Goal: Transaction & Acquisition: Purchase product/service

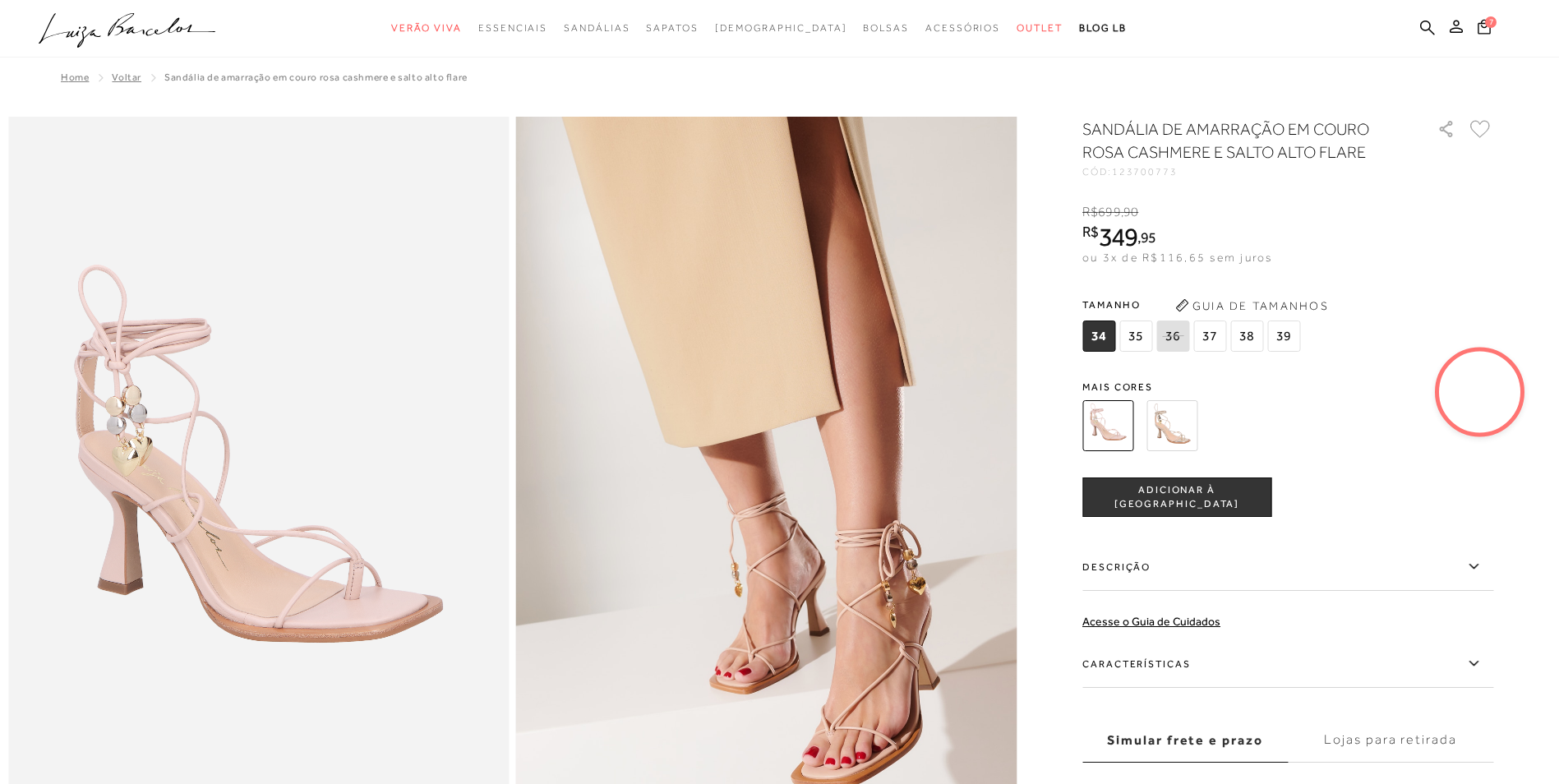
drag, startPoint x: 1253, startPoint y: 337, endPoint x: 1260, endPoint y: 344, distance: 9.9
click at [1253, 339] on span "38" at bounding box center [1246, 336] width 33 height 31
click at [1207, 499] on span "ADICIONAR À [GEOGRAPHIC_DATA]" at bounding box center [1177, 498] width 187 height 29
click at [1486, 25] on span "7" at bounding box center [1490, 22] width 12 height 12
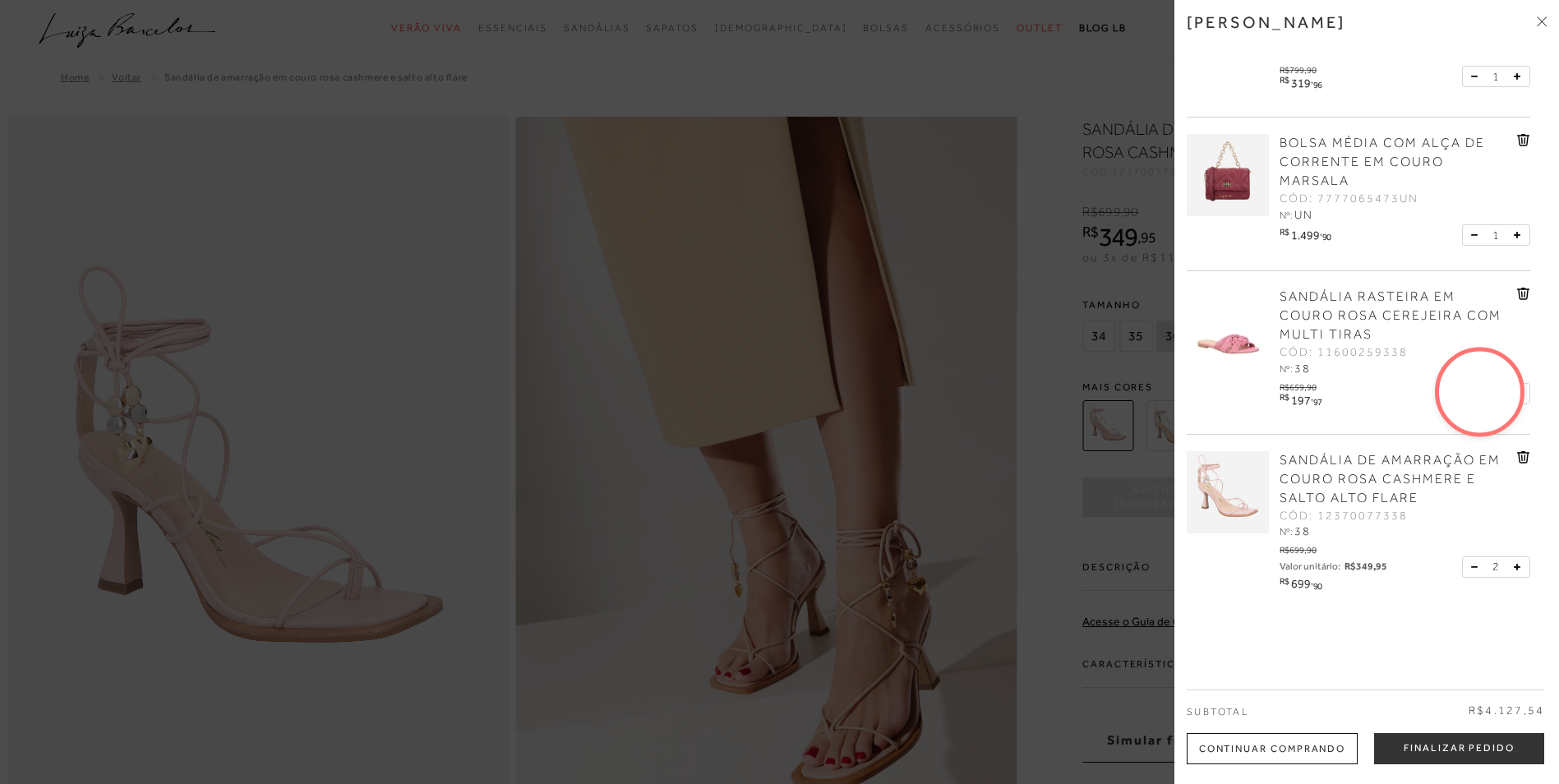
scroll to position [328, 0]
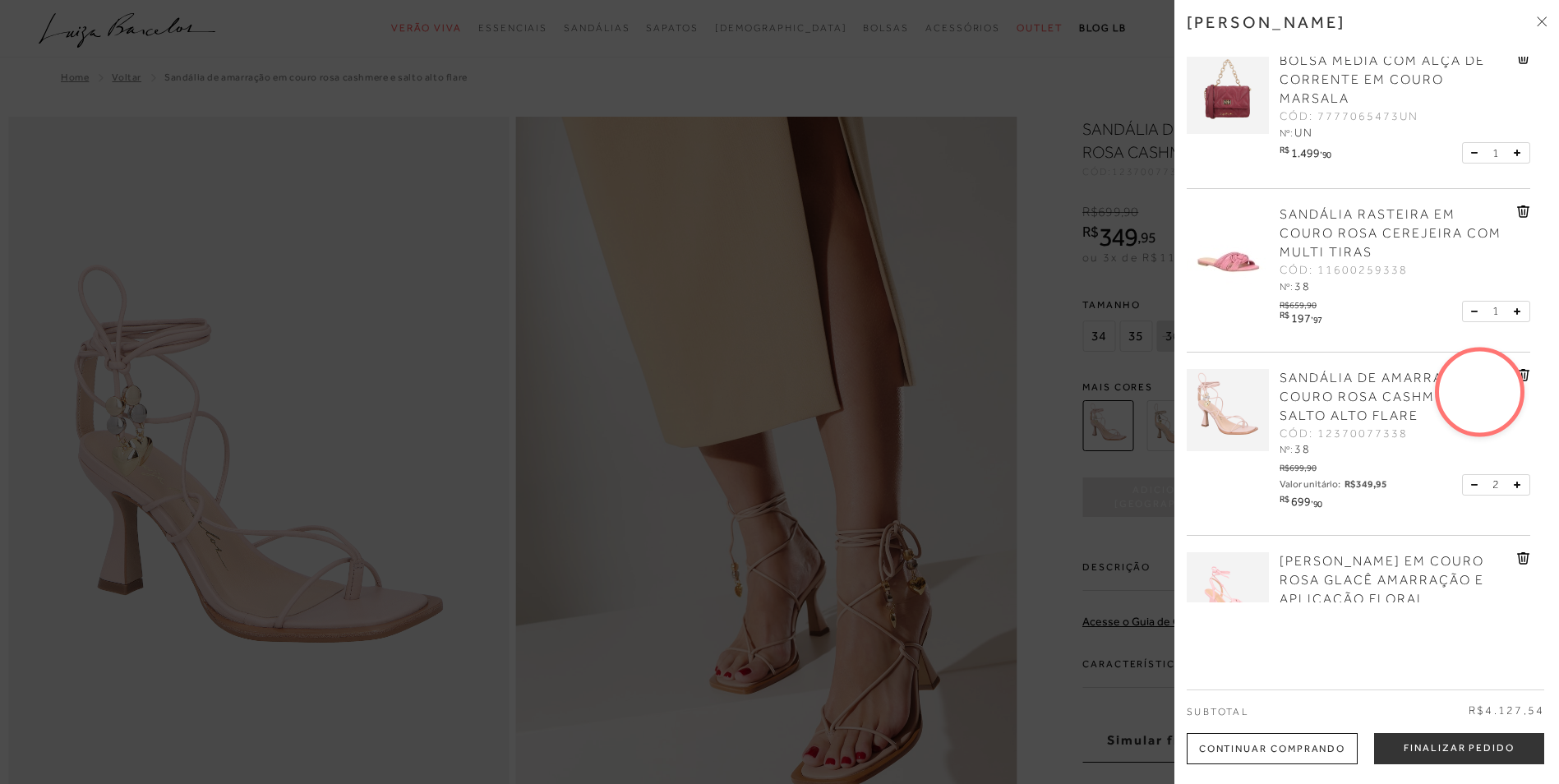
click at [1524, 210] on icon at bounding box center [1524, 211] width 2 height 6
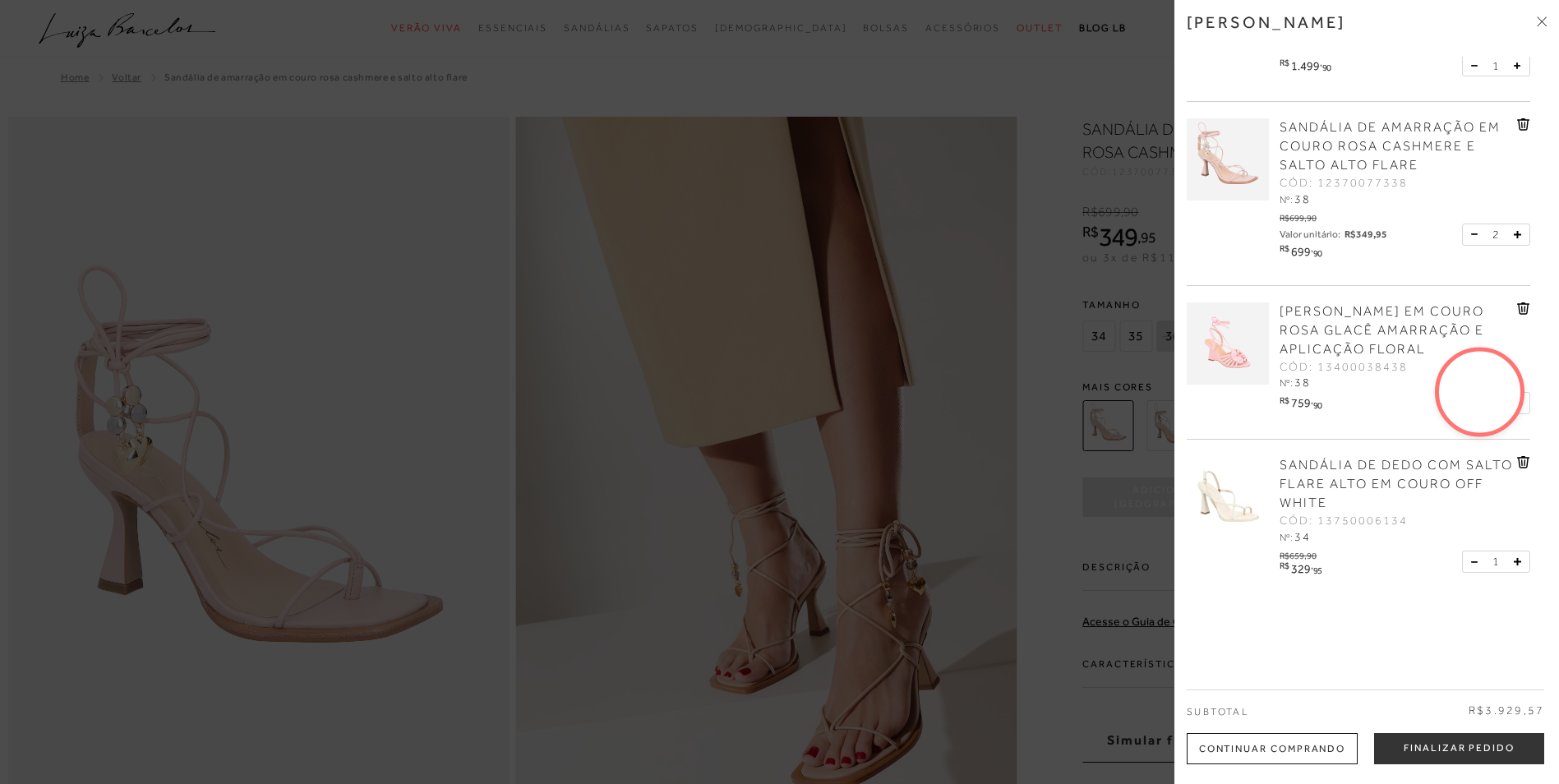
scroll to position [82, 0]
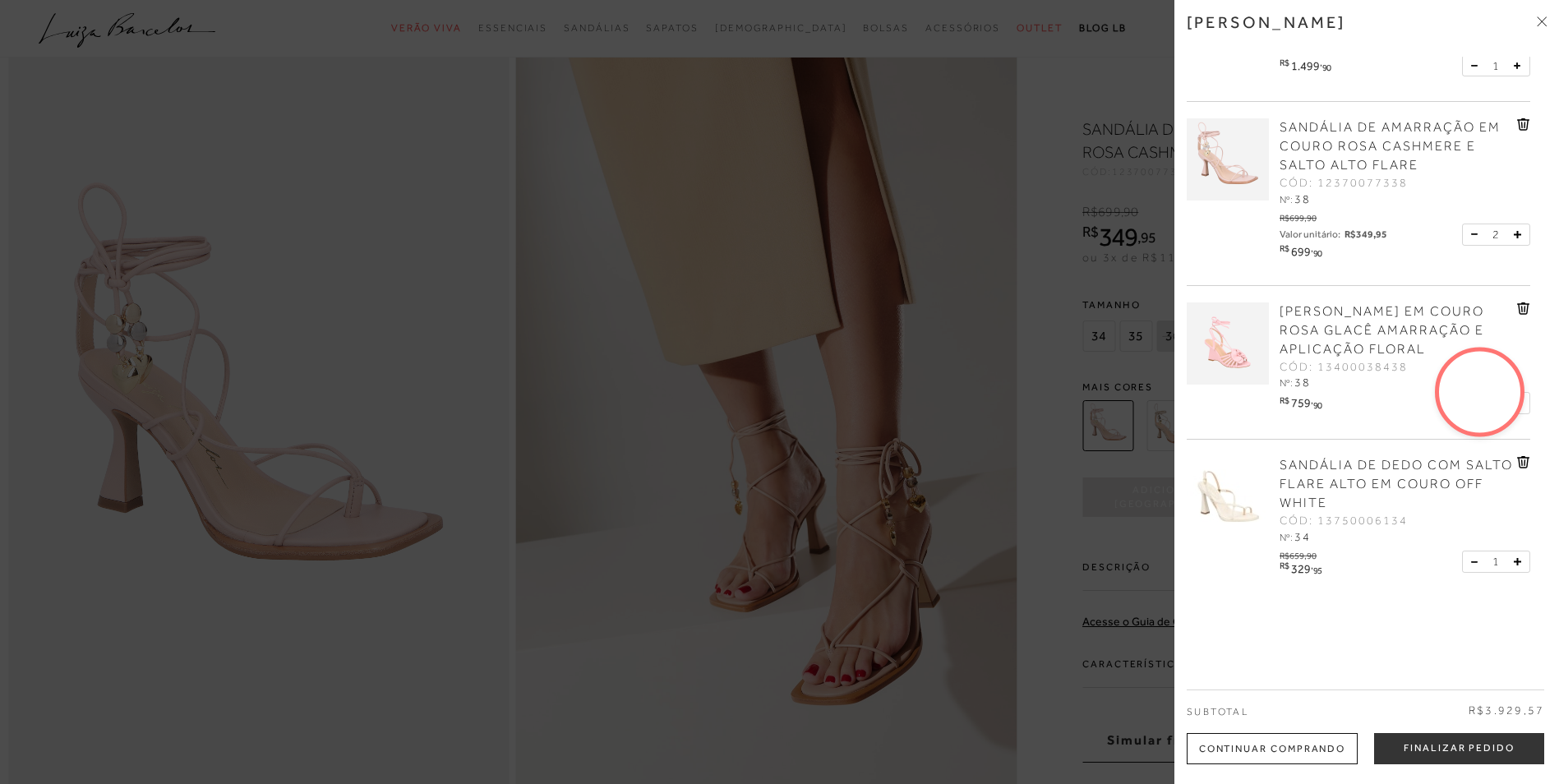
click at [1518, 303] on icon at bounding box center [1524, 308] width 13 height 13
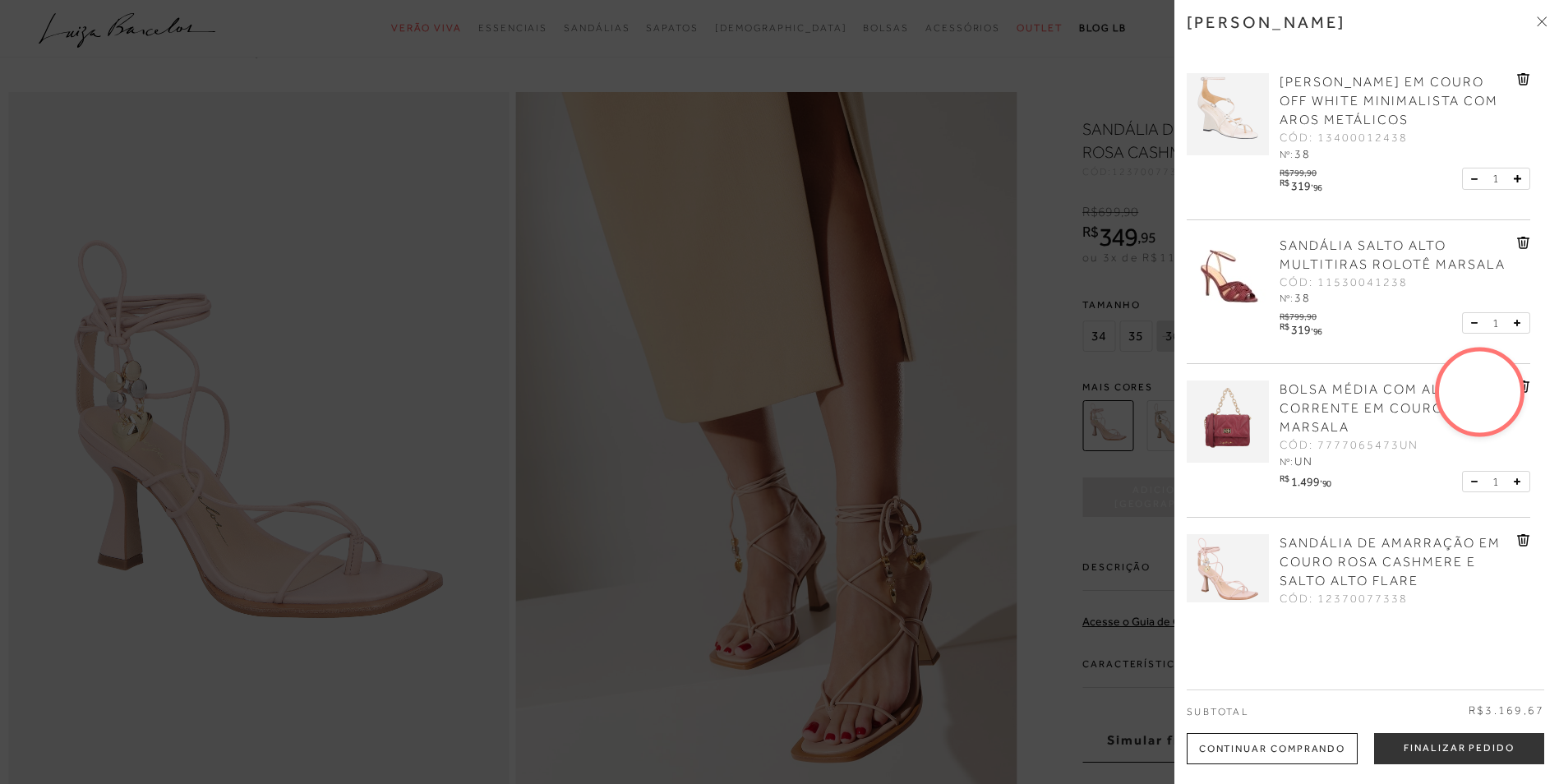
scroll to position [0, 0]
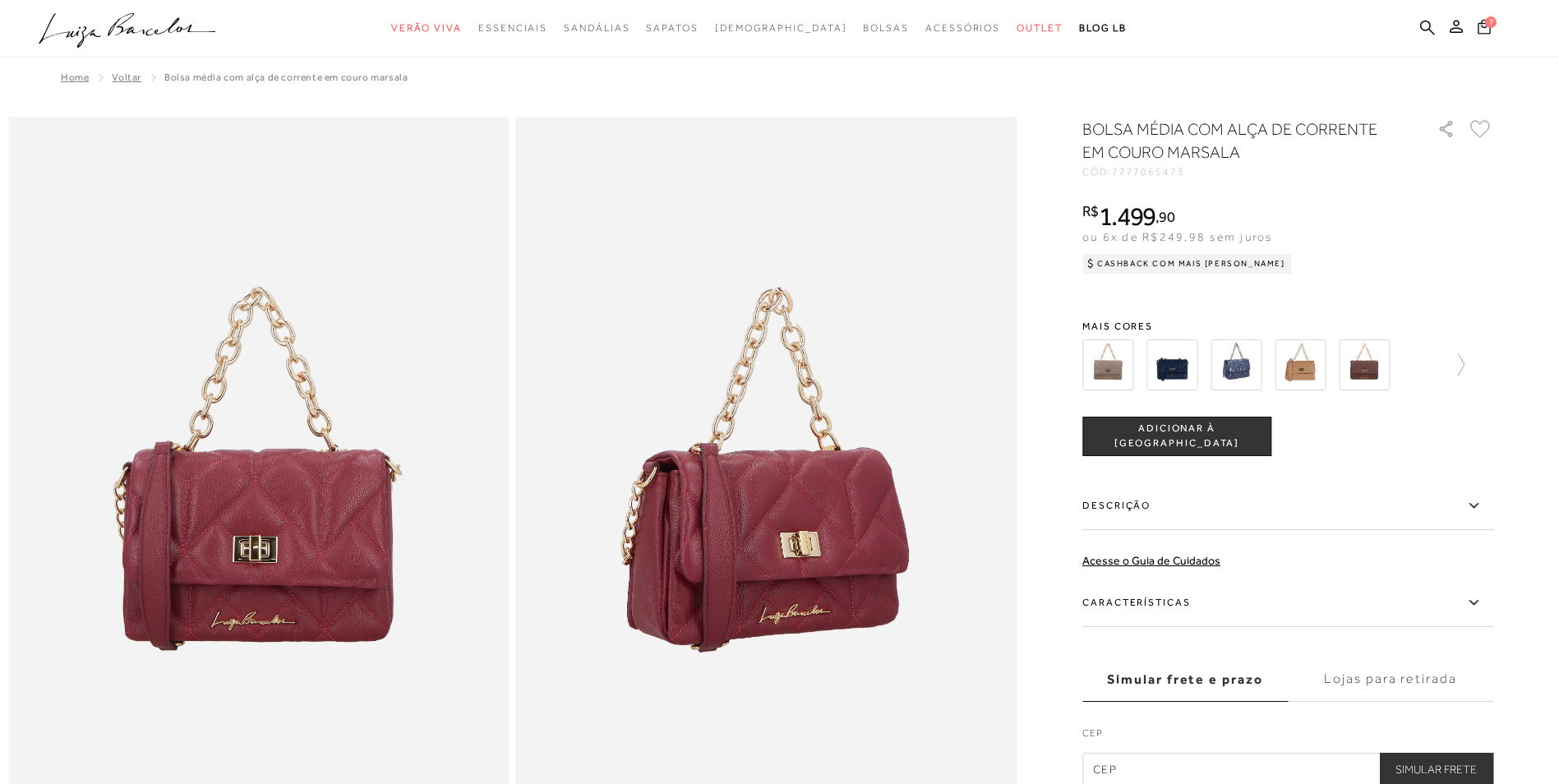
click at [1484, 25] on icon at bounding box center [1484, 26] width 13 height 15
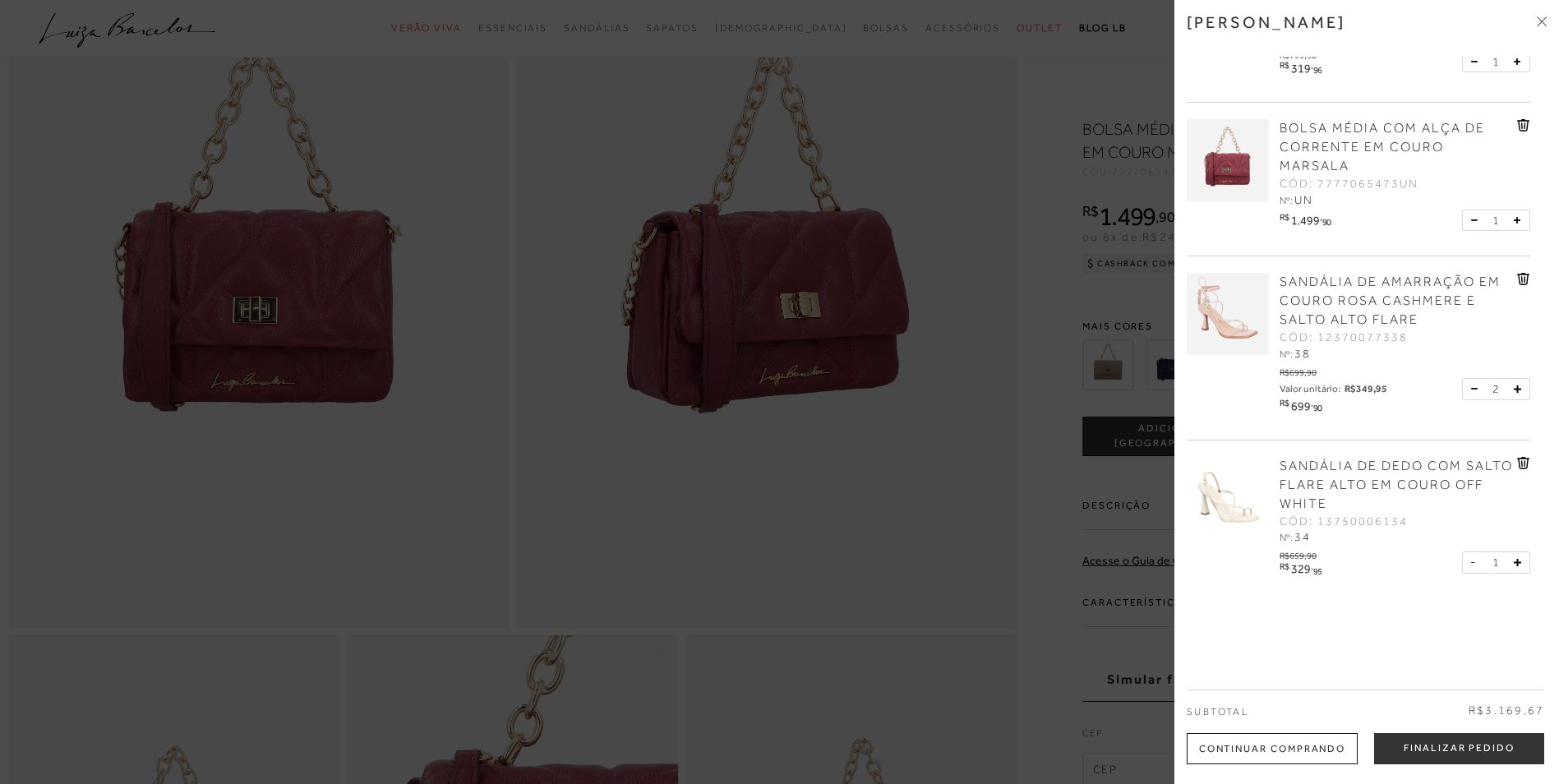
scroll to position [246, 0]
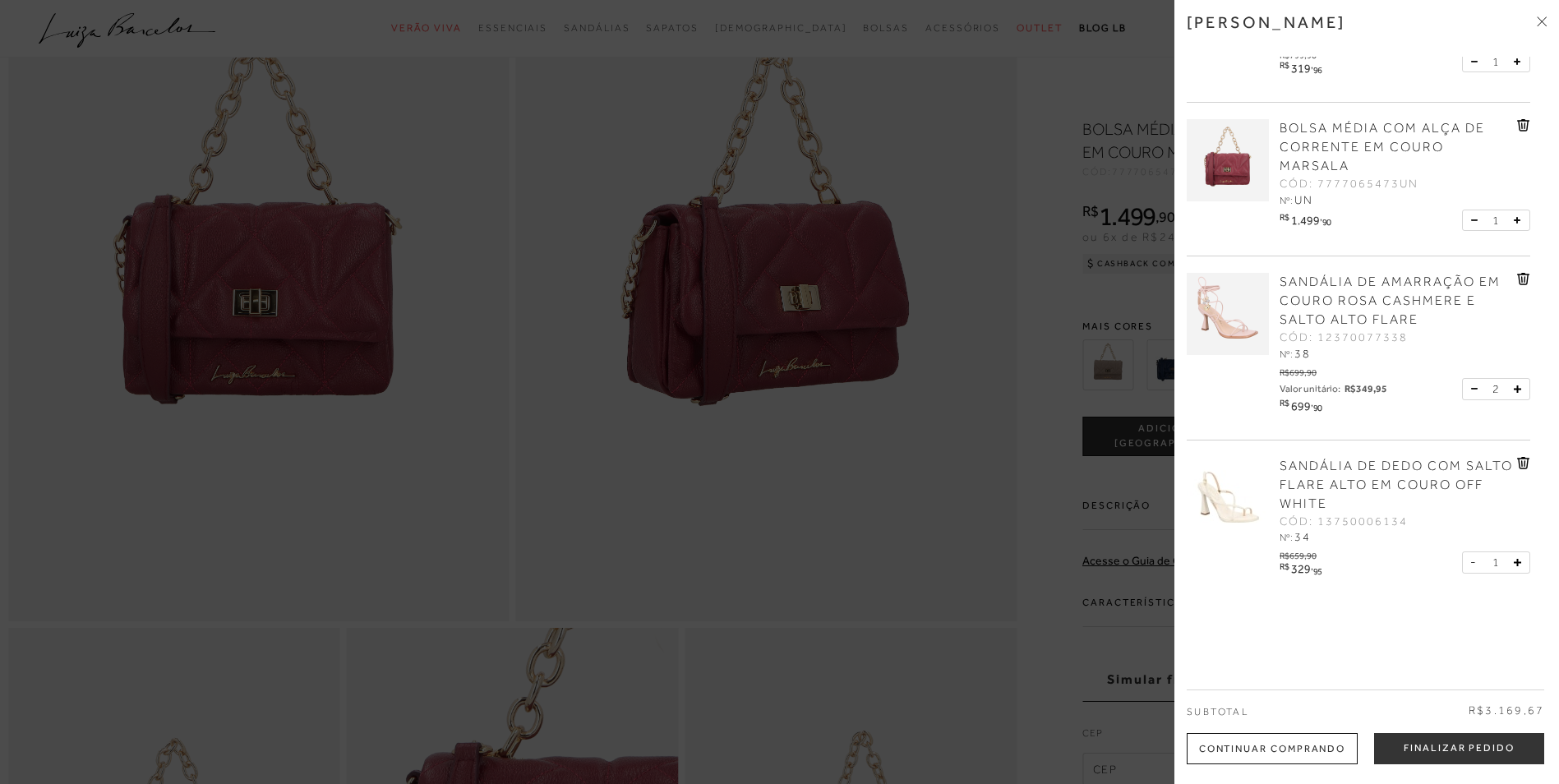
click at [1517, 465] on icon at bounding box center [1524, 463] width 13 height 13
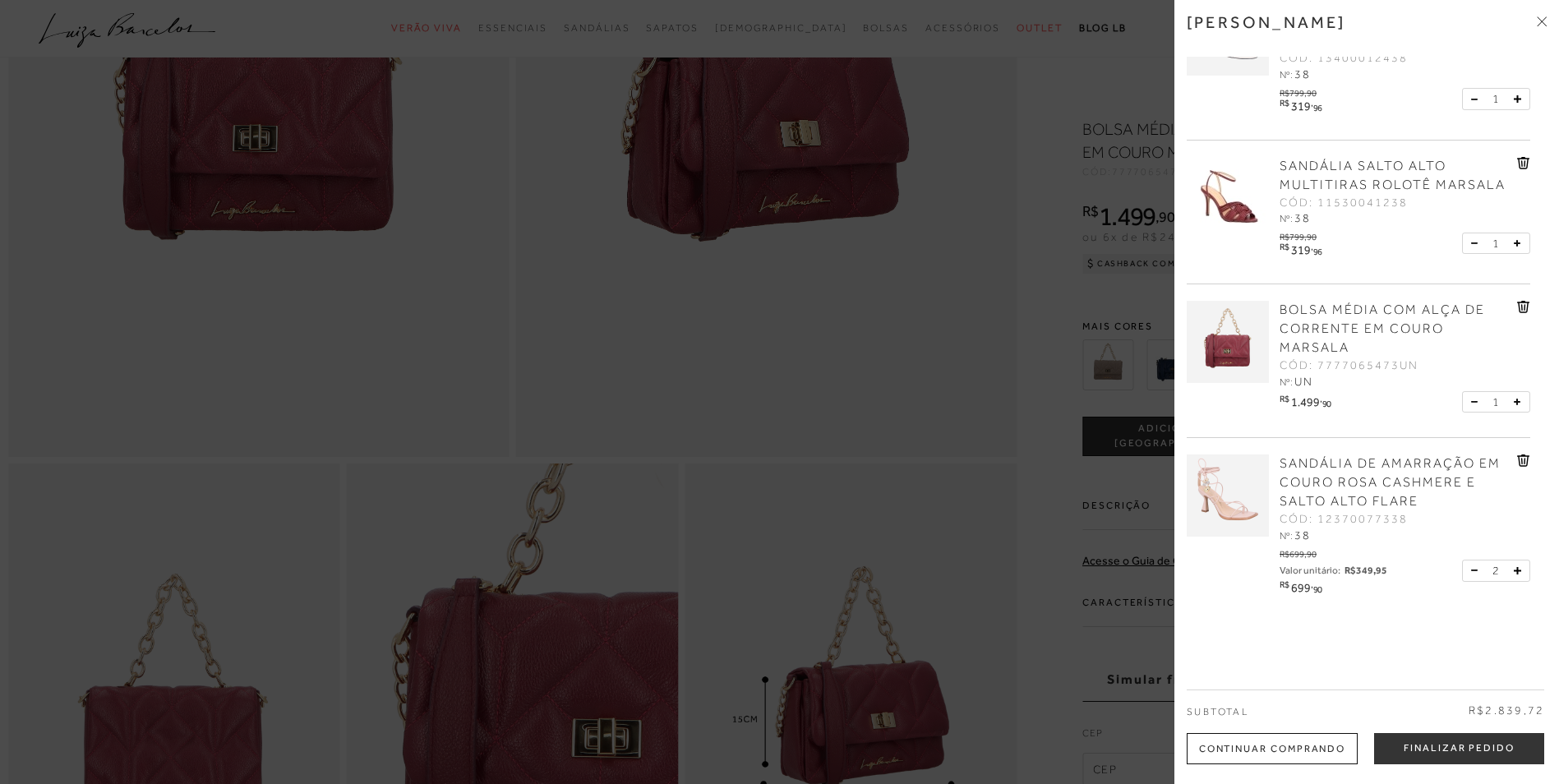
scroll to position [98, 0]
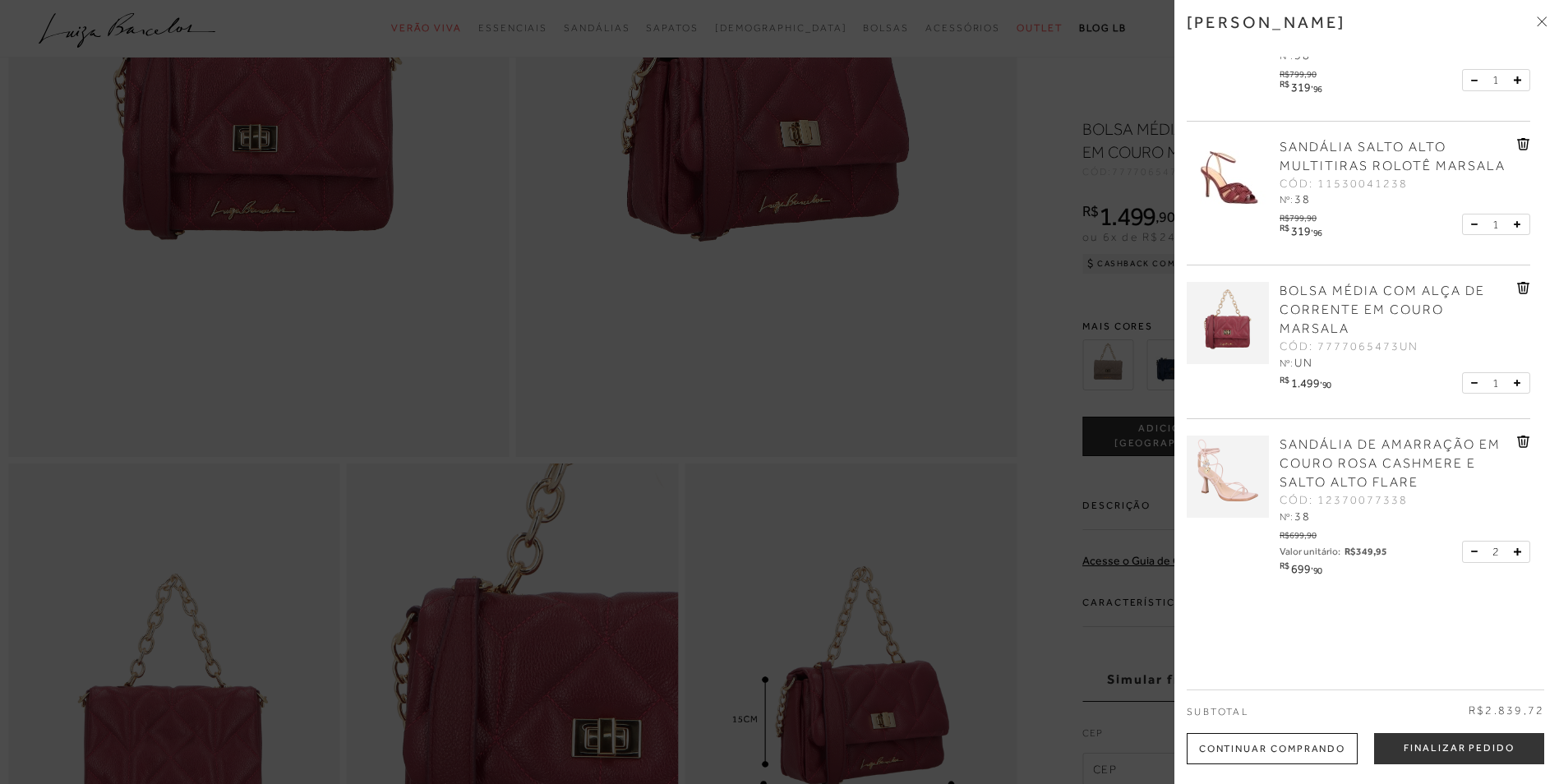
click at [1472, 548] on button at bounding box center [1477, 551] width 14 height 15
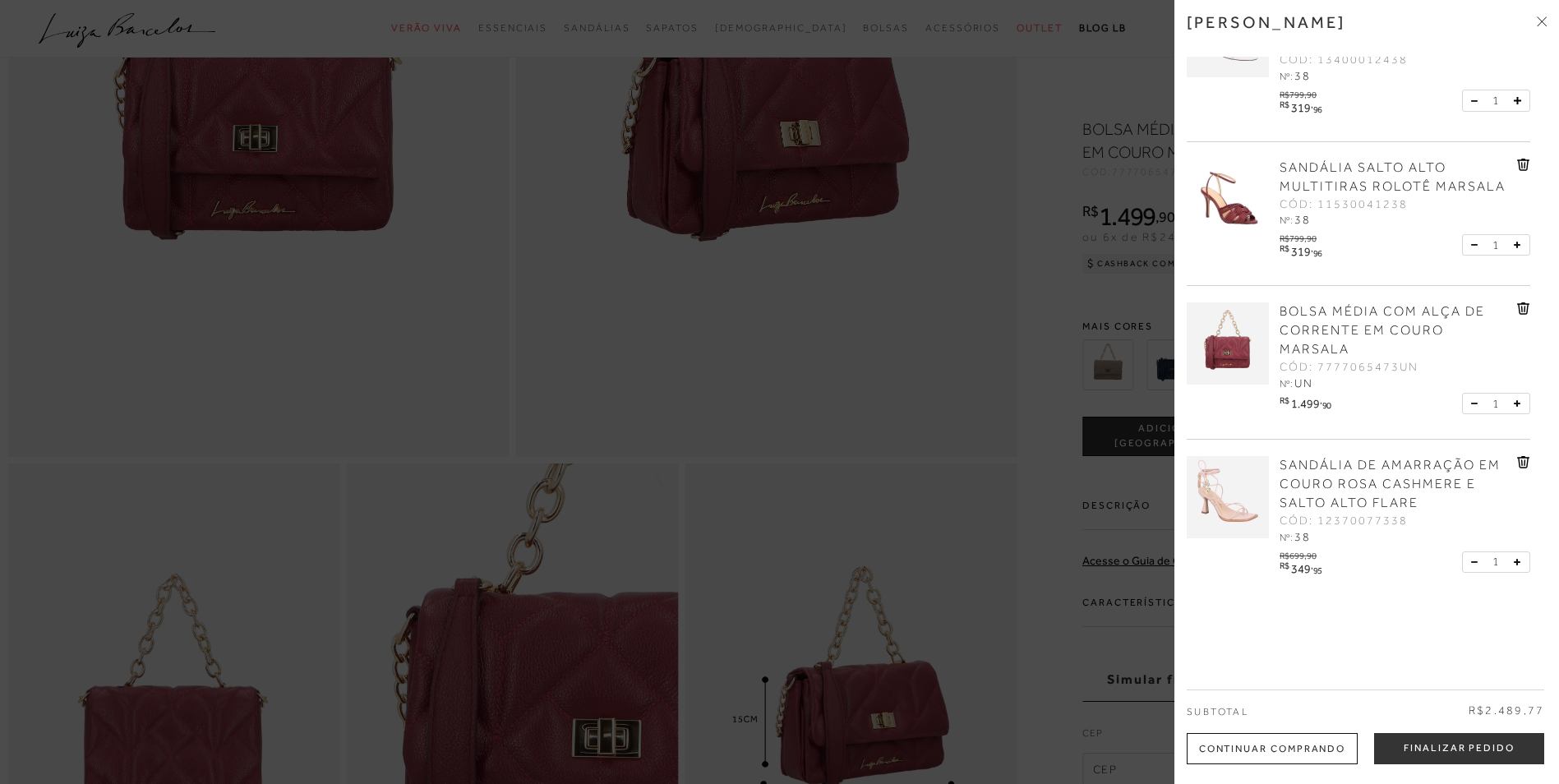
click at [1523, 305] on icon at bounding box center [1524, 308] width 13 height 13
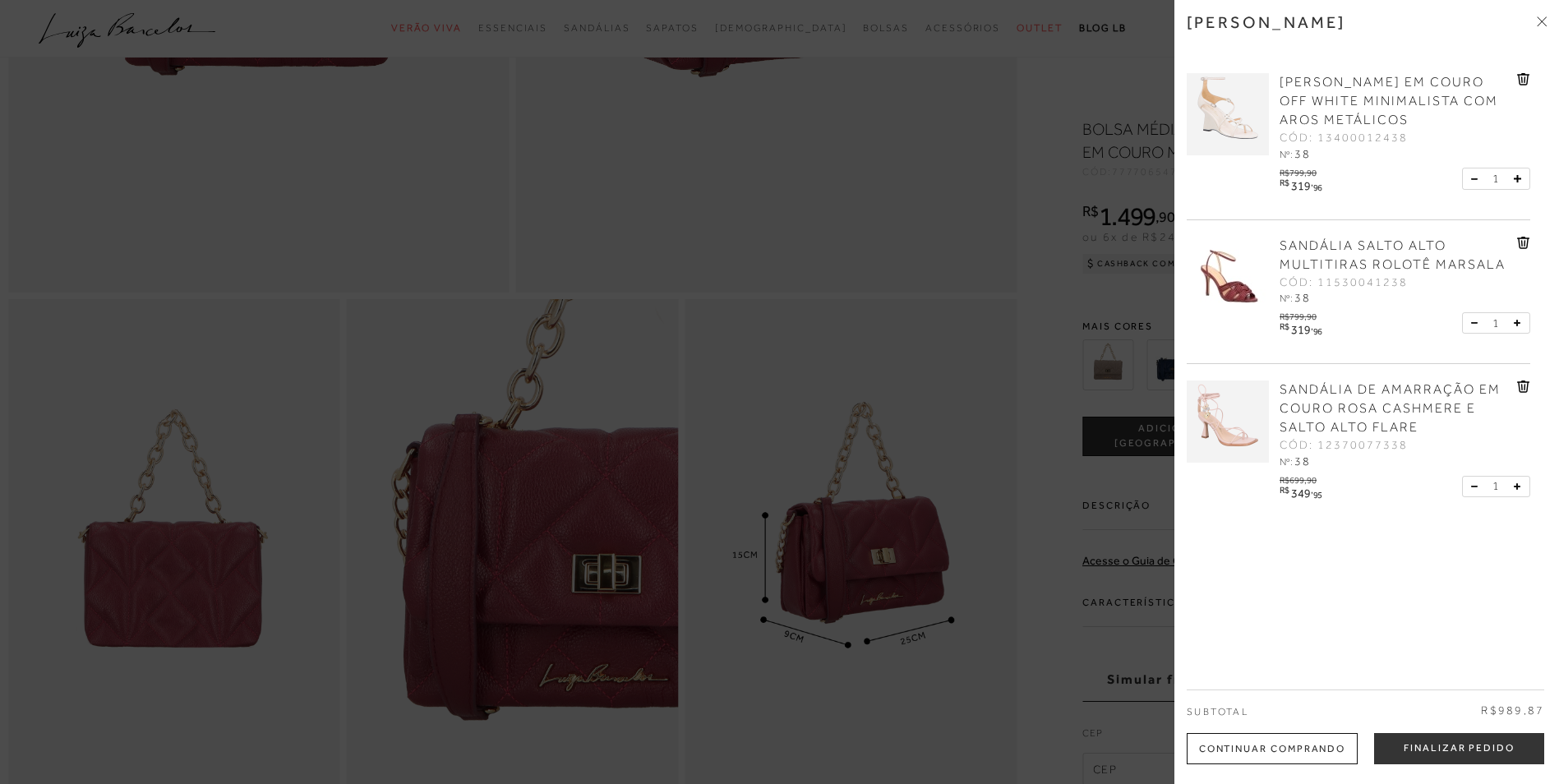
scroll to position [246, 0]
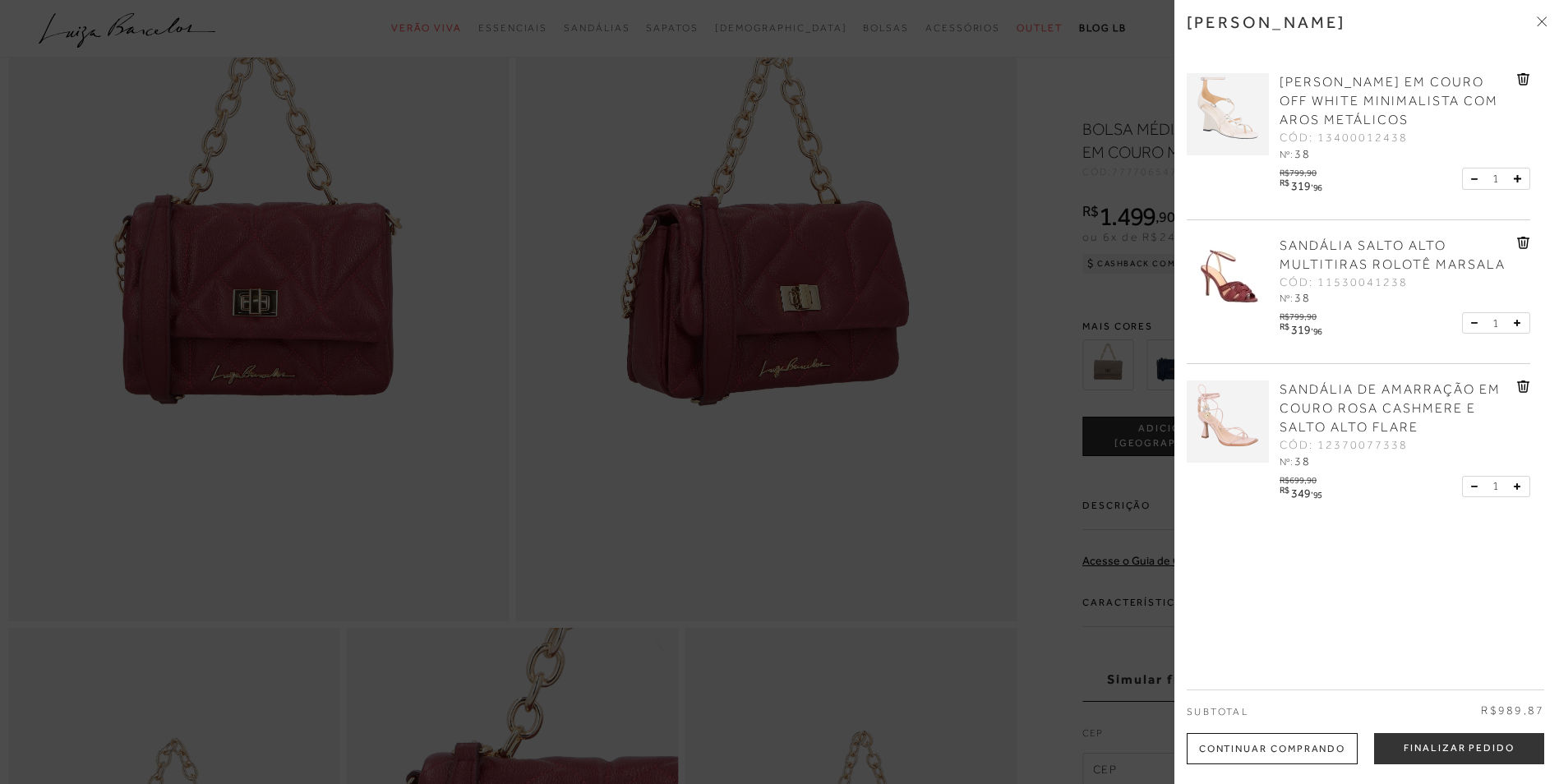
drag, startPoint x: 1543, startPoint y: 21, endPoint x: 1533, endPoint y: 35, distance: 17.2
click at [1543, 22] on icon at bounding box center [1541, 21] width 10 height 10
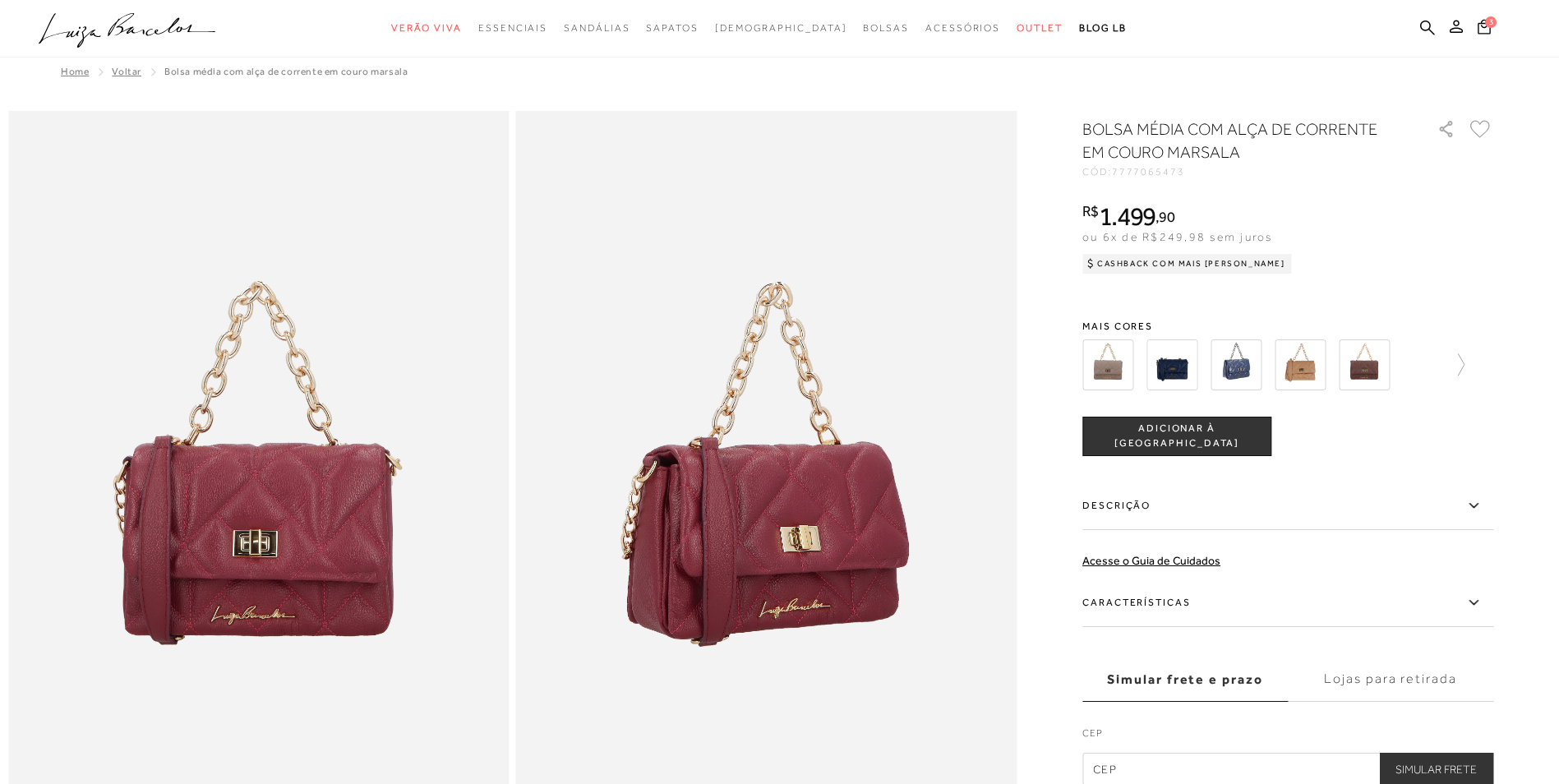
scroll to position [0, 0]
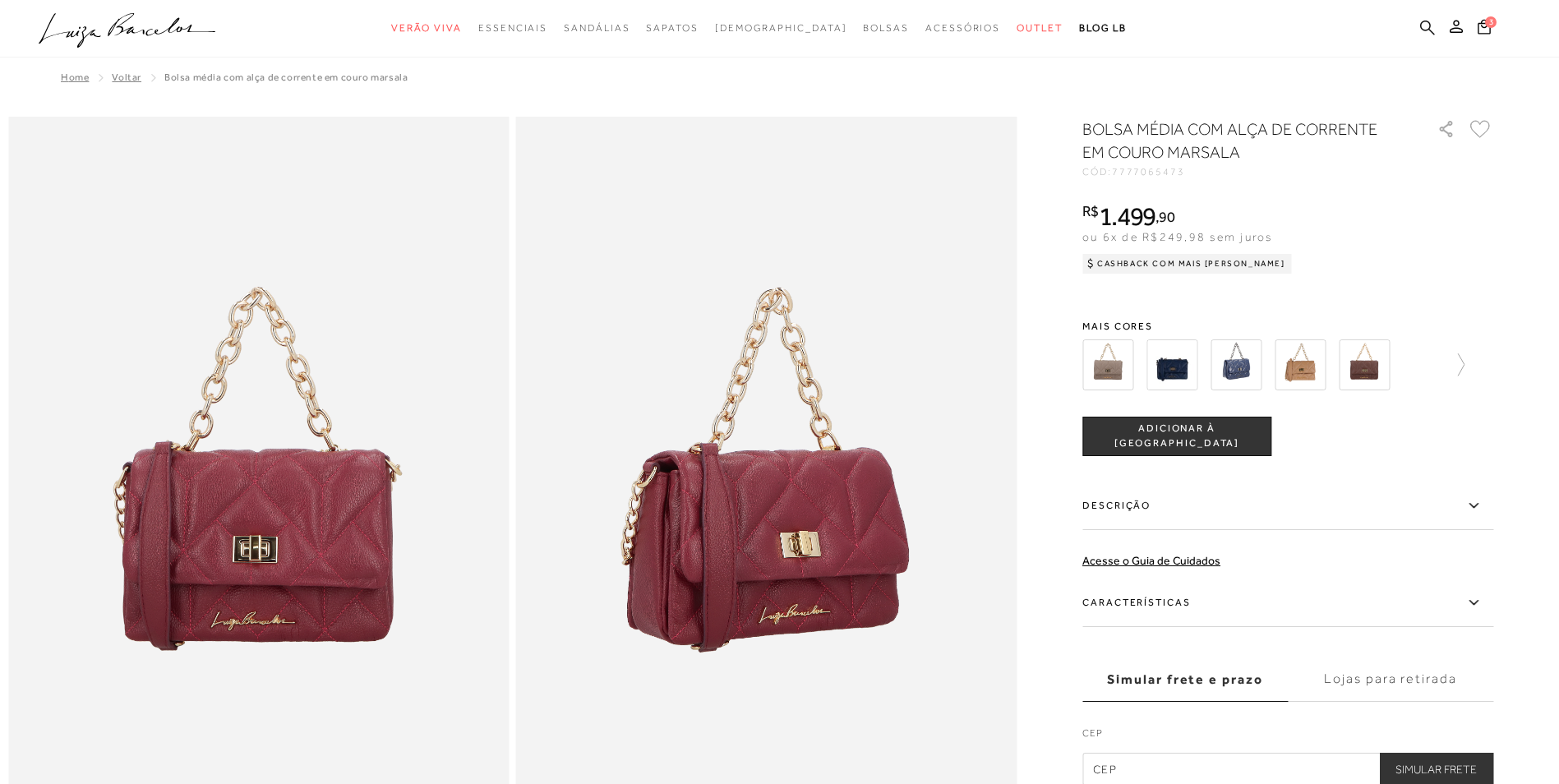
click at [1429, 26] on icon at bounding box center [1427, 27] width 15 height 15
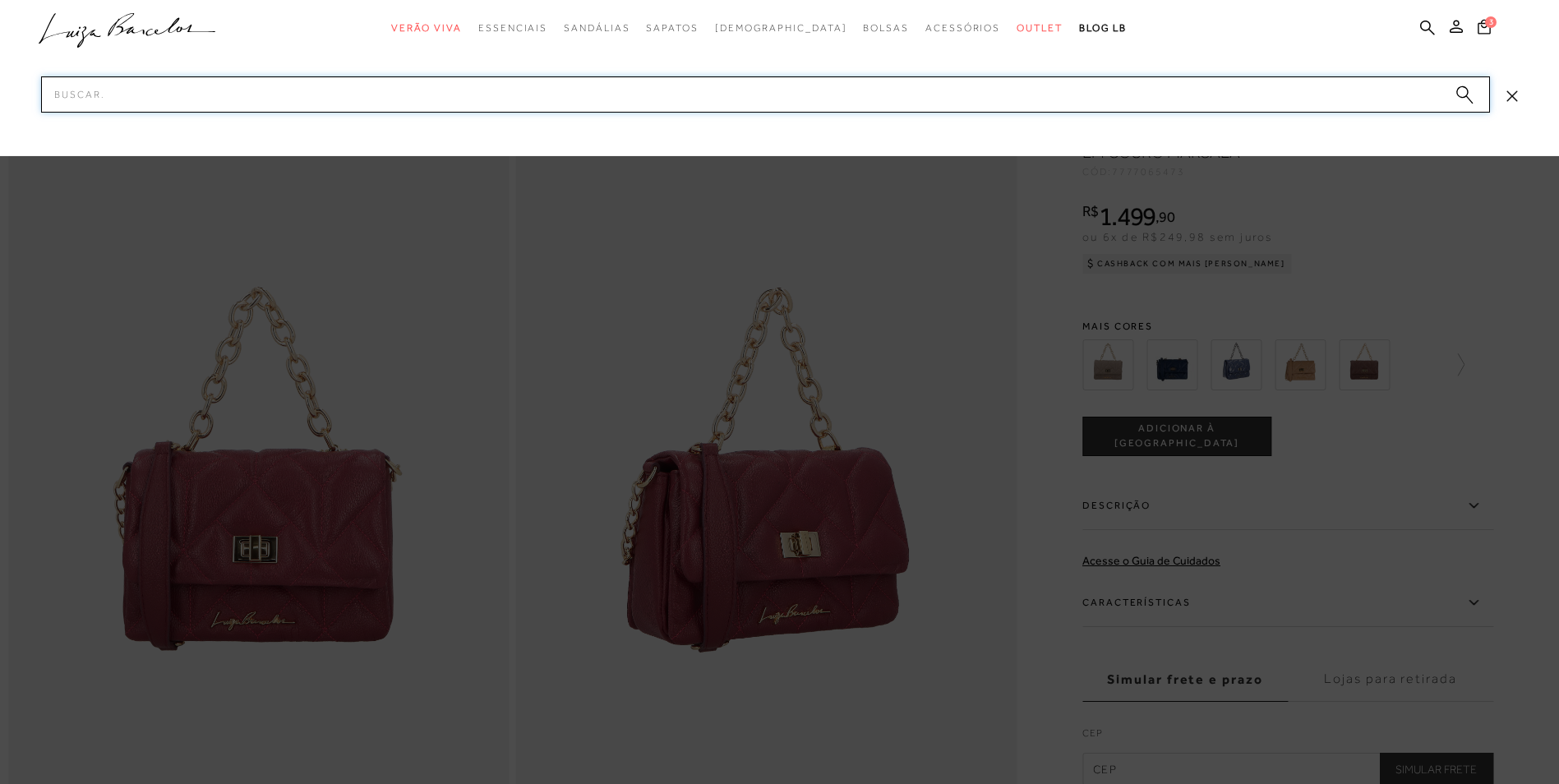
click at [957, 91] on input "Pesquisar" at bounding box center [765, 95] width 1449 height 36
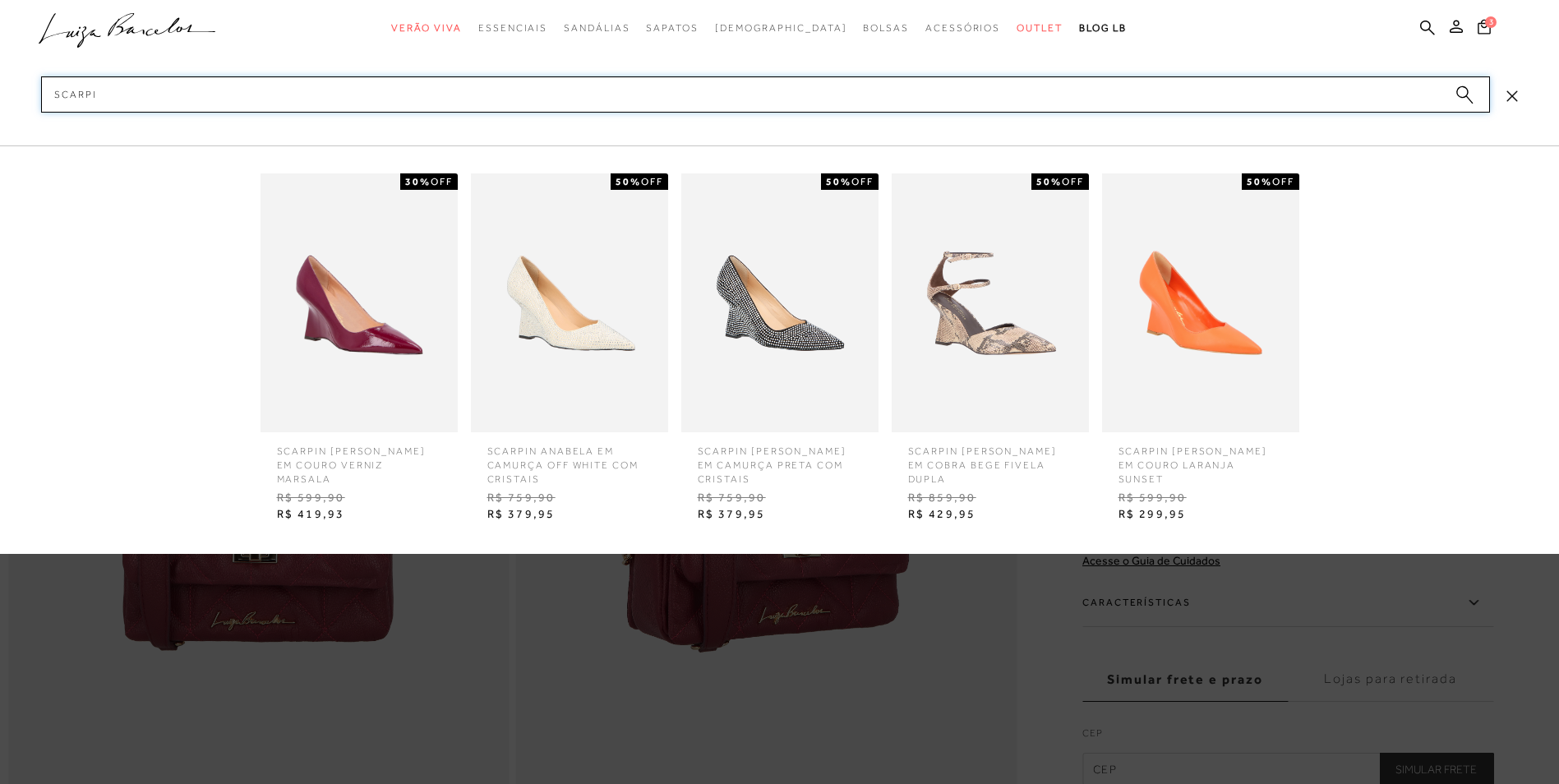
type input "SCARPIN"
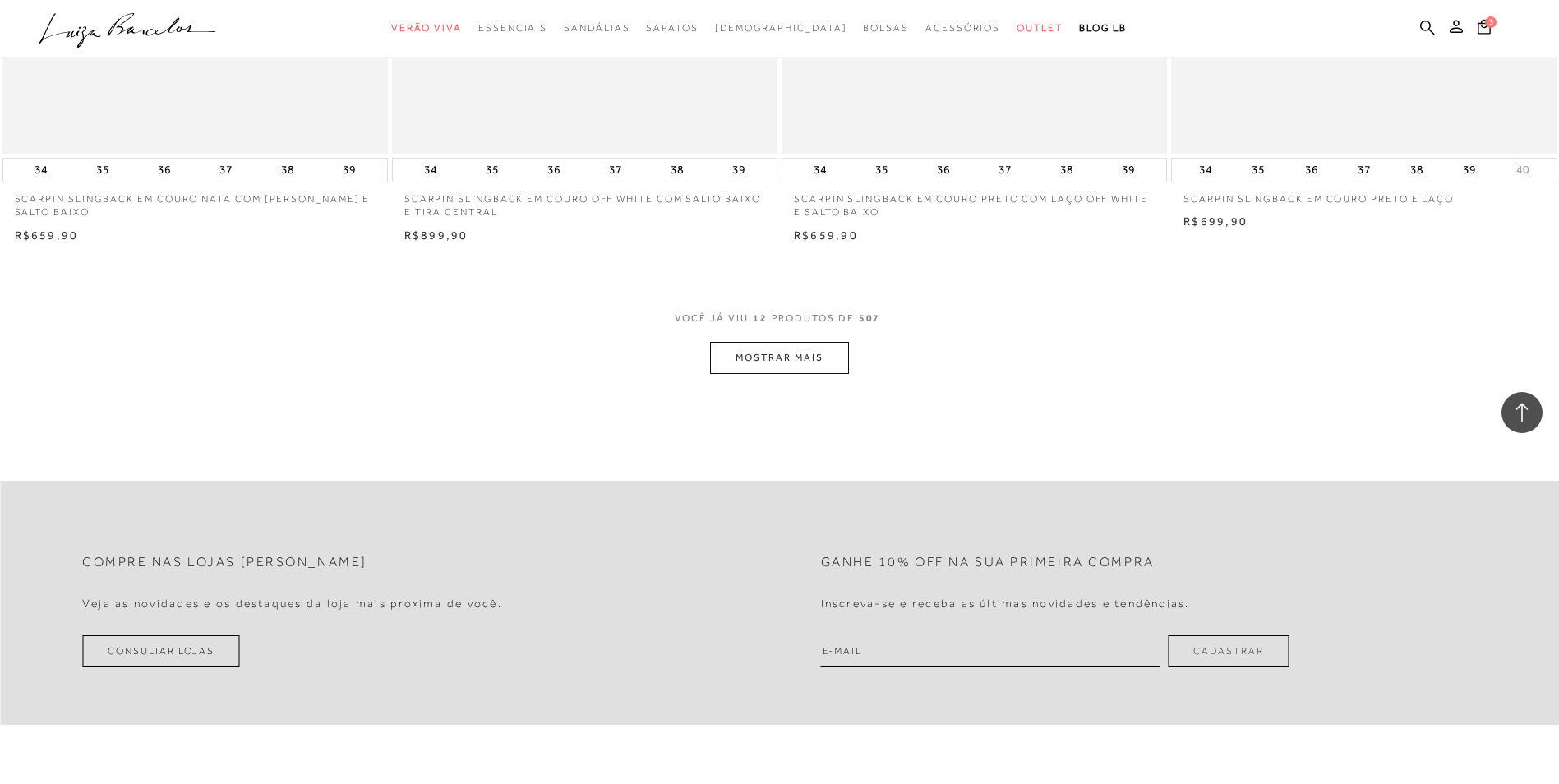
scroll to position [1972, 0]
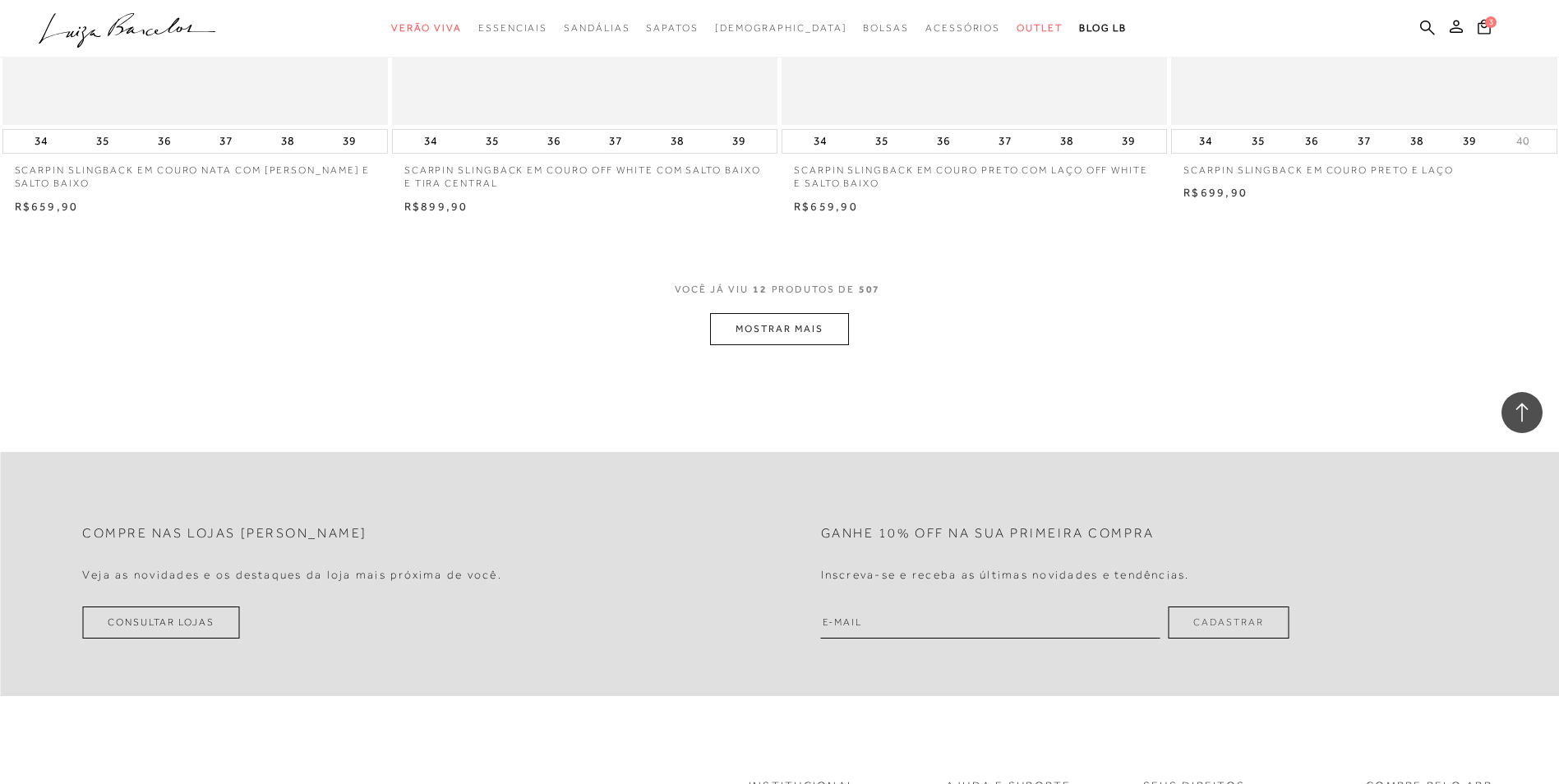
click at [812, 330] on button "MOSTRAR MAIS" at bounding box center [779, 328] width 138 height 32
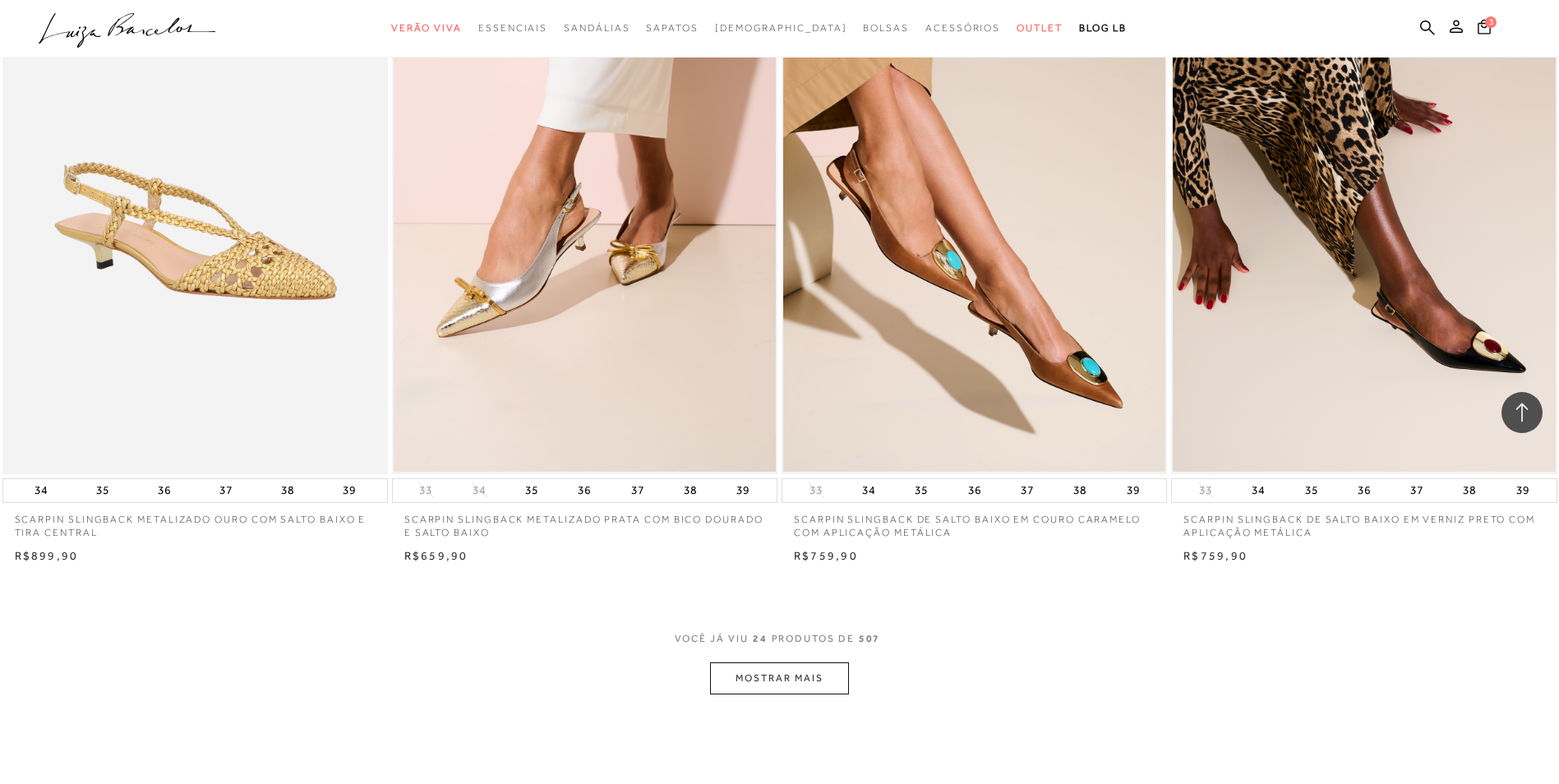
scroll to position [4026, 0]
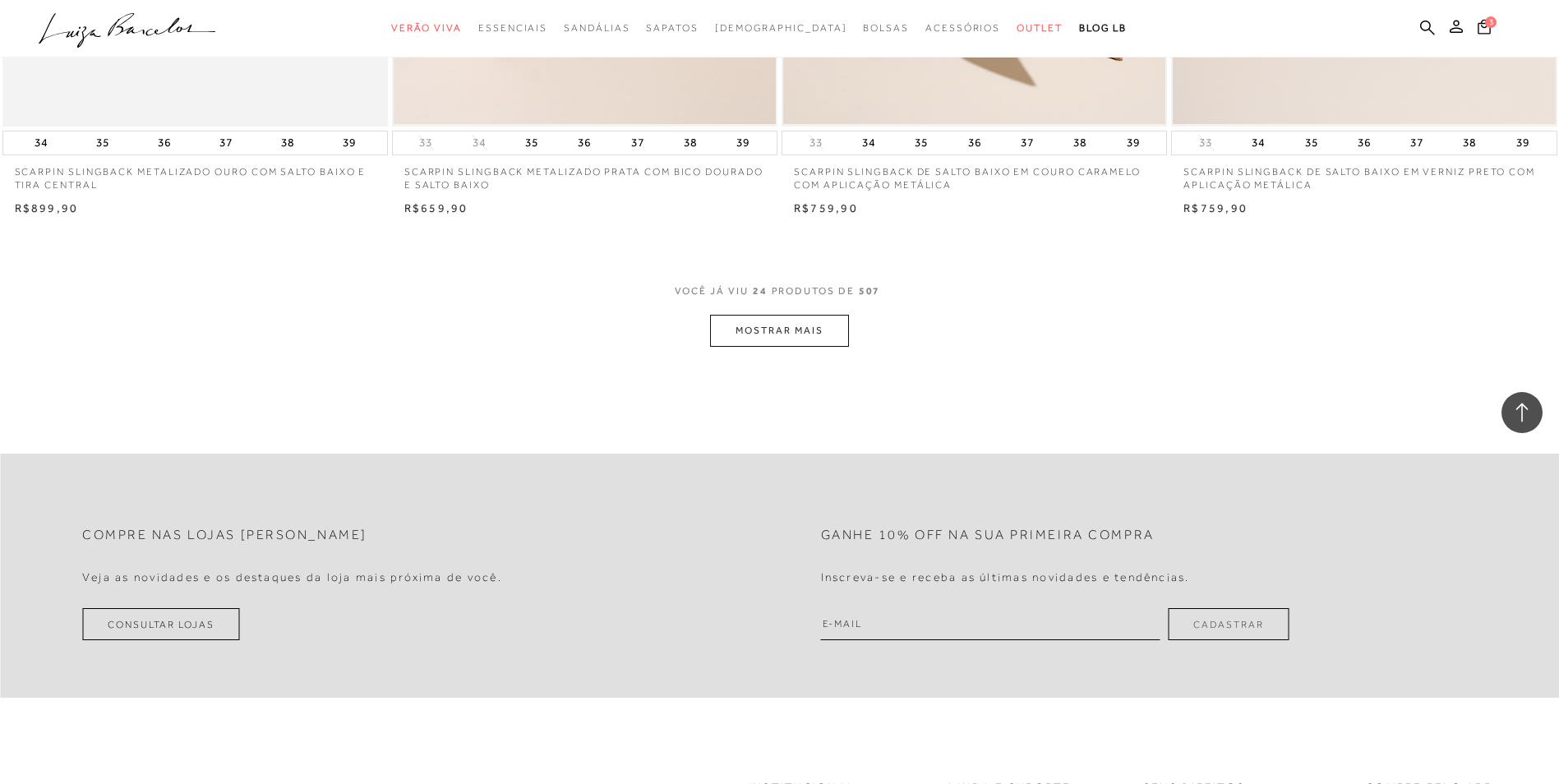
click at [764, 317] on button "MOSTRAR MAIS" at bounding box center [779, 330] width 138 height 32
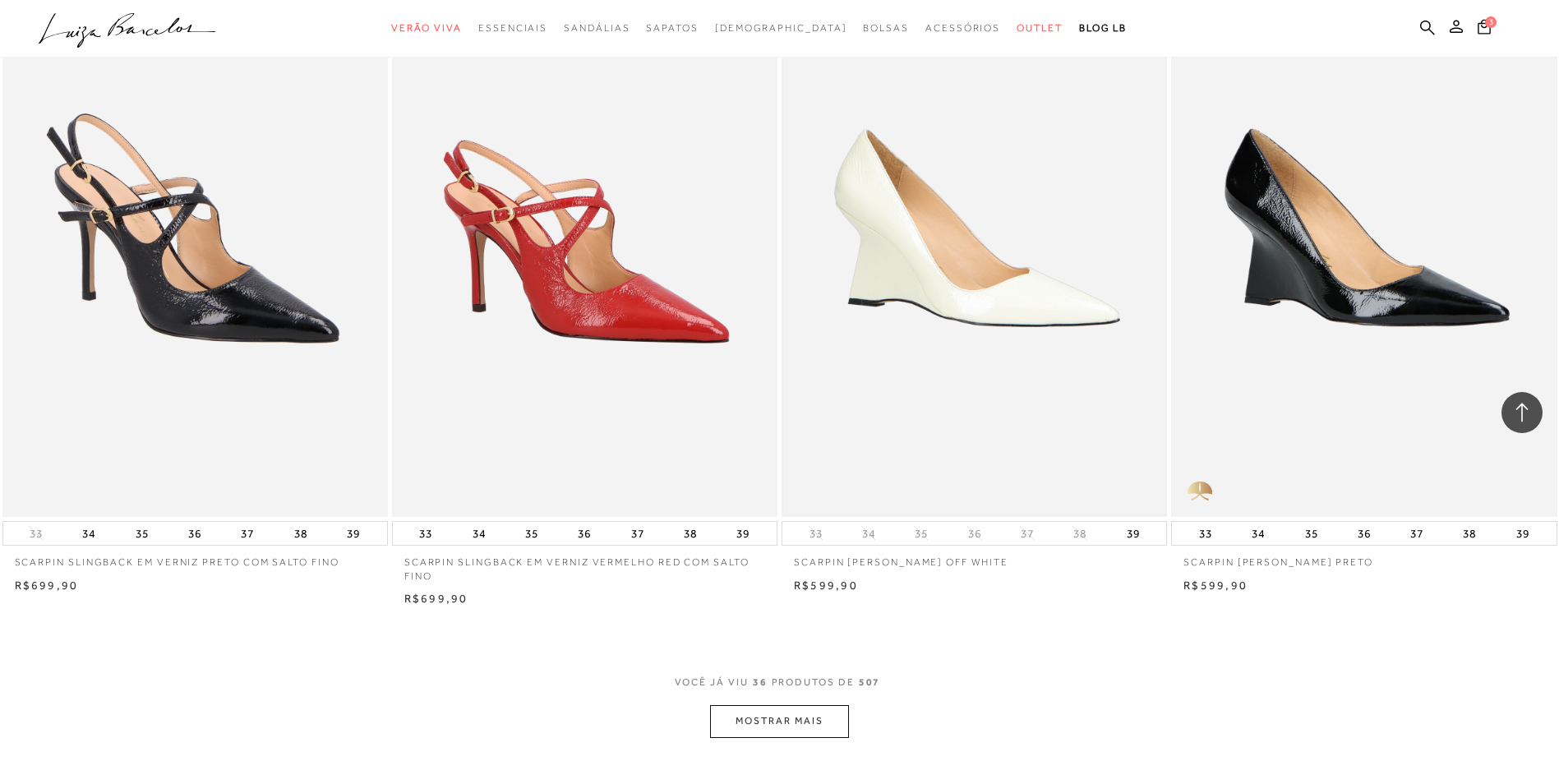
scroll to position [5997, 0]
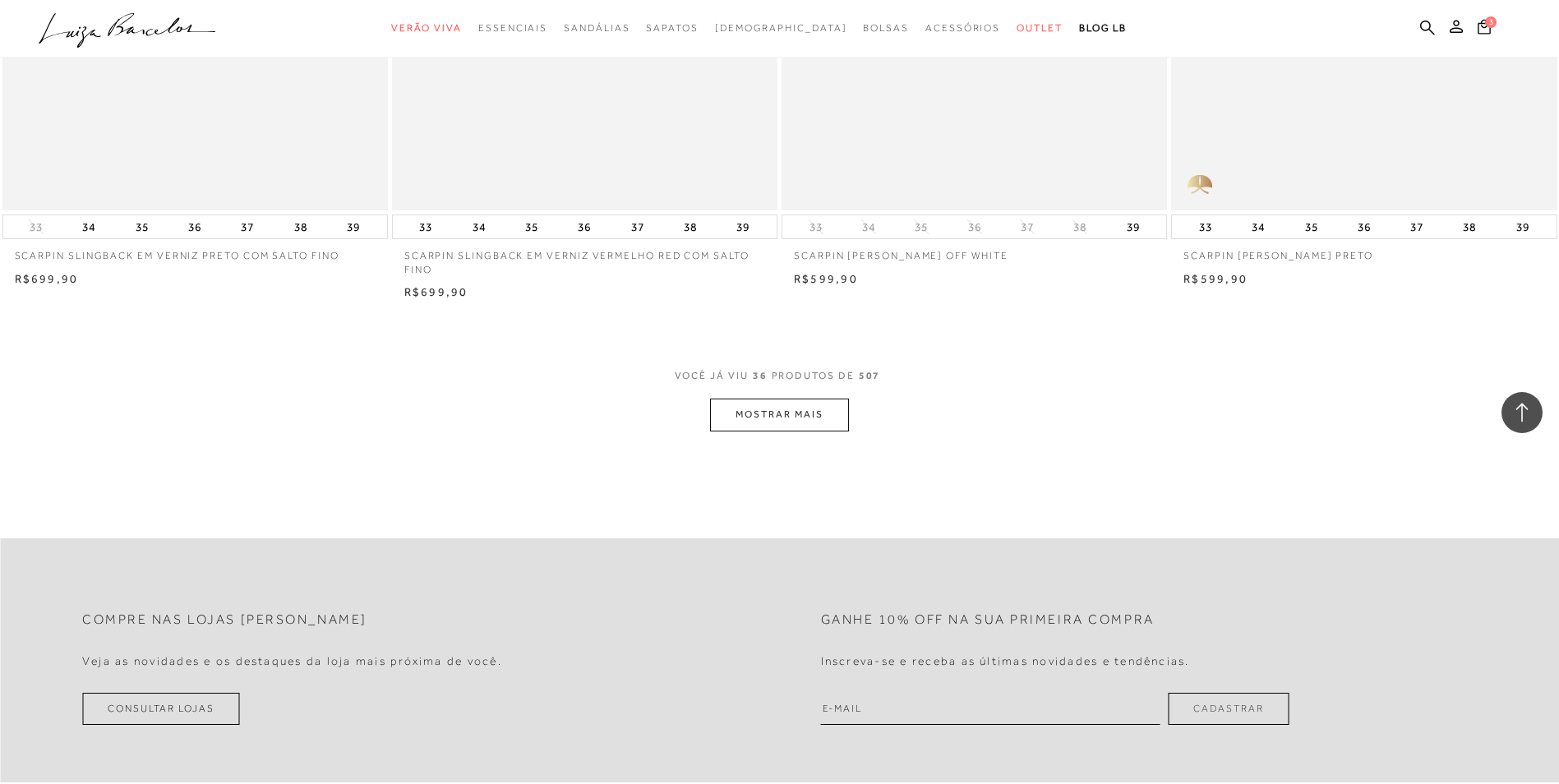
click at [792, 418] on button "MOSTRAR MAIS" at bounding box center [779, 414] width 138 height 32
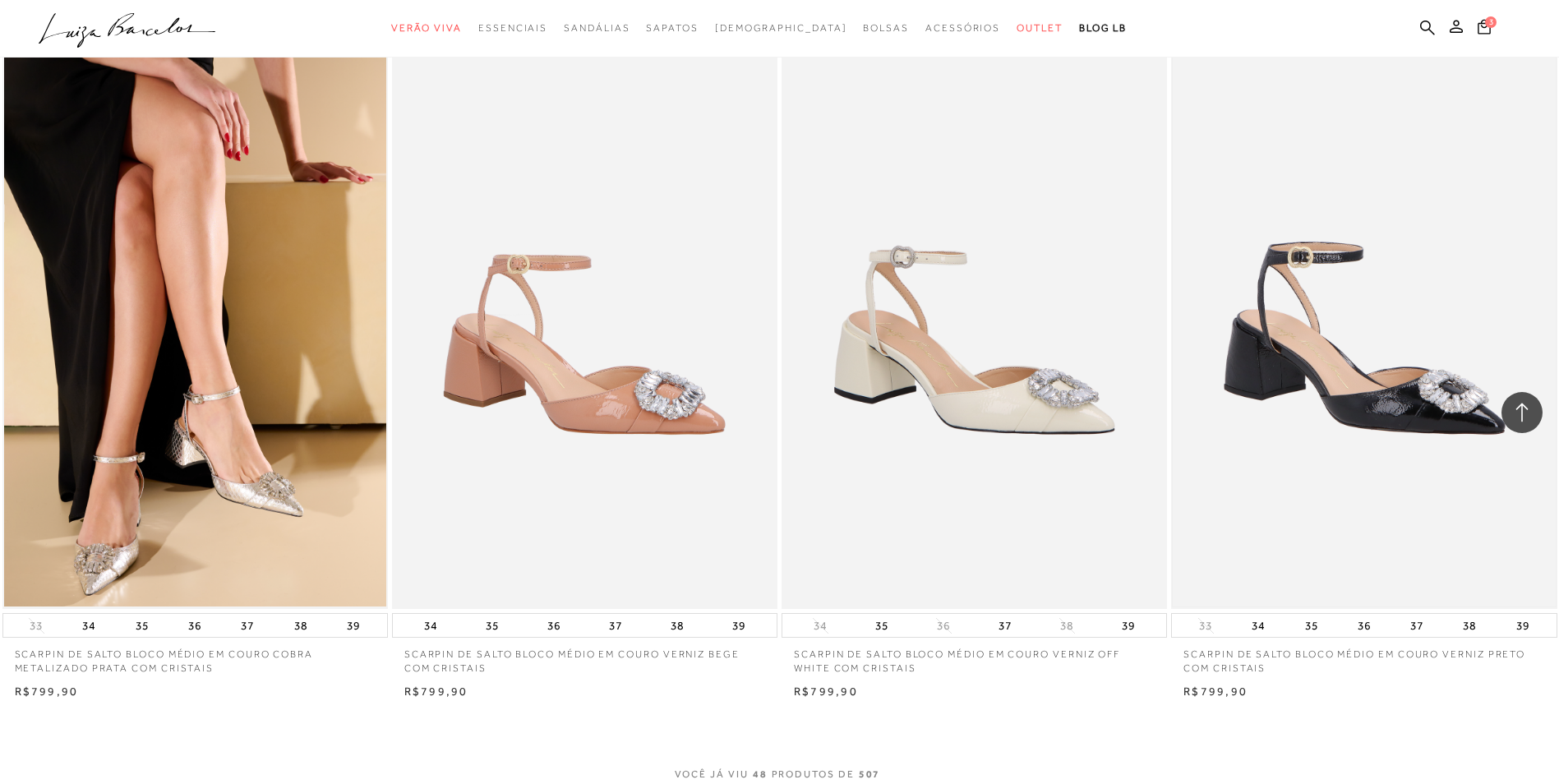
scroll to position [7969, 0]
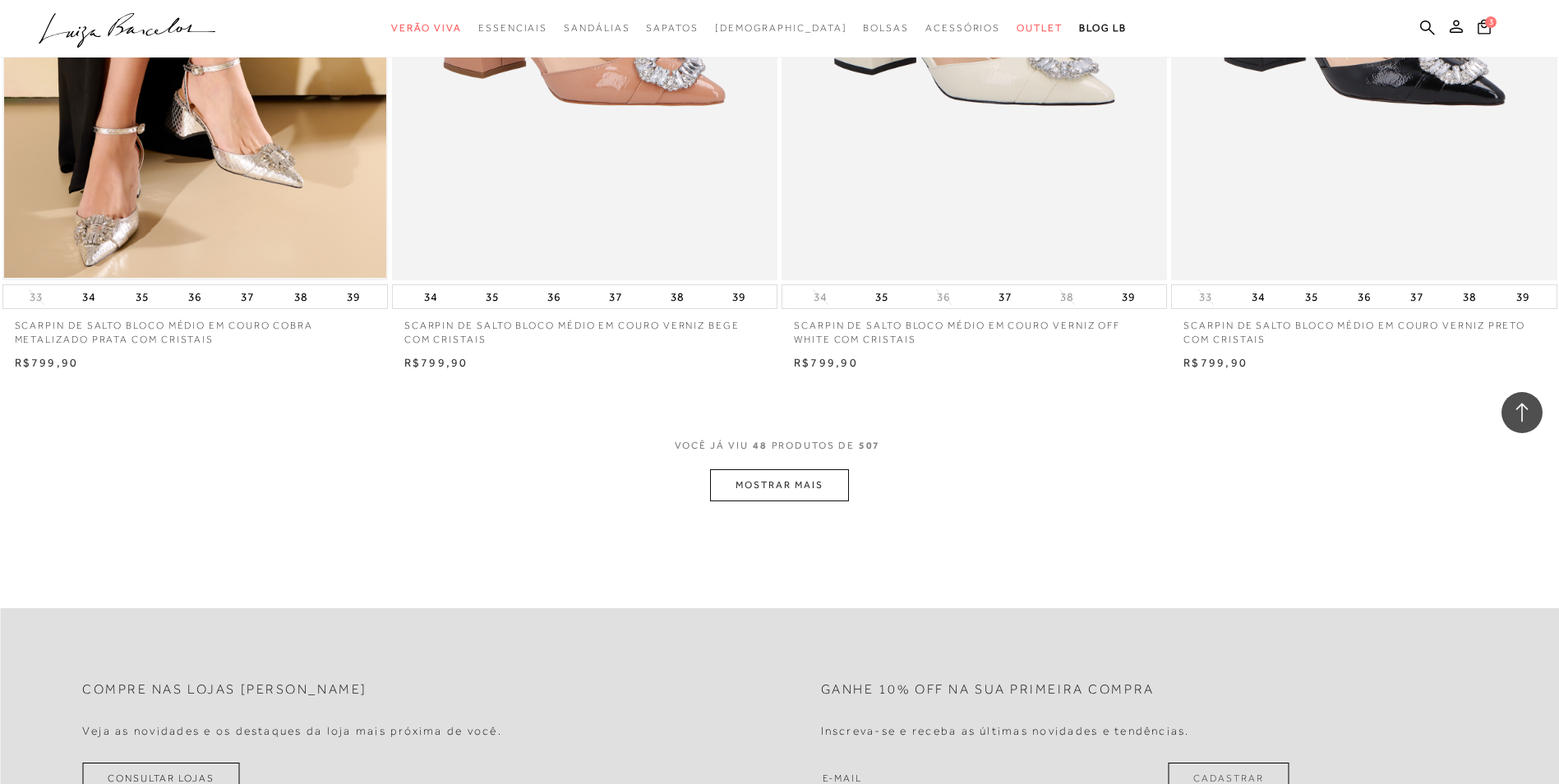
click at [796, 484] on button "MOSTRAR MAIS" at bounding box center [779, 485] width 138 height 32
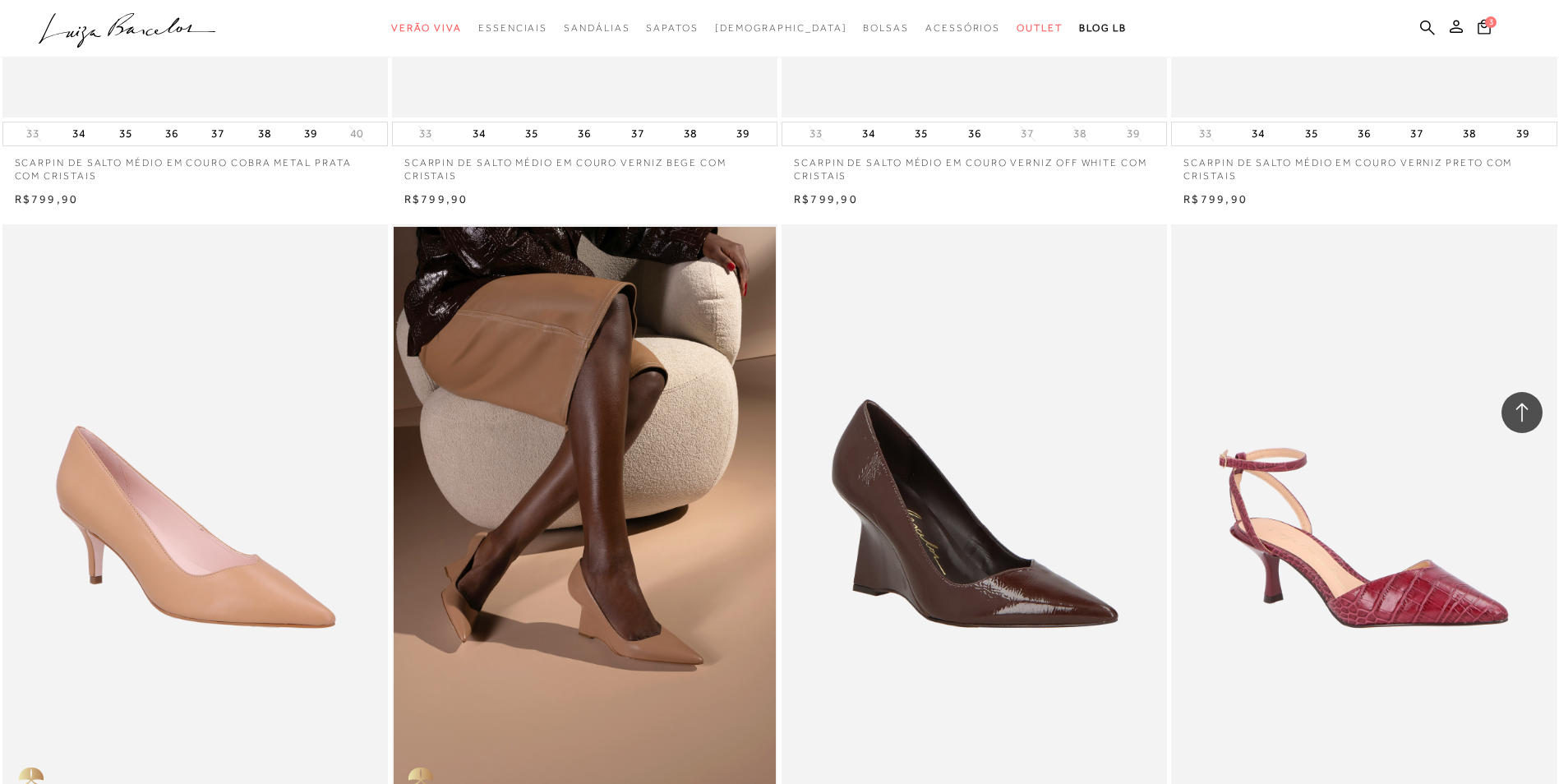
scroll to position [9777, 0]
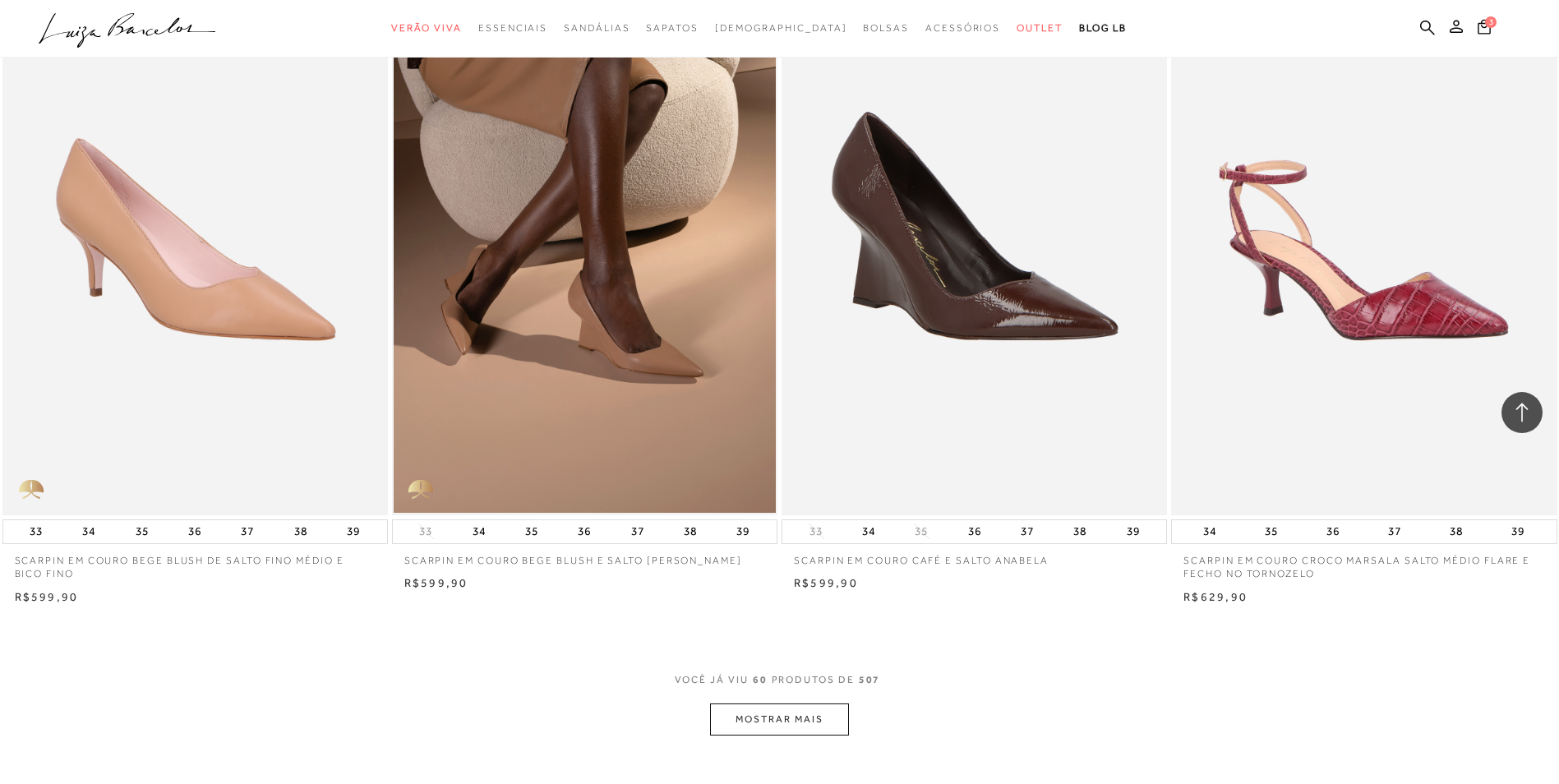
click at [814, 716] on button "MOSTRAR MAIS" at bounding box center [779, 719] width 138 height 32
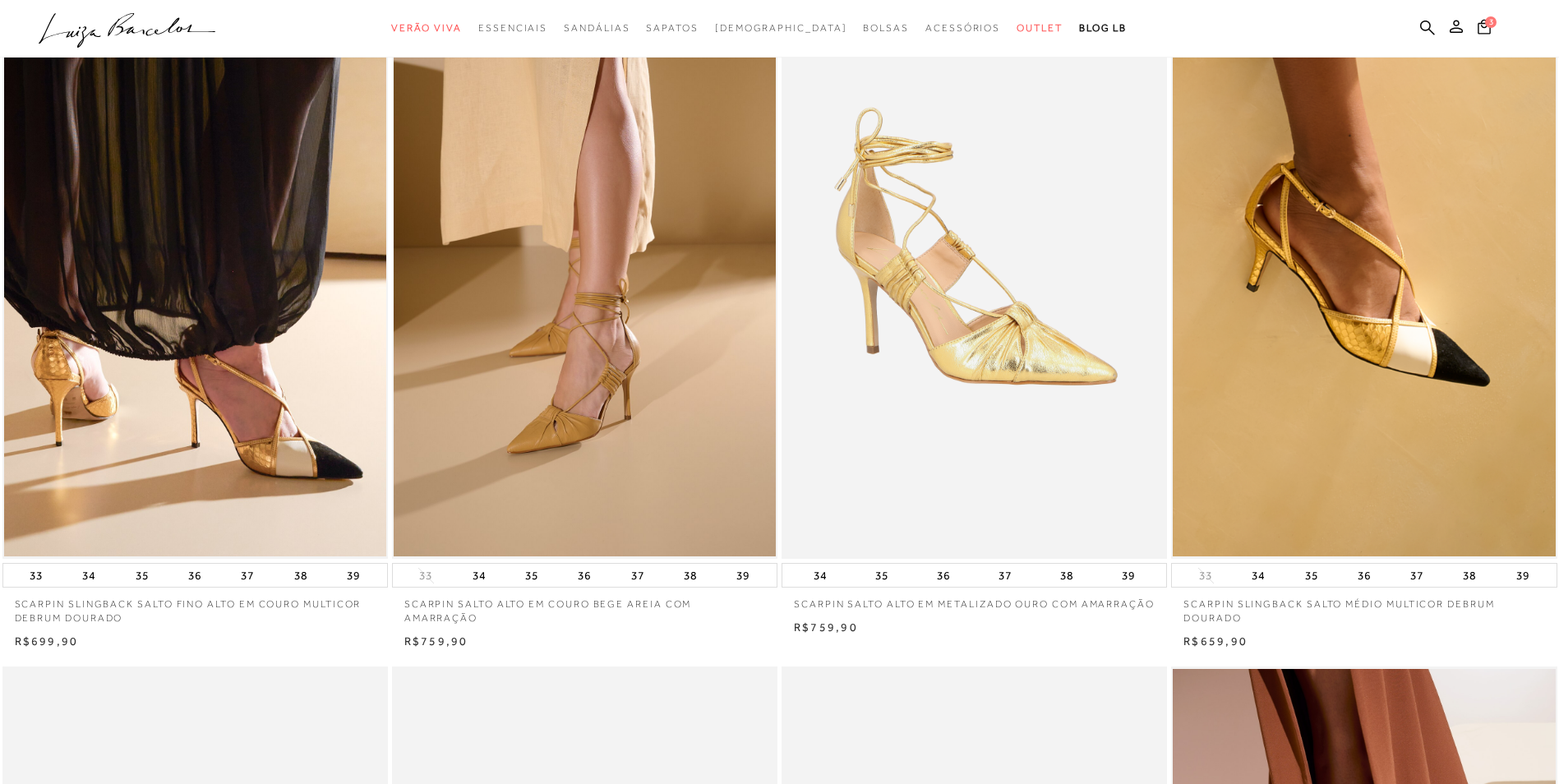
scroll to position [0, 0]
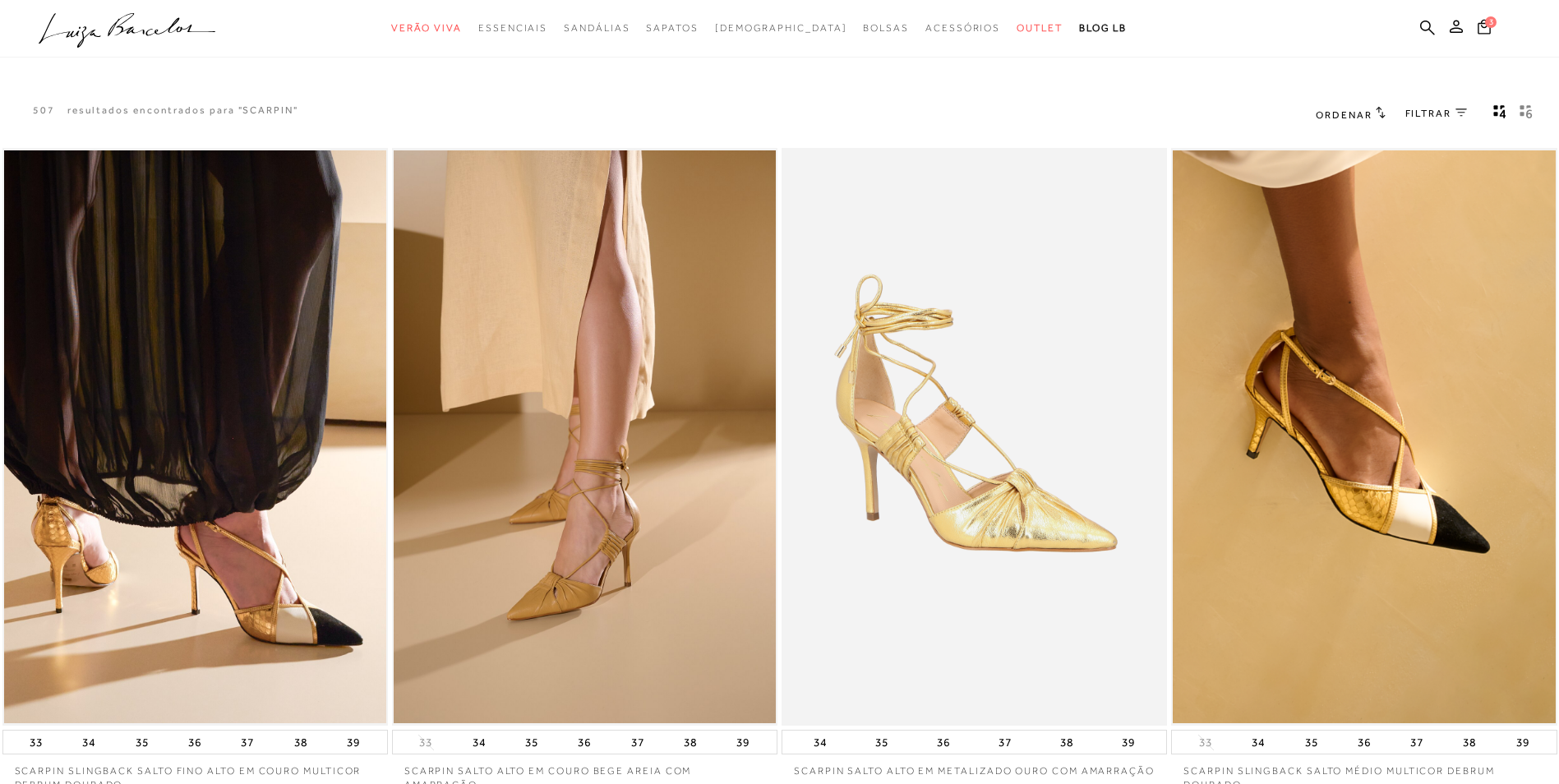
click at [1364, 109] on span "Ordenar" at bounding box center [1343, 115] width 55 height 12
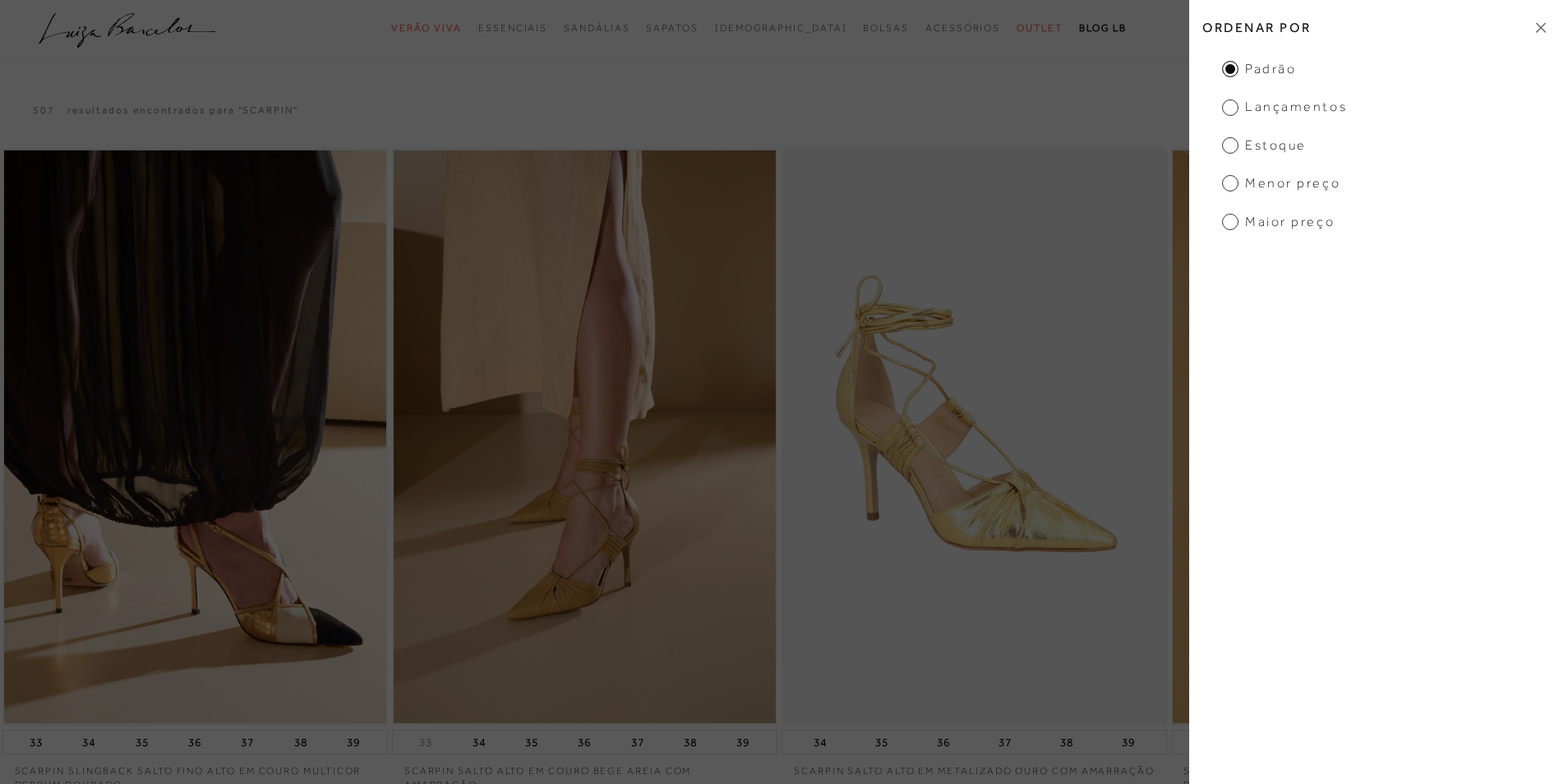
click at [1296, 183] on span "Menor Preço" at bounding box center [1281, 184] width 118 height 18
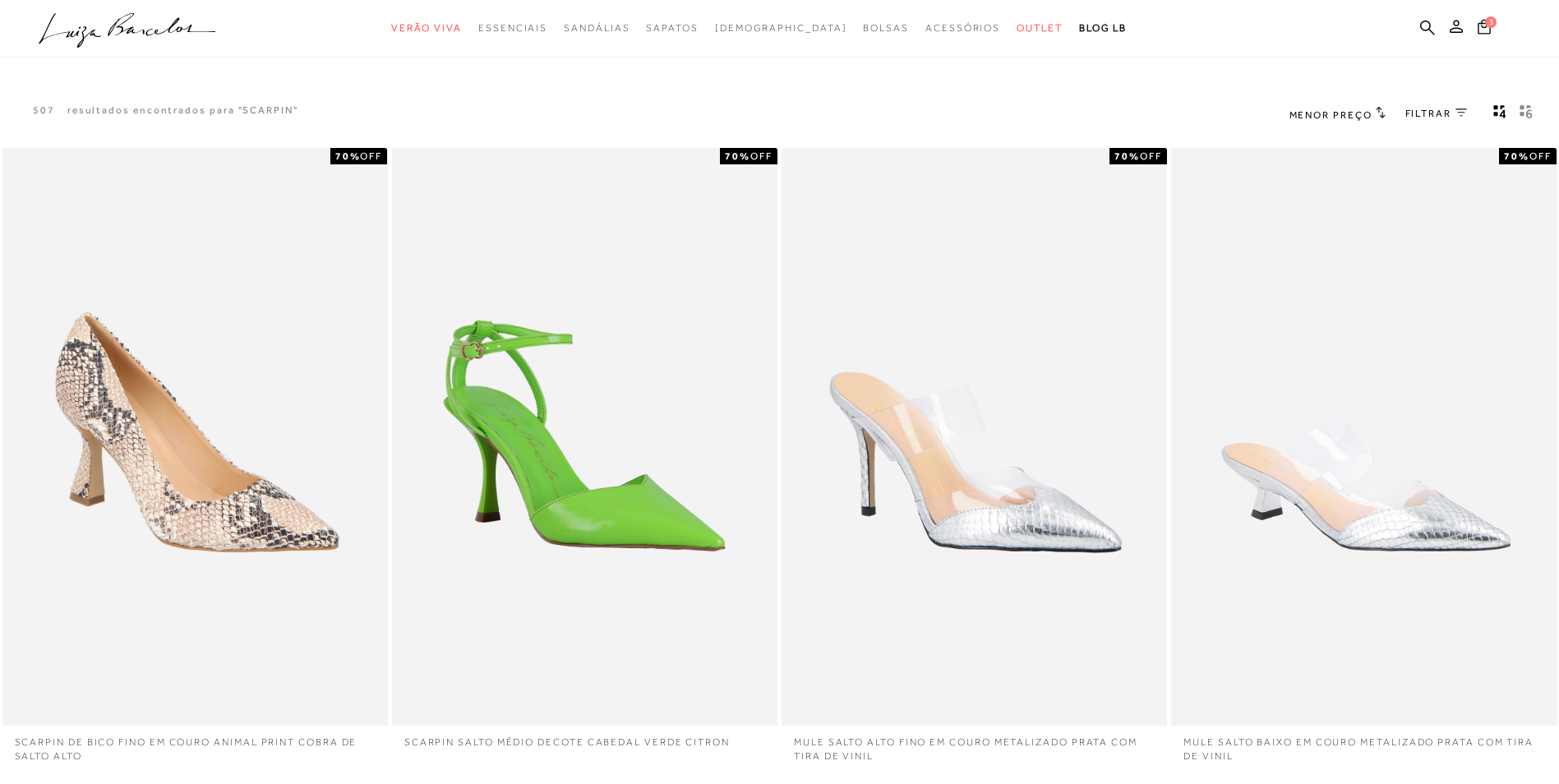
click at [1419, 106] on div "FILTRAR 0" at bounding box center [1436, 114] width 62 height 21
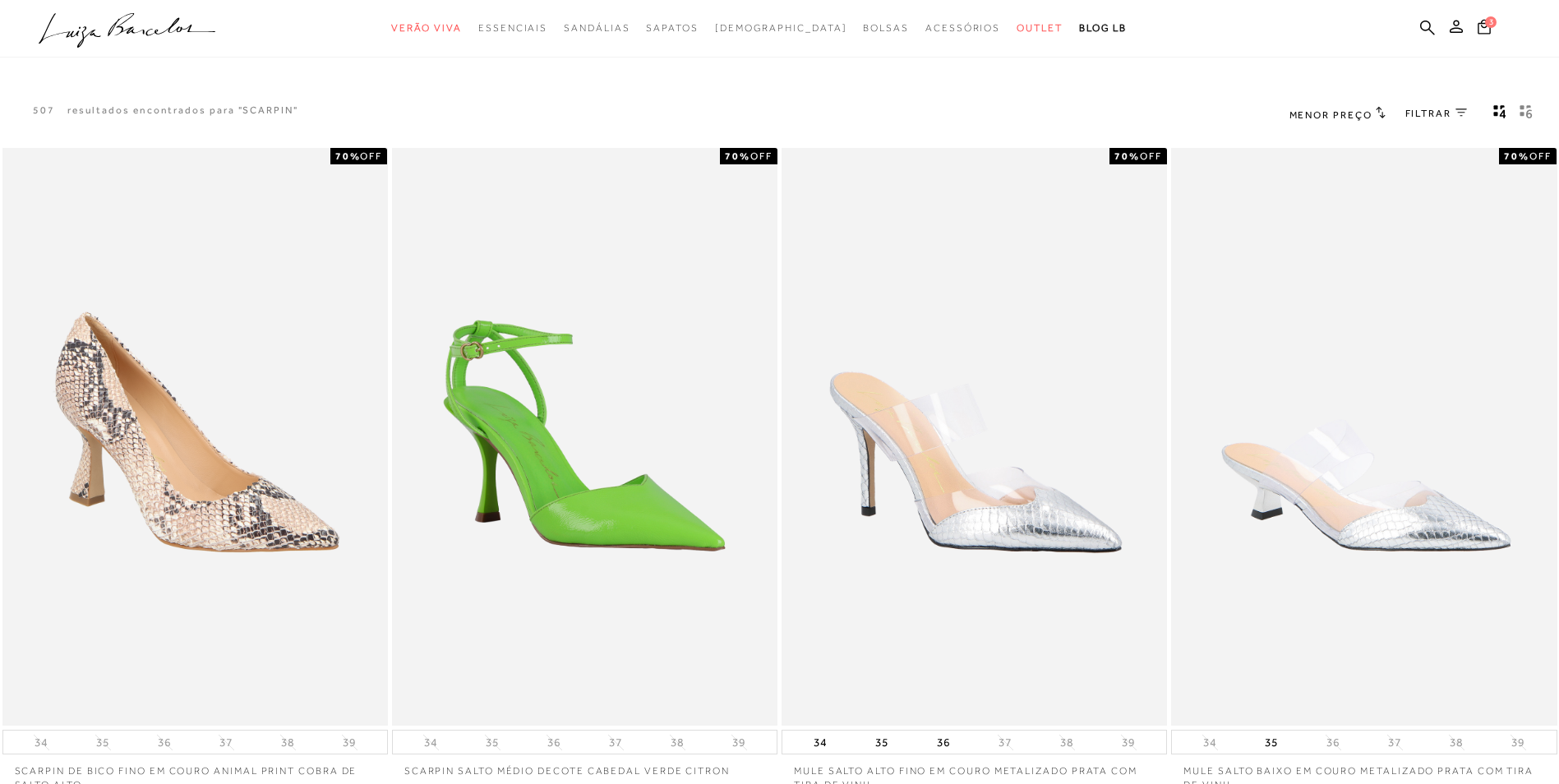
click at [1434, 116] on span "FILTRAR" at bounding box center [1428, 113] width 46 height 14
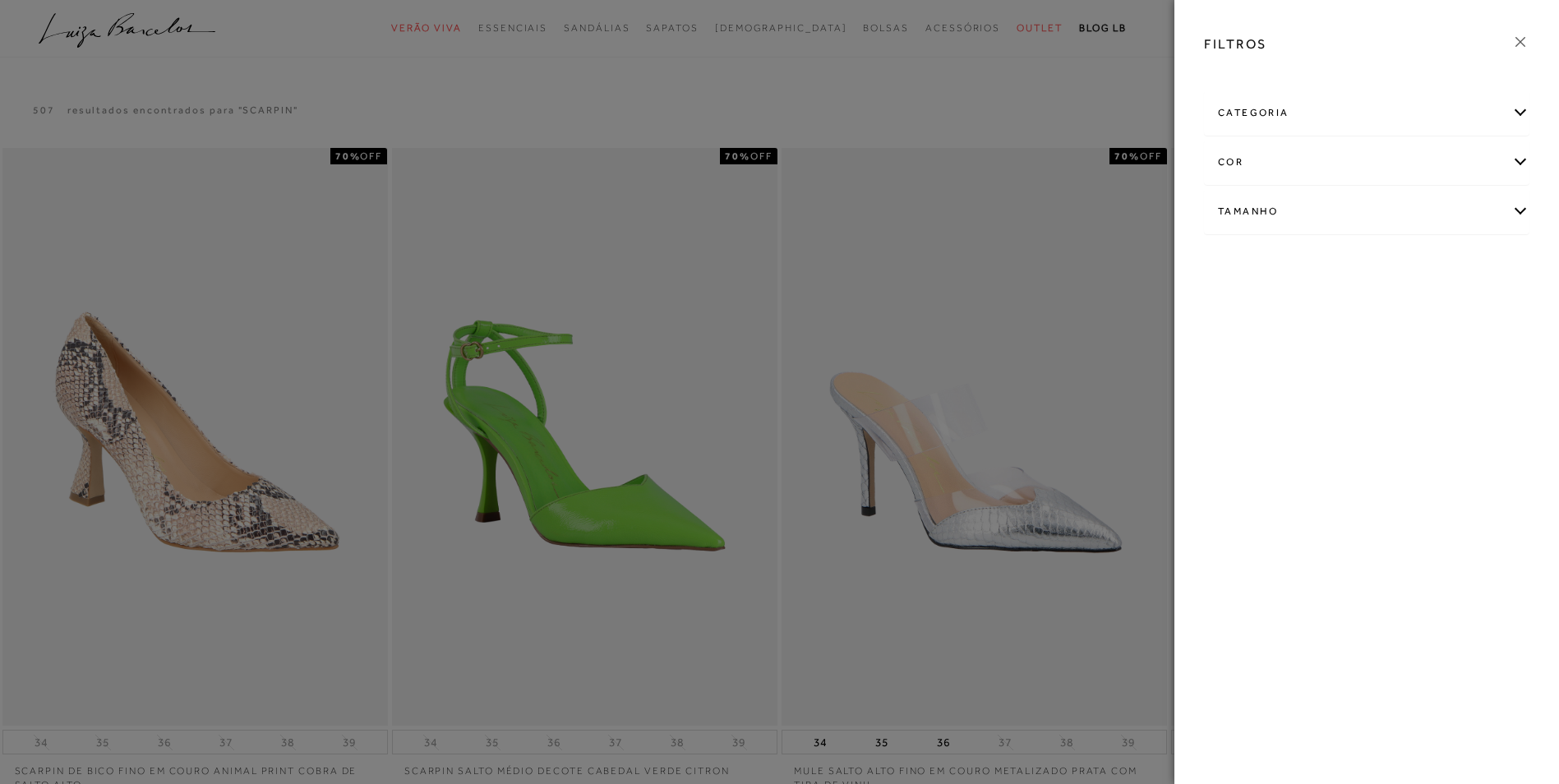
click at [1373, 211] on div "Tamanho" at bounding box center [1366, 212] width 324 height 44
click at [1474, 271] on label "38" at bounding box center [1467, 265] width 38 height 35
click at [1461, 271] on input "38" at bounding box center [1453, 267] width 16 height 16
checkbox input "true"
click at [1519, 46] on icon at bounding box center [1520, 42] width 18 height 18
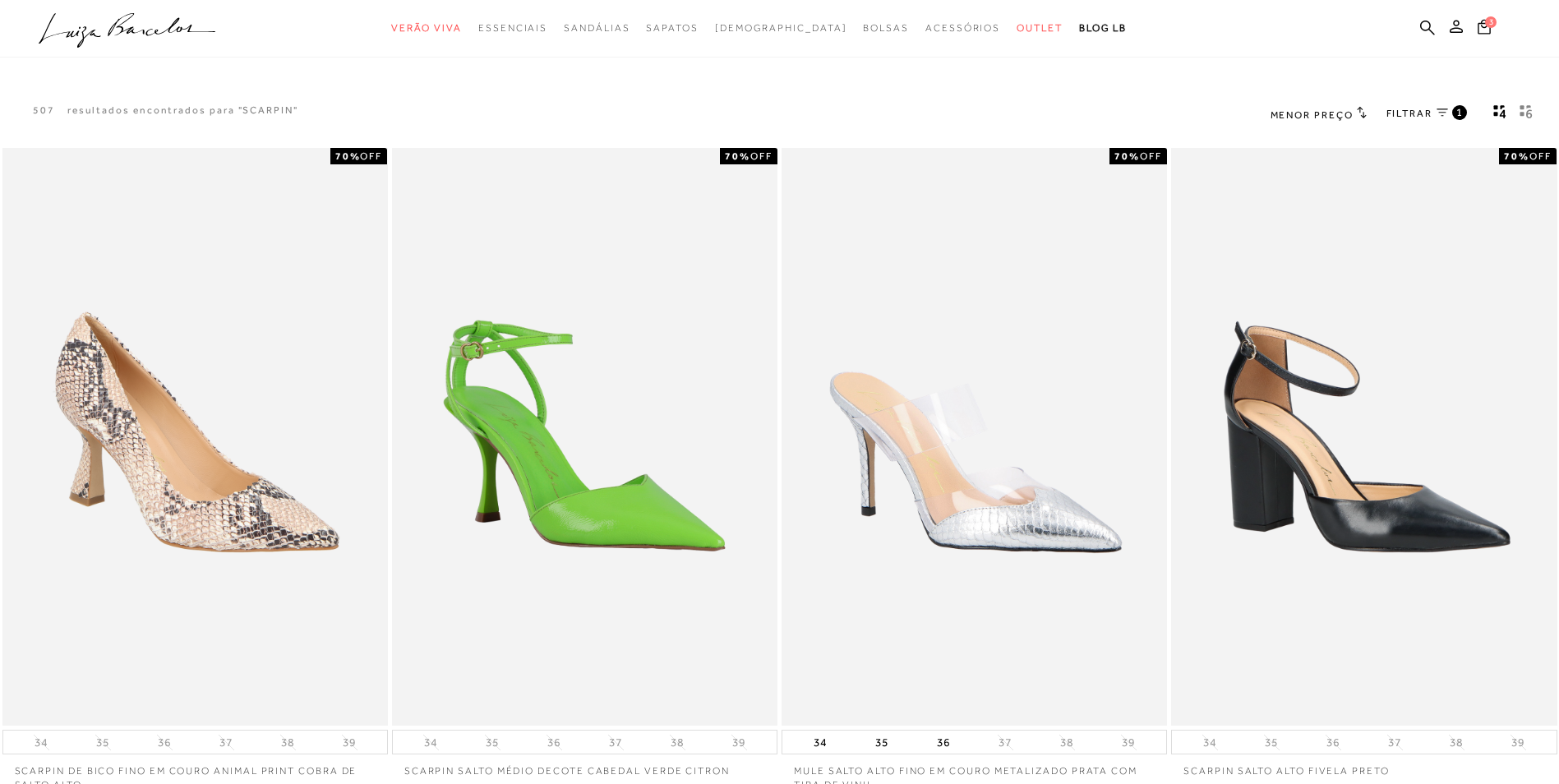
click at [1445, 113] on icon at bounding box center [1442, 112] width 12 height 7
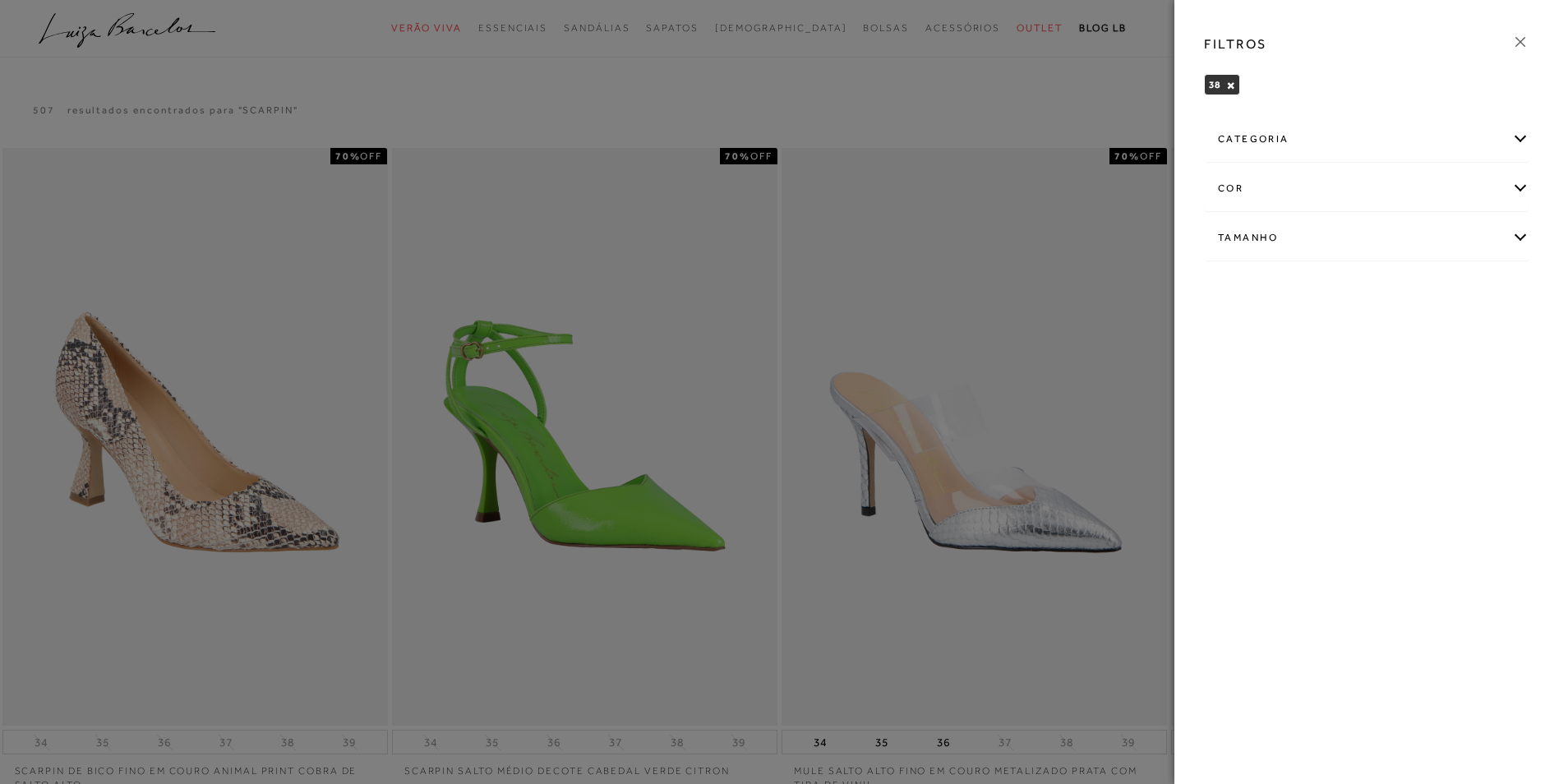
click at [1342, 234] on div "Tamanho" at bounding box center [1366, 238] width 324 height 44
click at [1463, 295] on span "38" at bounding box center [1461, 291] width 24 height 13
click at [1461, 295] on input "38" at bounding box center [1453, 293] width 16 height 16
checkbox input "false"
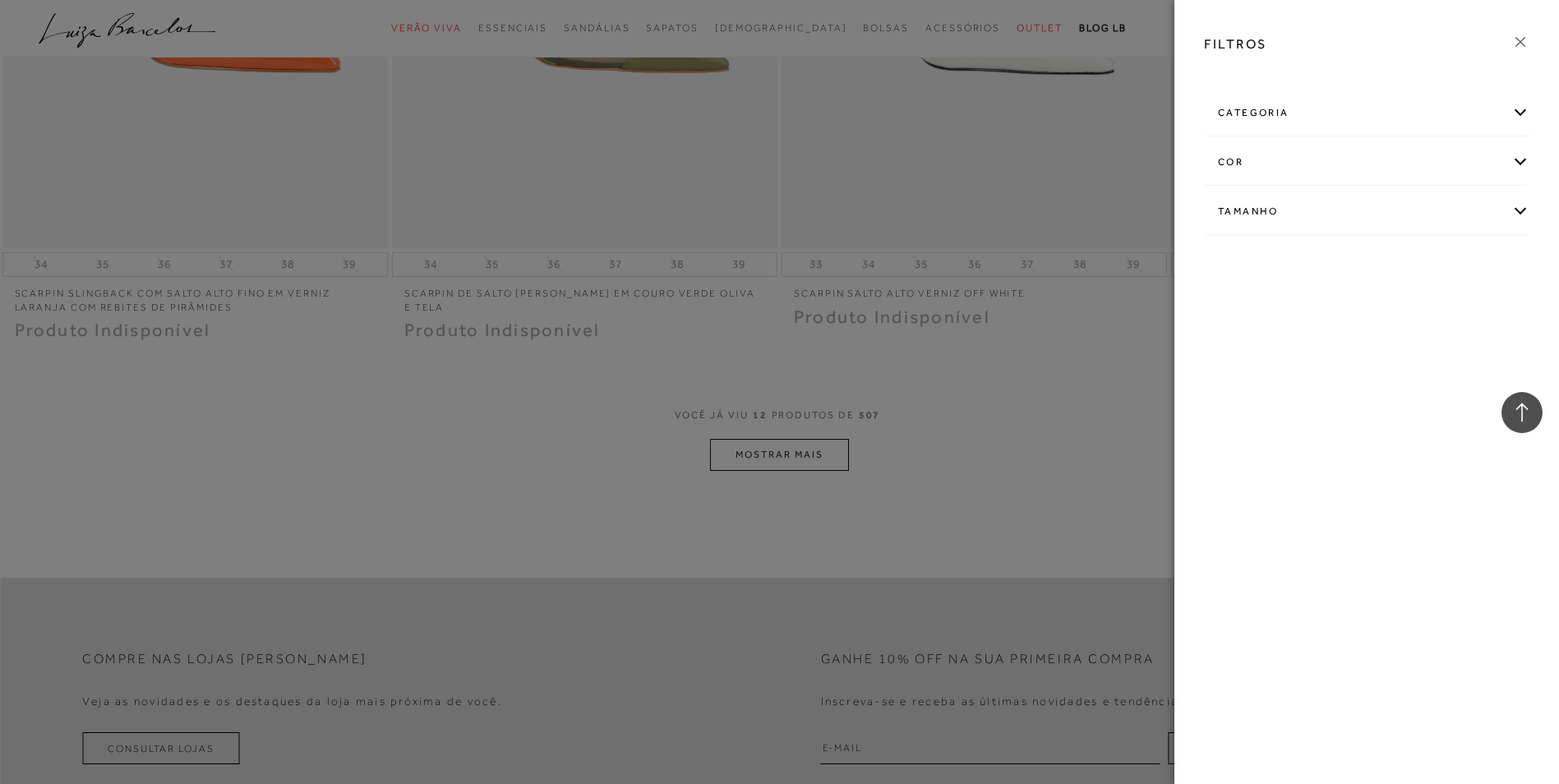
scroll to position [2275, 0]
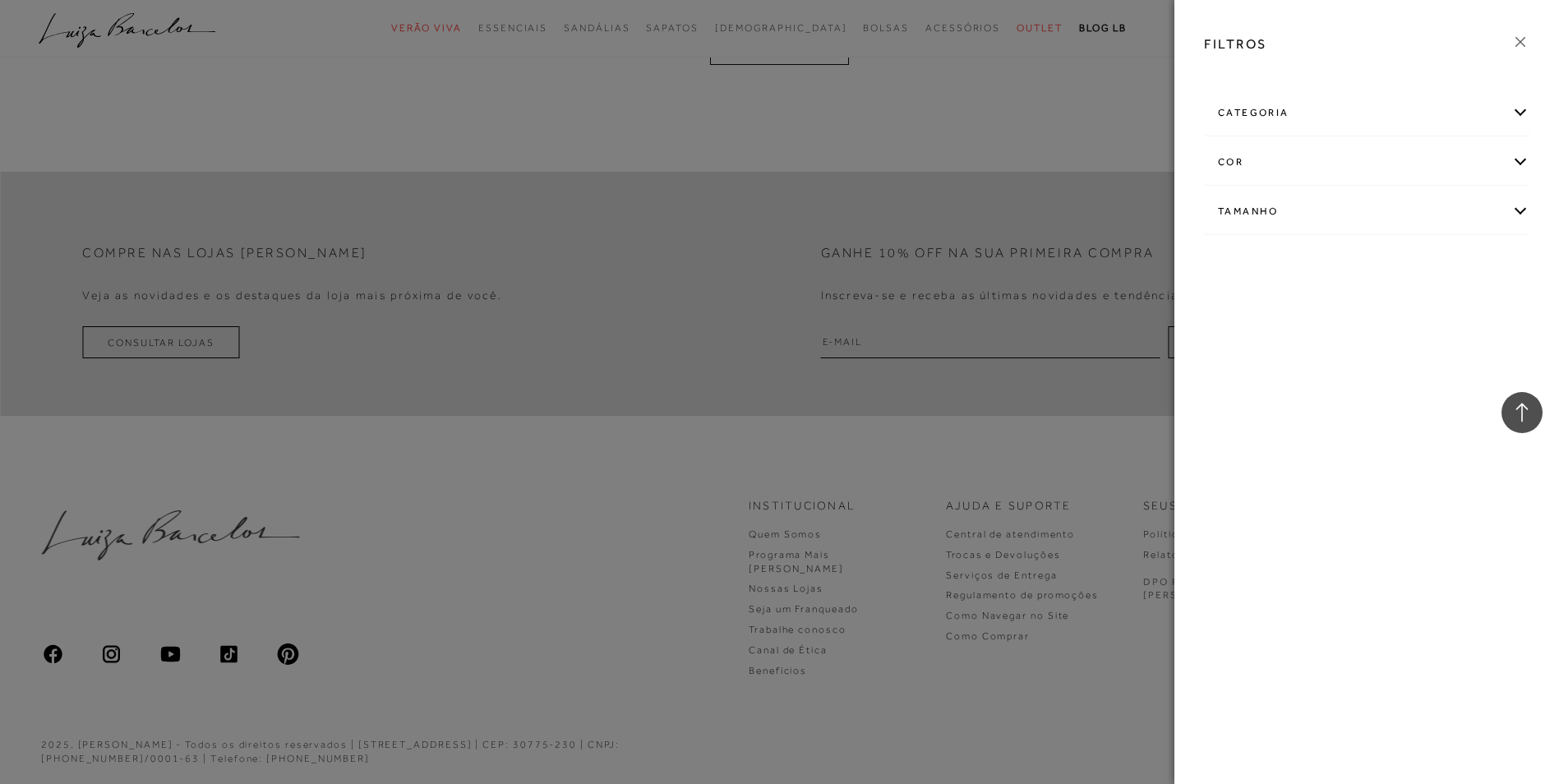
click at [1061, 454] on div at bounding box center [780, 392] width 1559 height 784
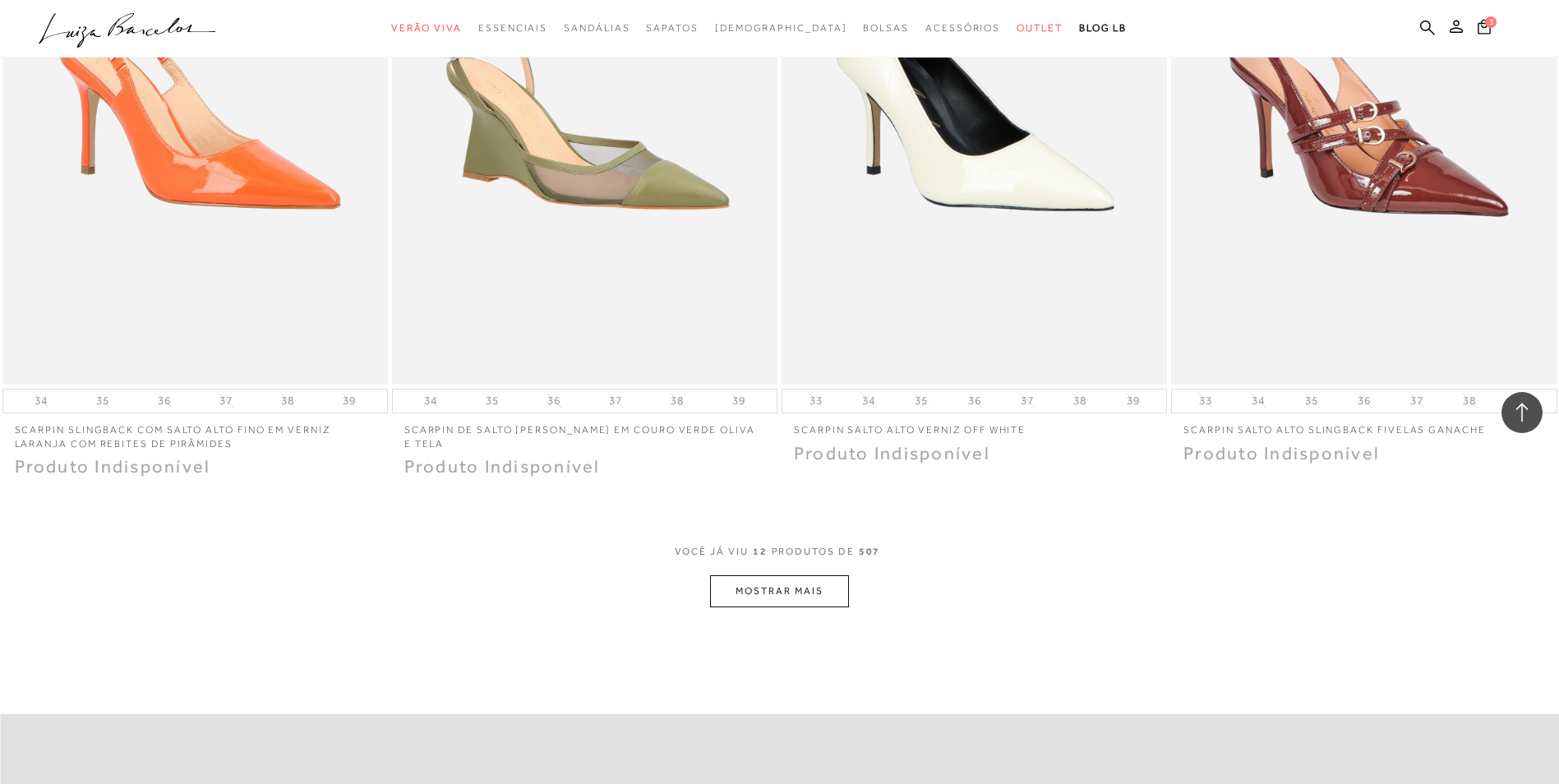
scroll to position [1700, 0]
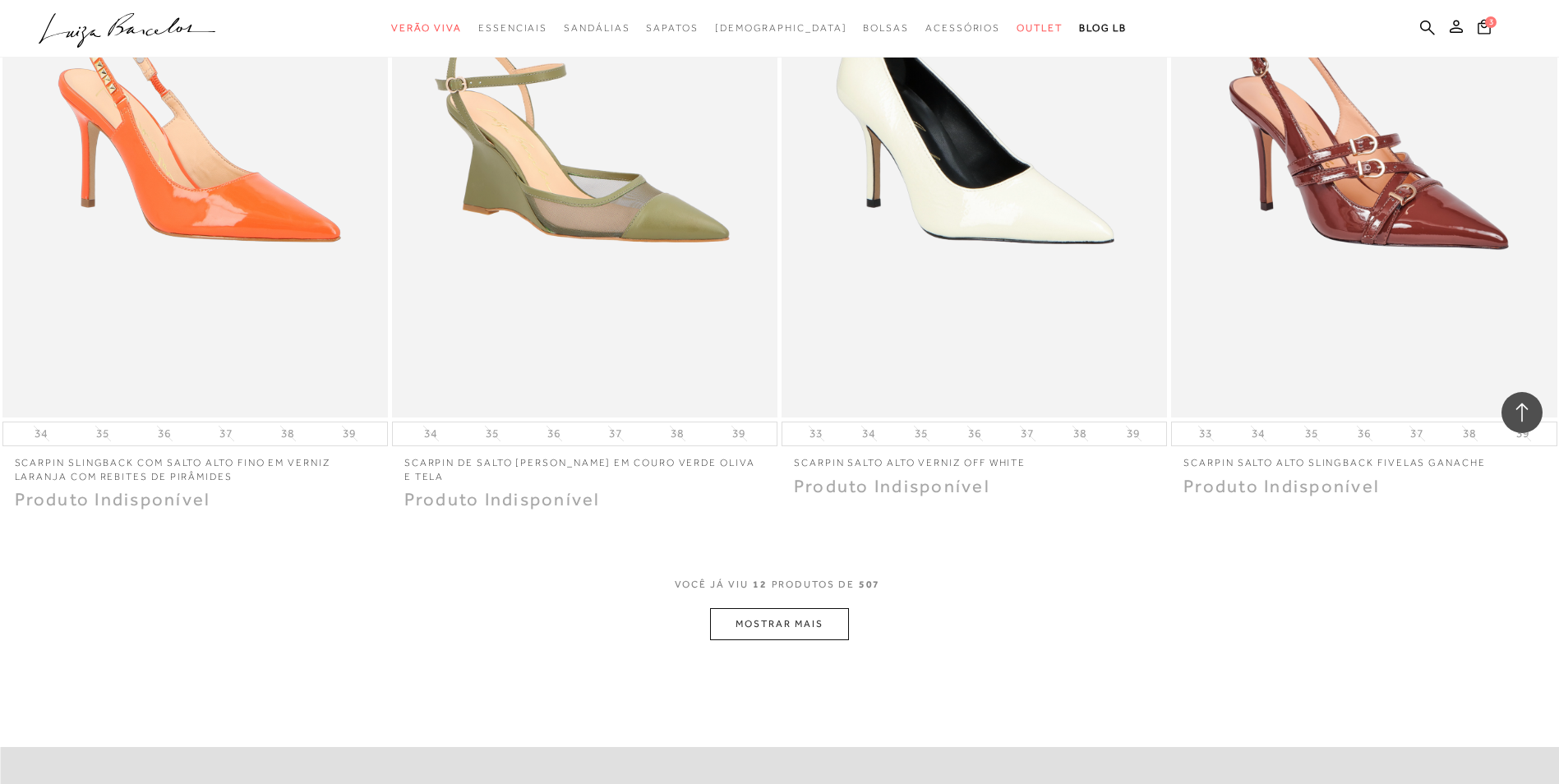
click at [802, 618] on button "MOSTRAR MAIS" at bounding box center [779, 623] width 138 height 32
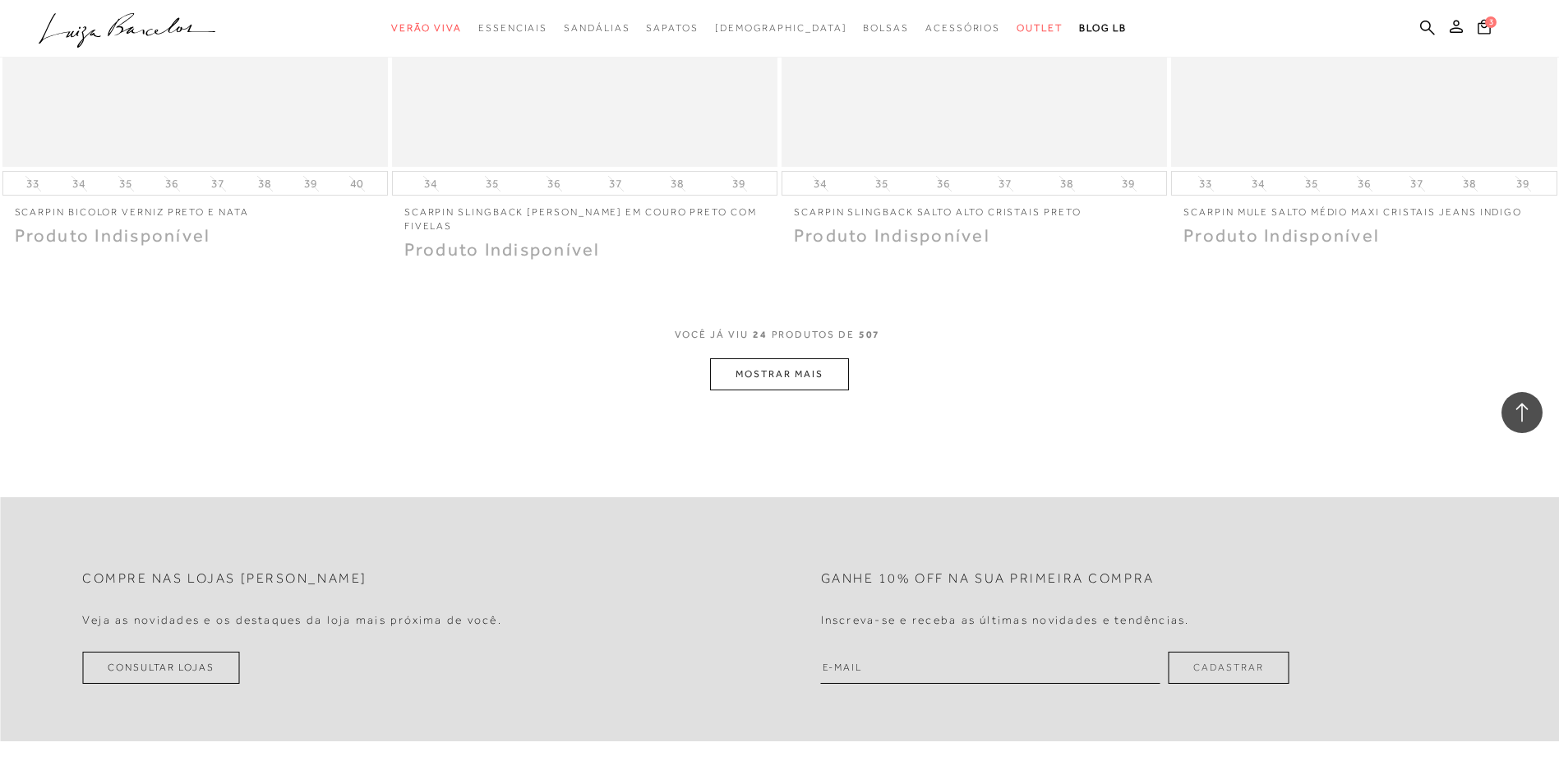
scroll to position [4325, 0]
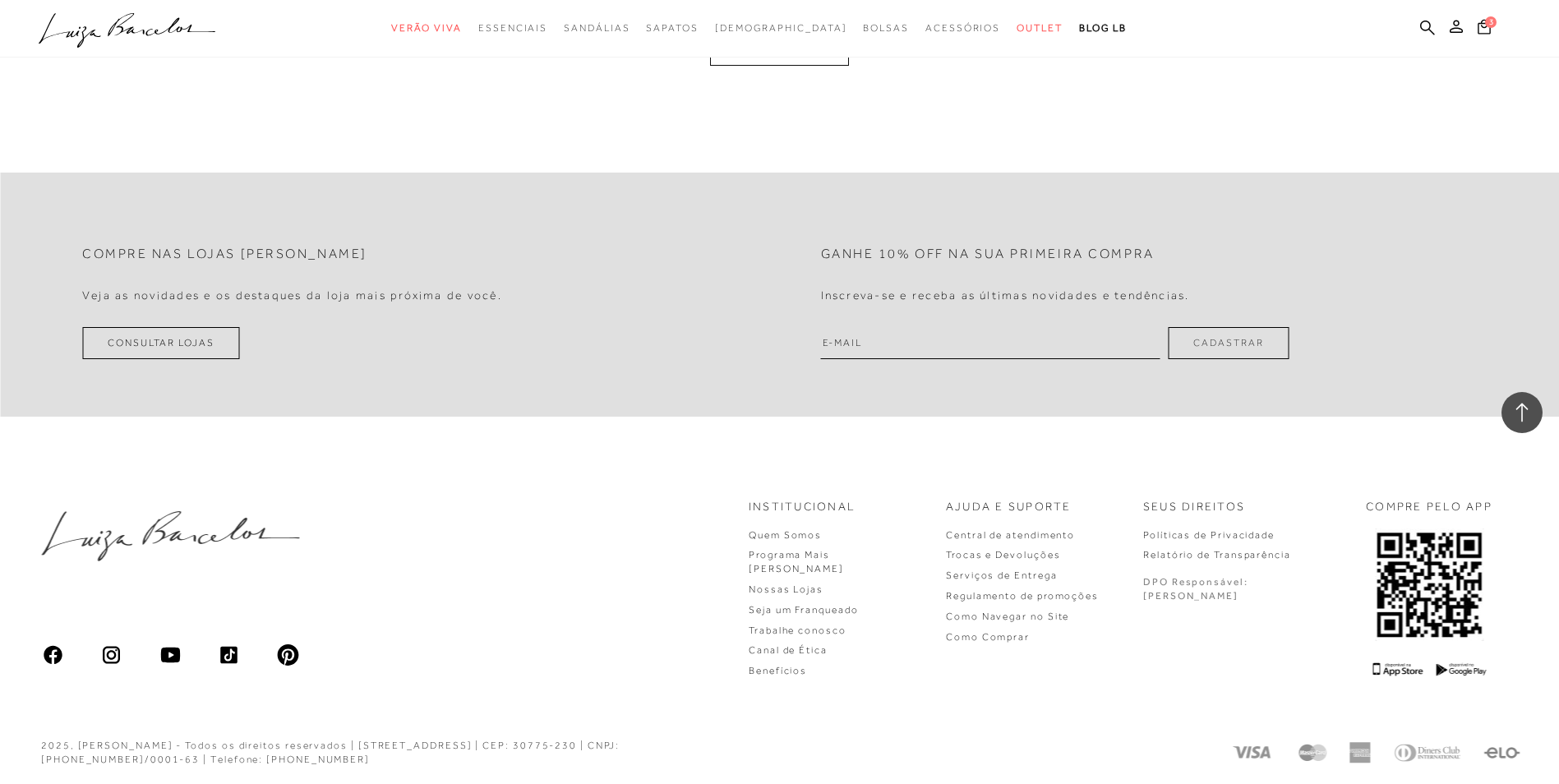
click at [802, 64] on button "MOSTRAR MAIS" at bounding box center [779, 49] width 138 height 32
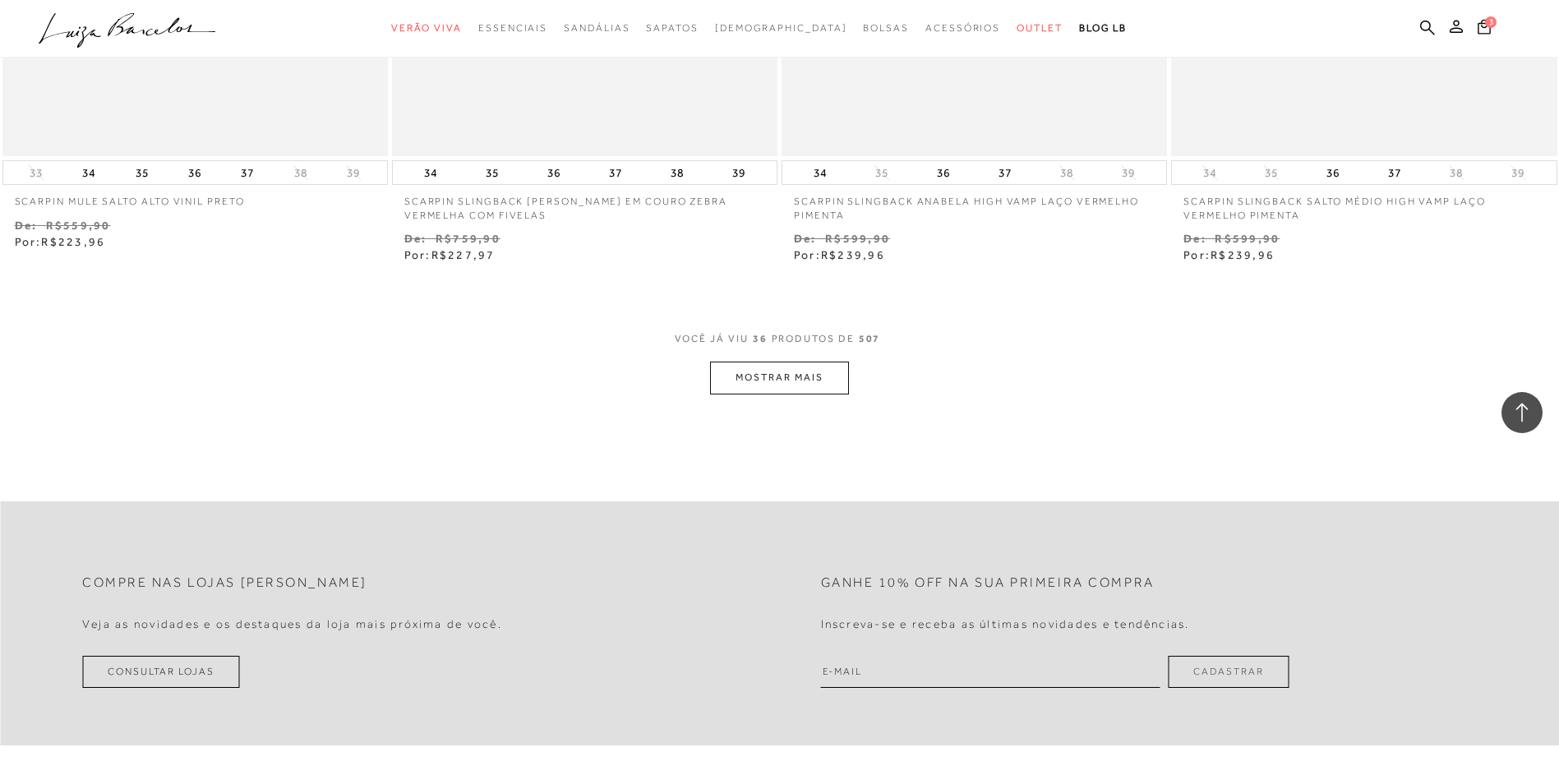
scroll to position [6308, 0]
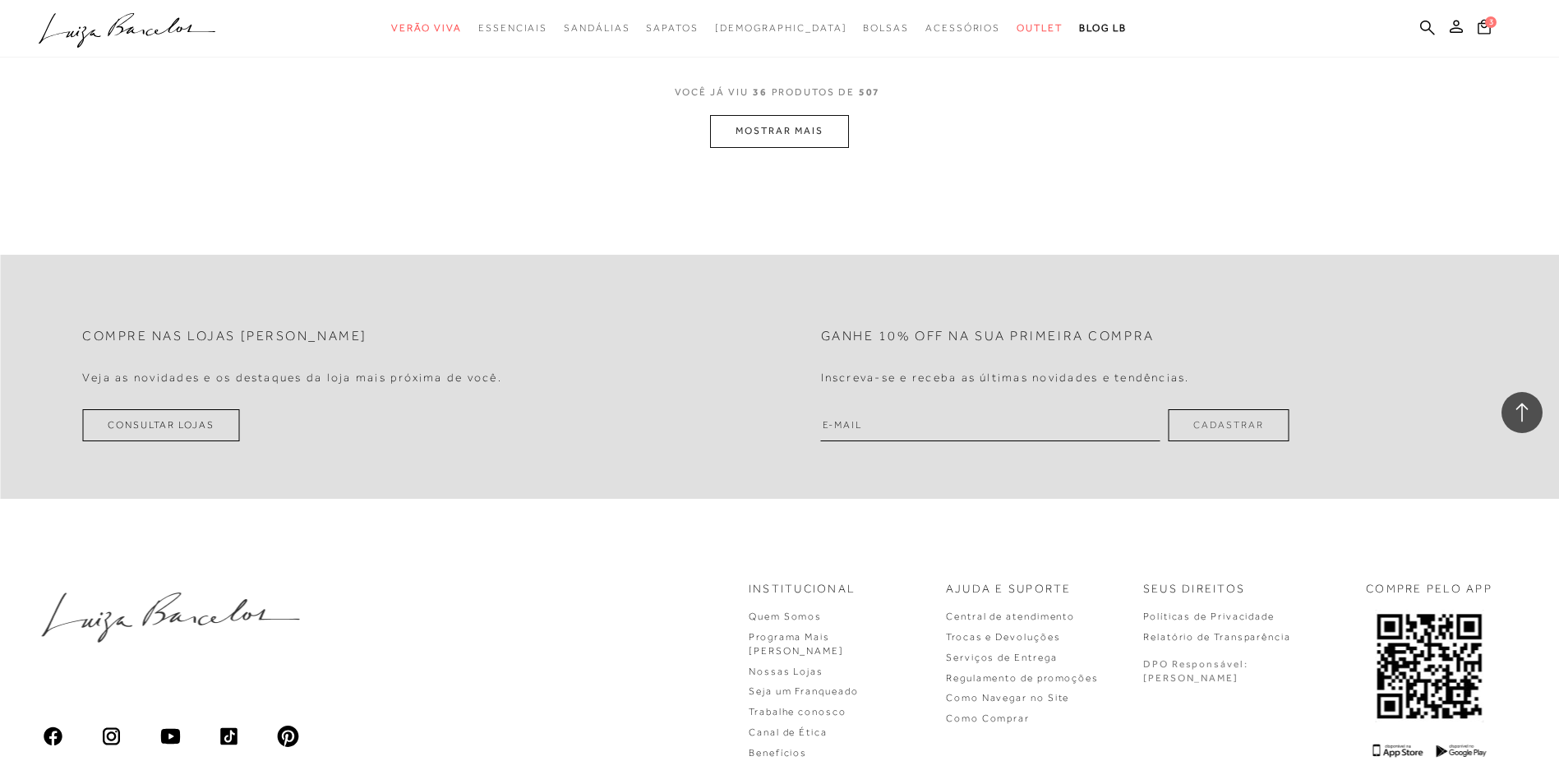
click at [823, 131] on button "MOSTRAR MAIS" at bounding box center [779, 130] width 138 height 32
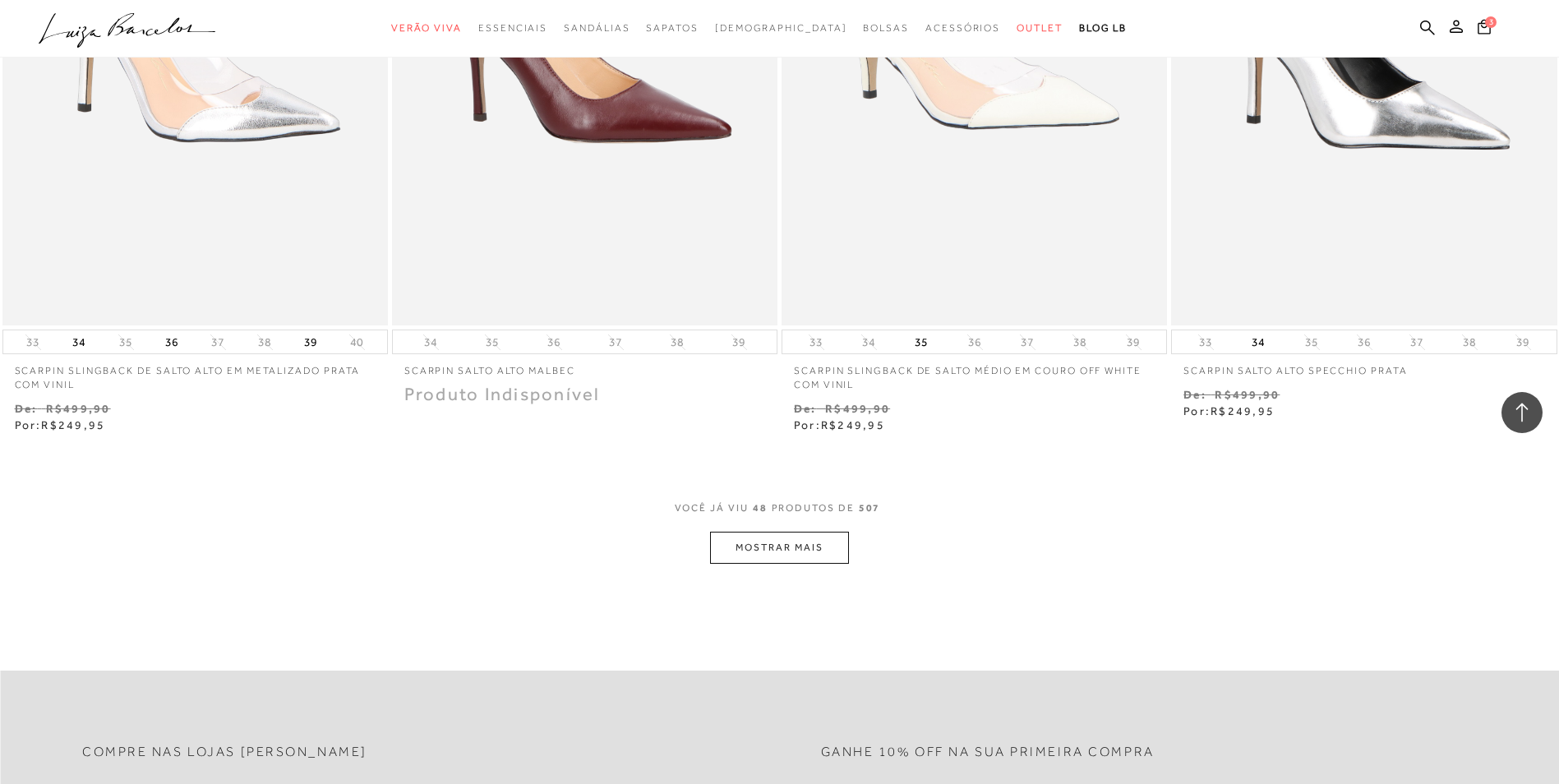
scroll to position [7952, 0]
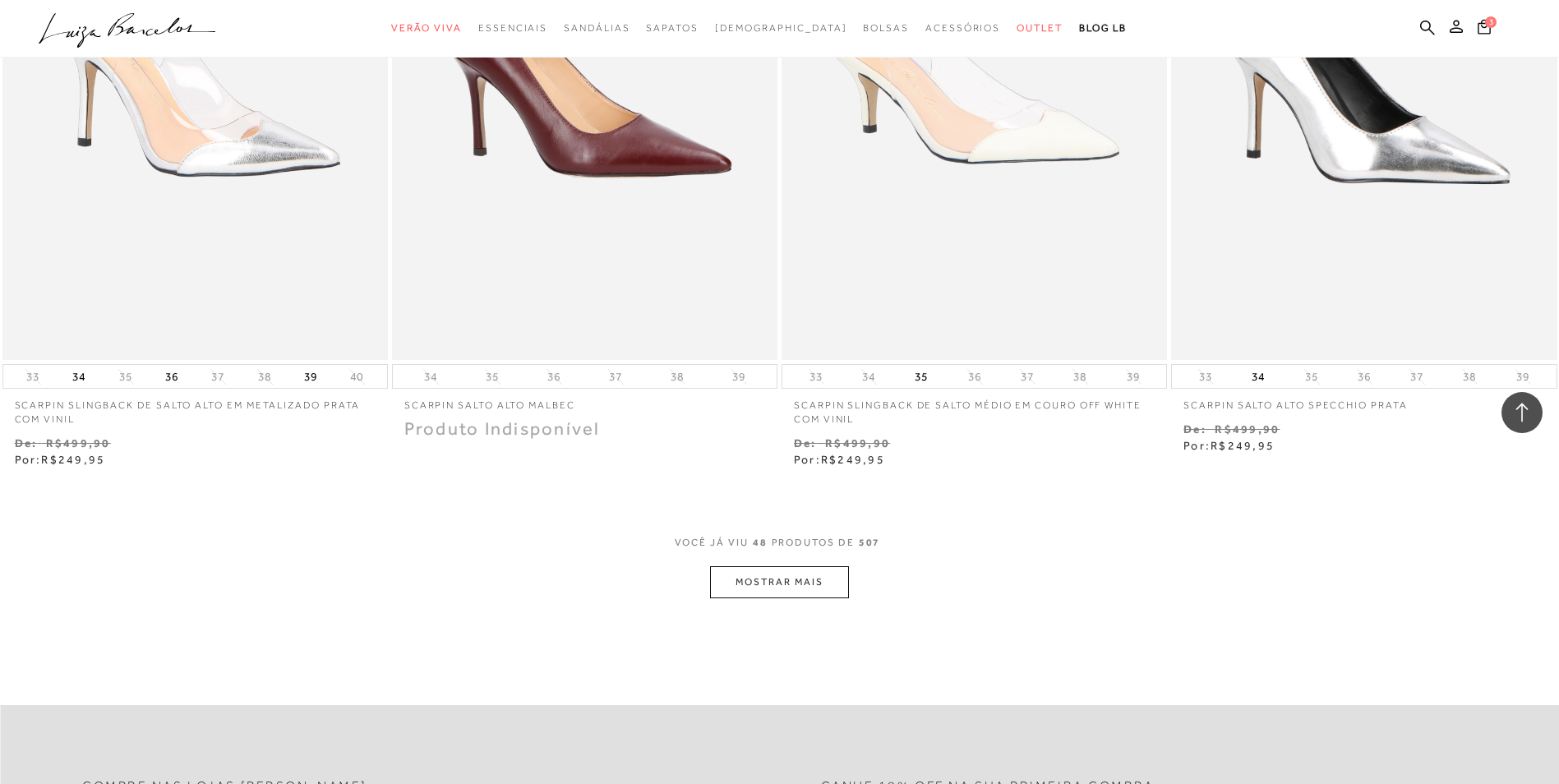
click at [796, 572] on button "MOSTRAR MAIS" at bounding box center [779, 581] width 138 height 32
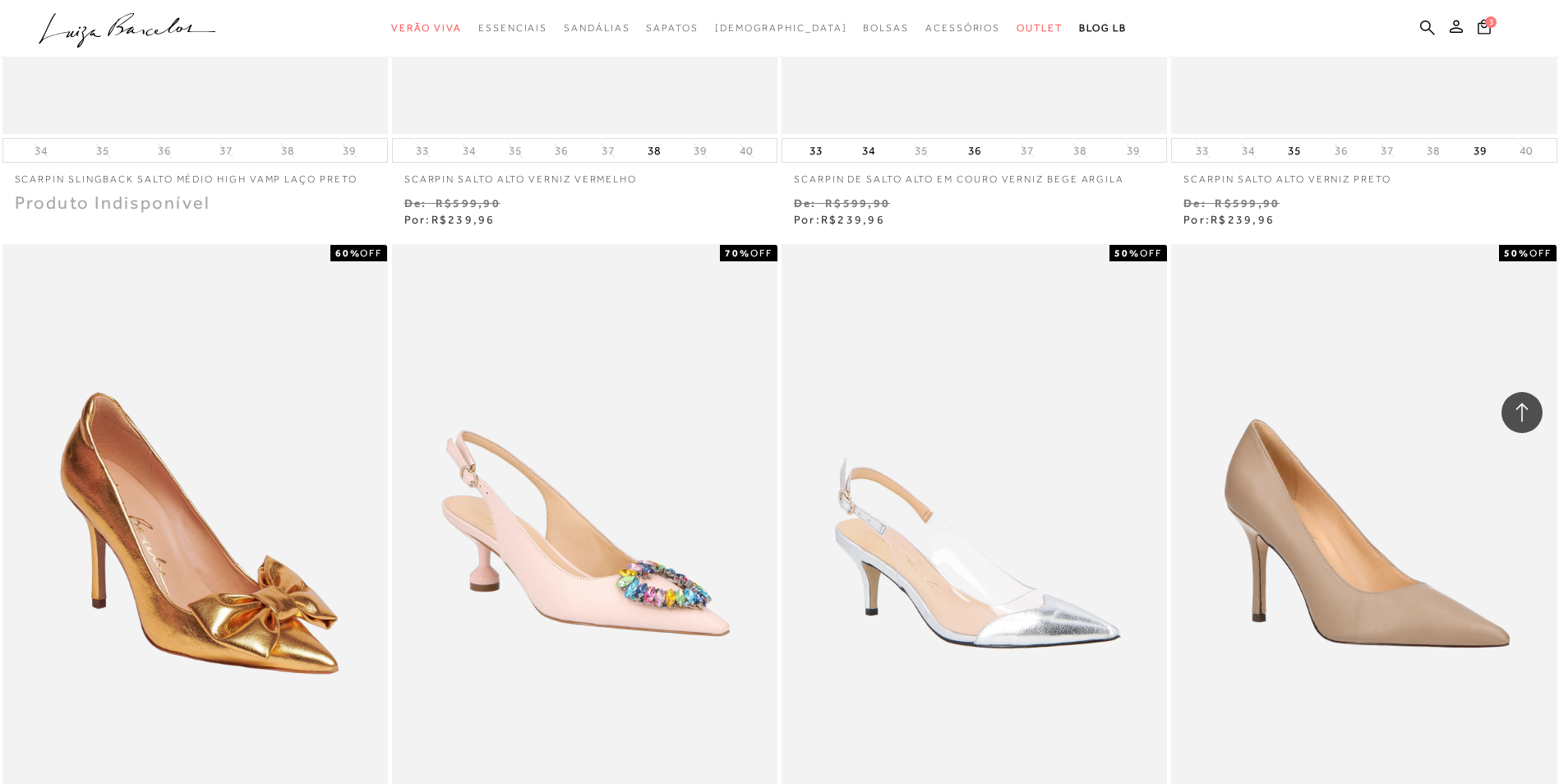
scroll to position [0, 0]
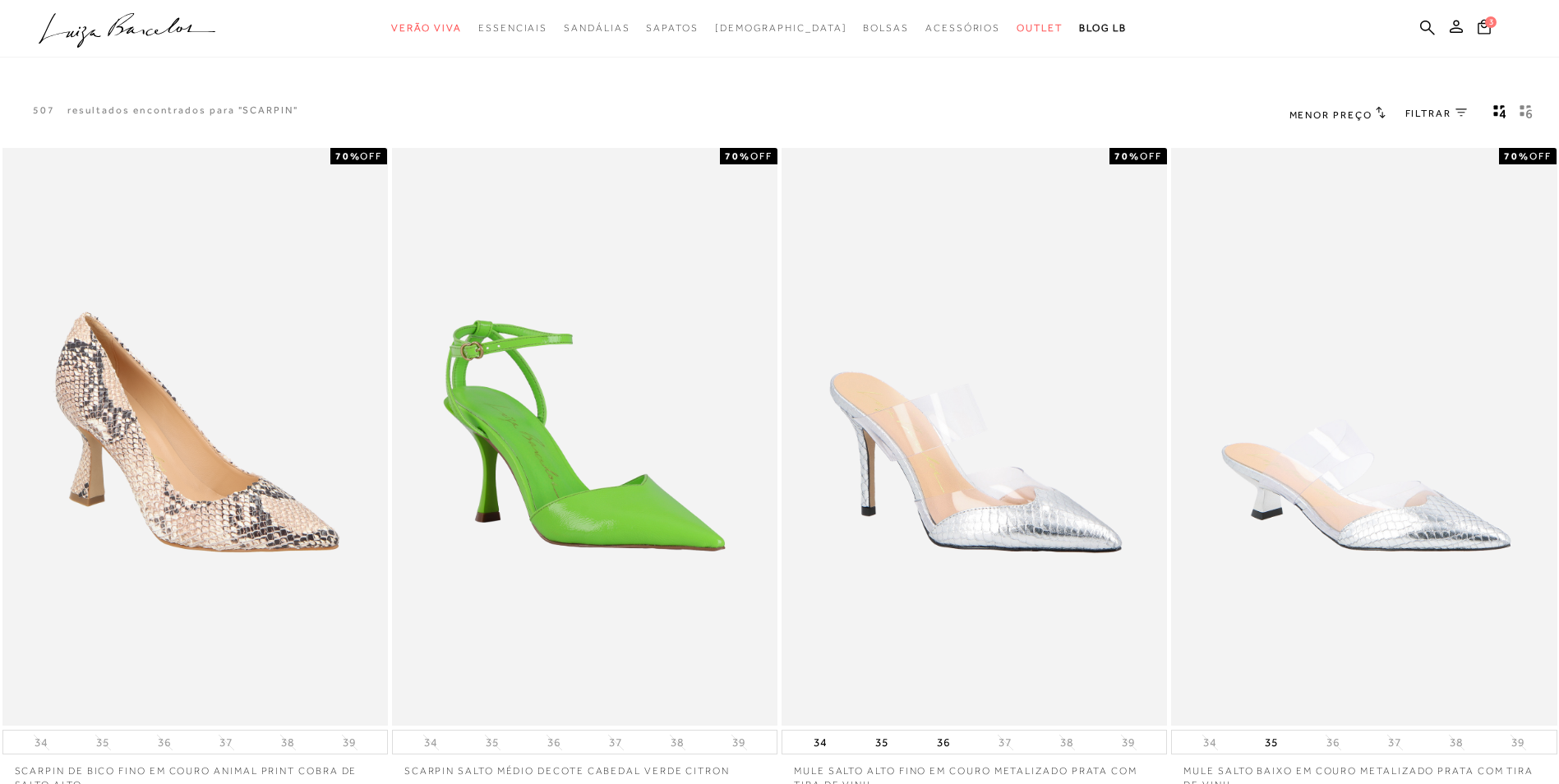
click at [1347, 111] on span "Menor Preço" at bounding box center [1330, 115] width 83 height 12
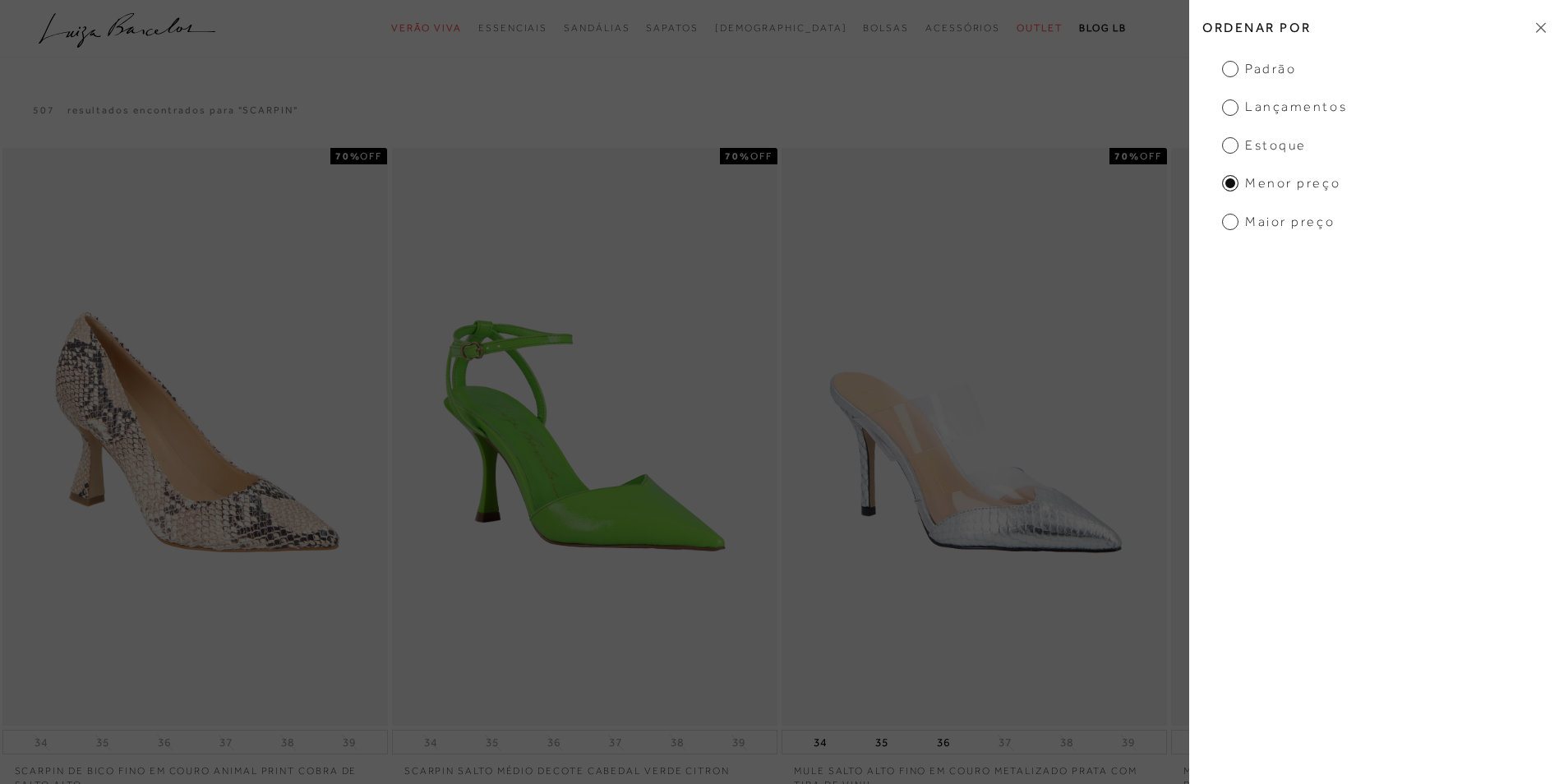
click at [1245, 70] on span "Padrão" at bounding box center [1258, 69] width 74 height 18
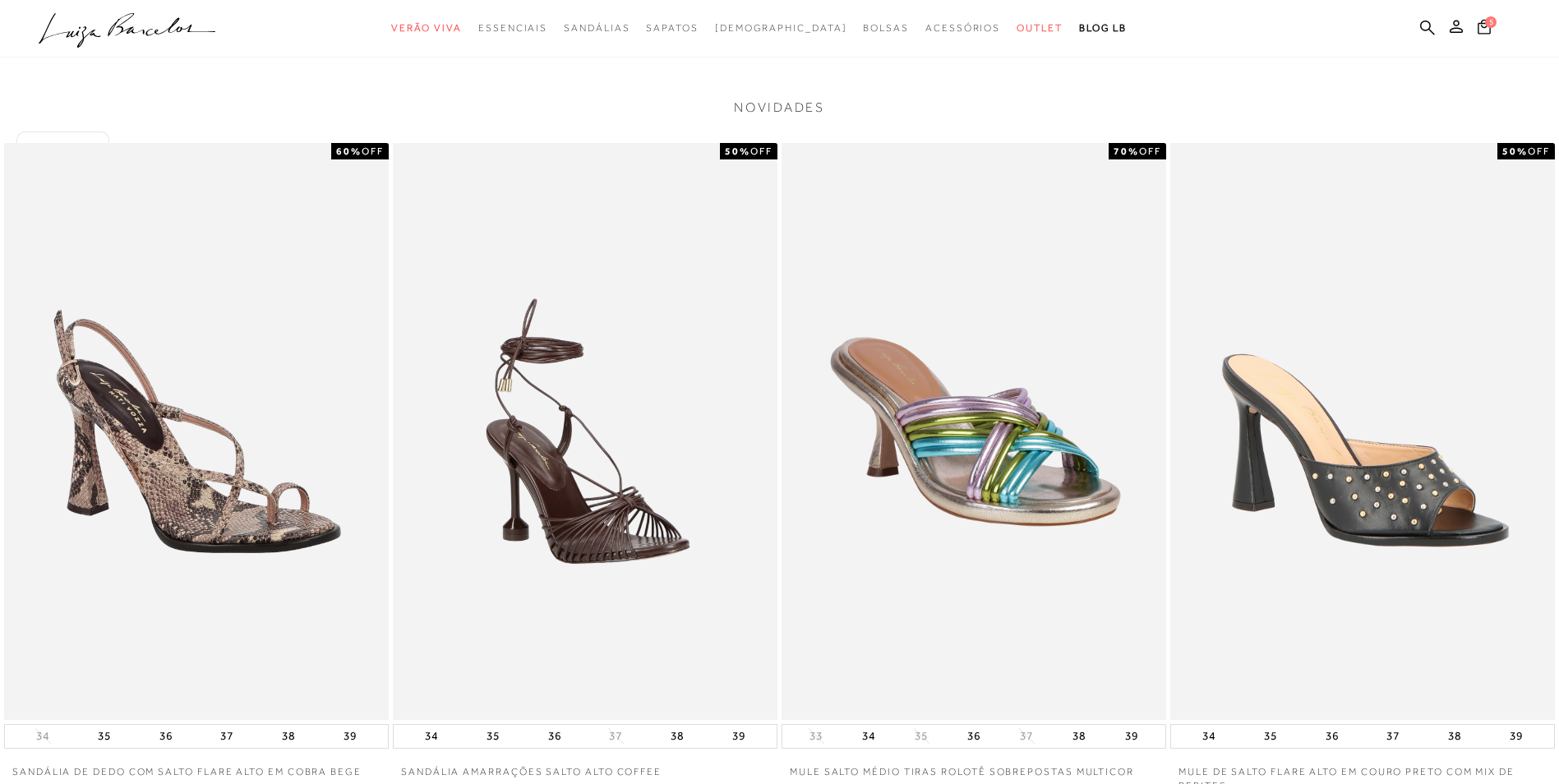
scroll to position [1807, 0]
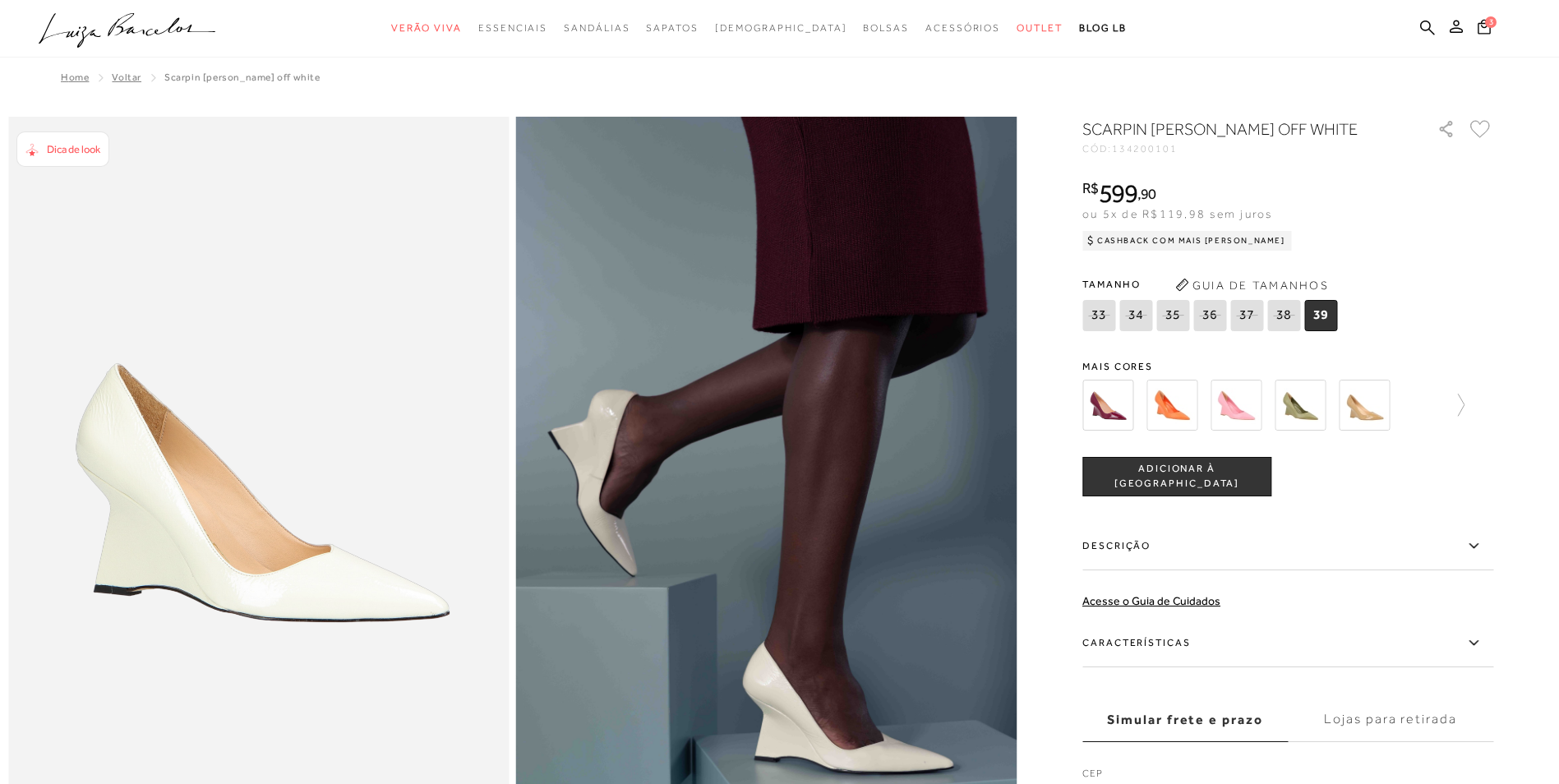
click at [1121, 404] on img at bounding box center [1108, 405] width 51 height 51
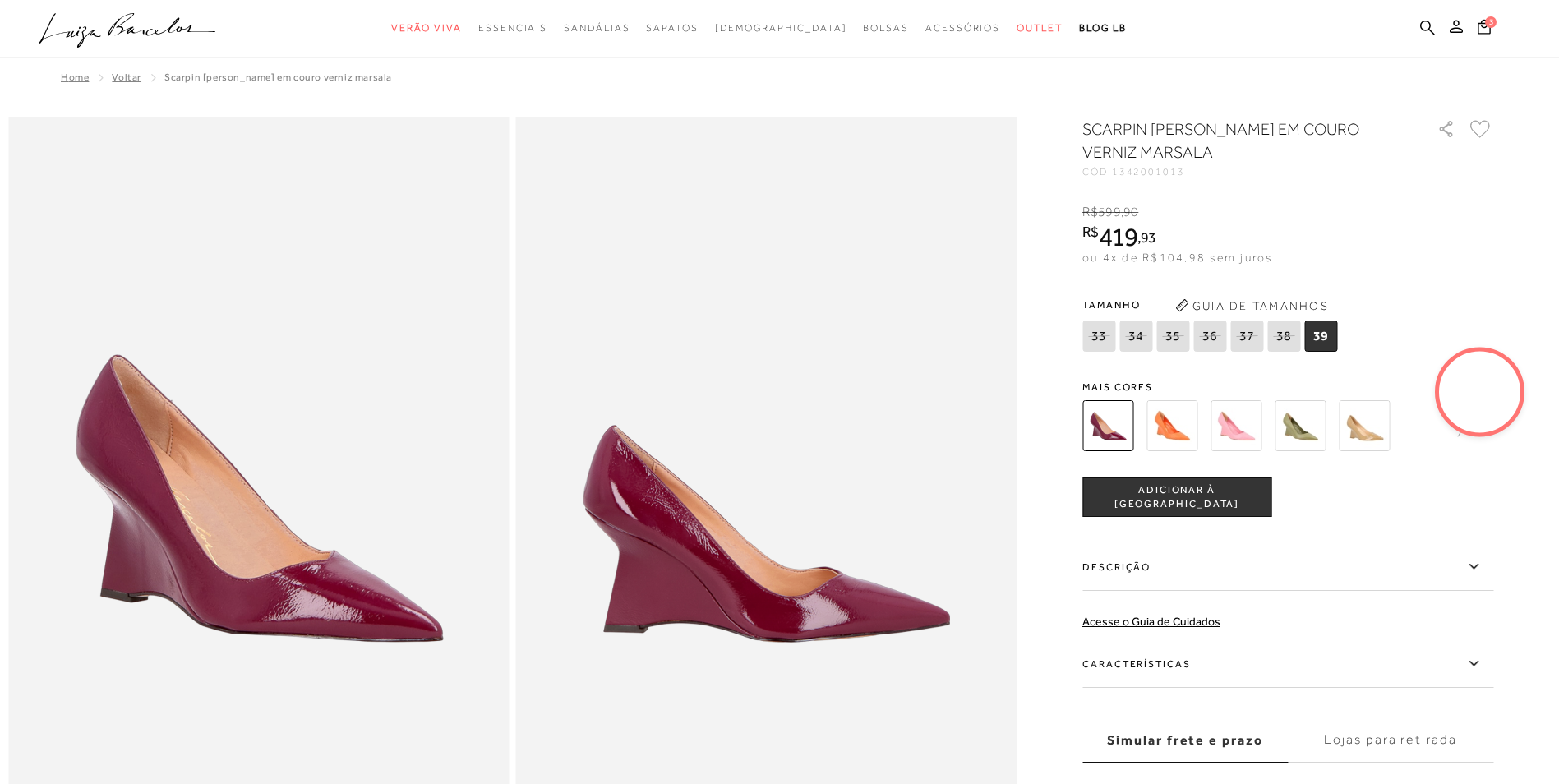
click at [1237, 424] on img at bounding box center [1236, 426] width 51 height 51
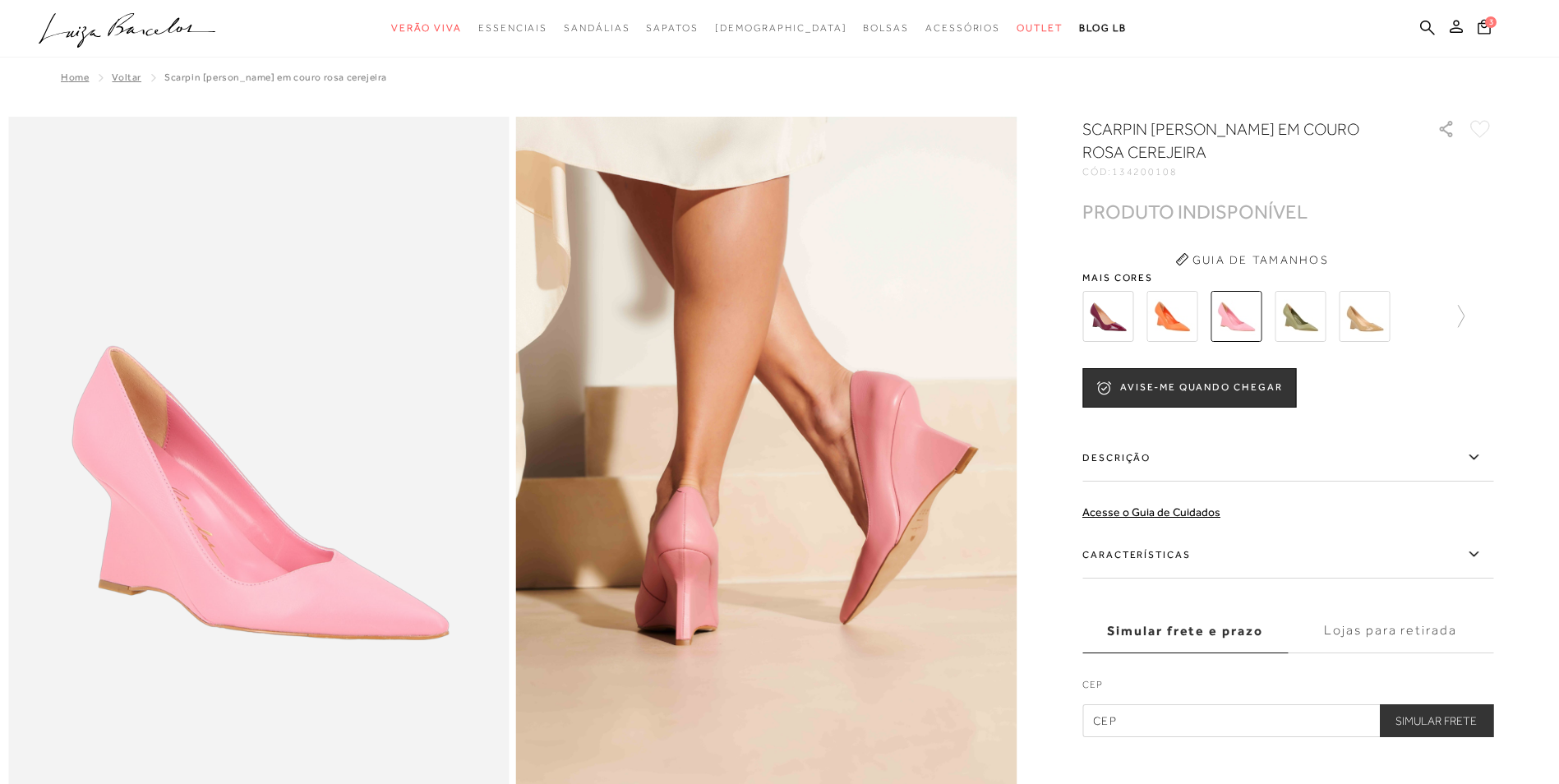
click at [1195, 321] on img at bounding box center [1172, 317] width 51 height 51
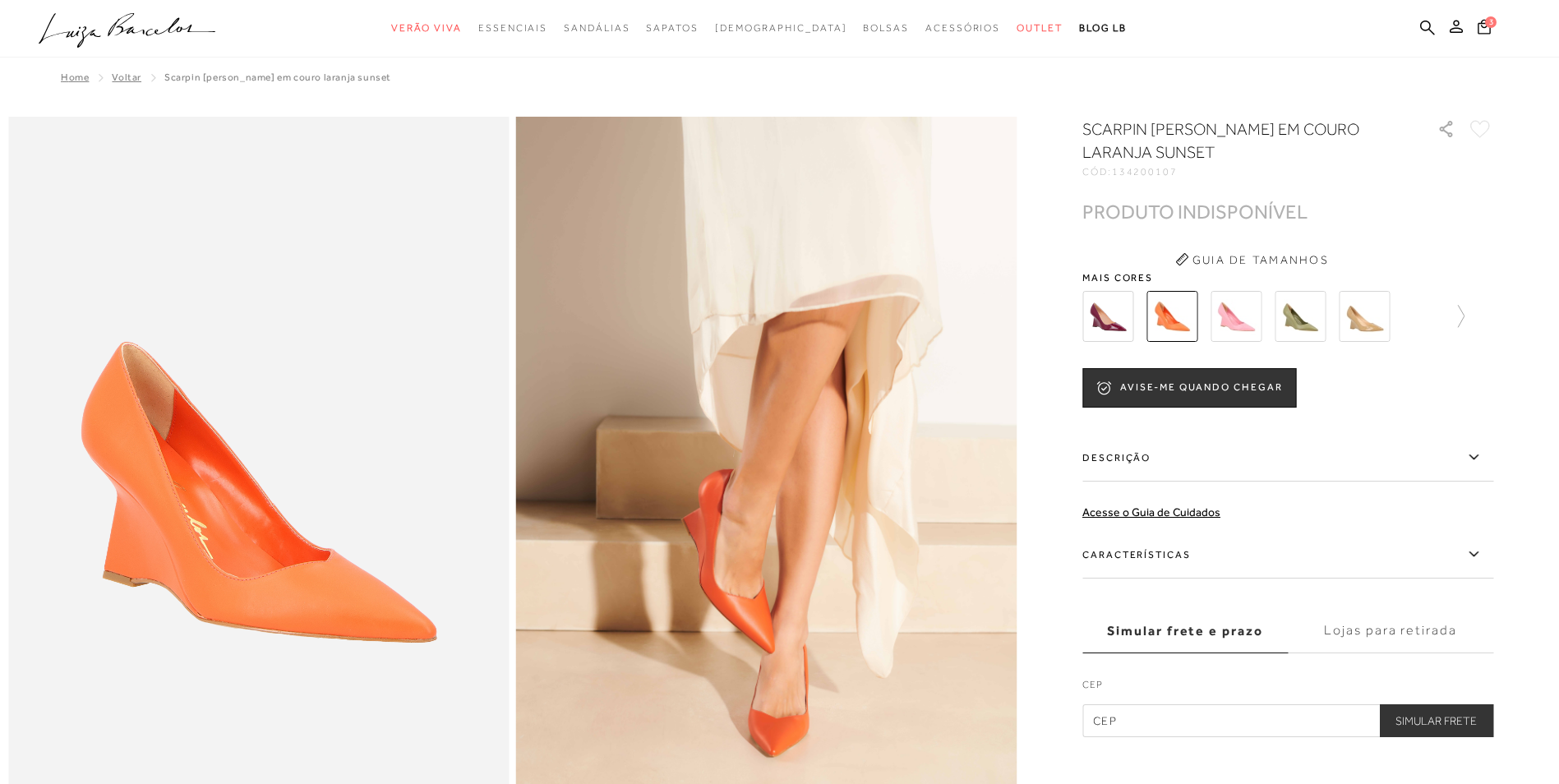
click at [1324, 318] on img at bounding box center [1300, 317] width 51 height 51
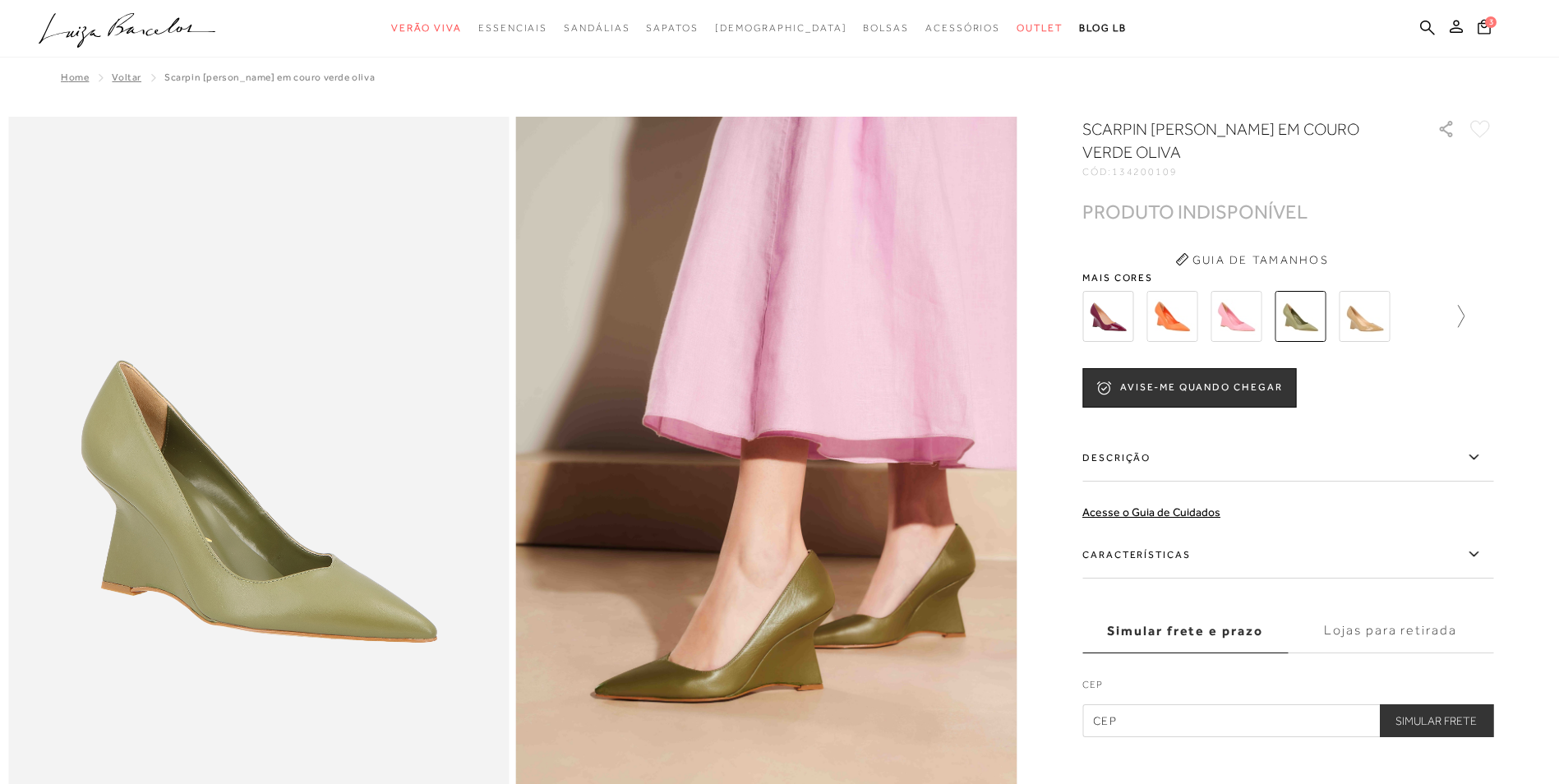
click at [1464, 318] on icon at bounding box center [1452, 316] width 23 height 23
click at [1146, 314] on img at bounding box center [1136, 317] width 51 height 51
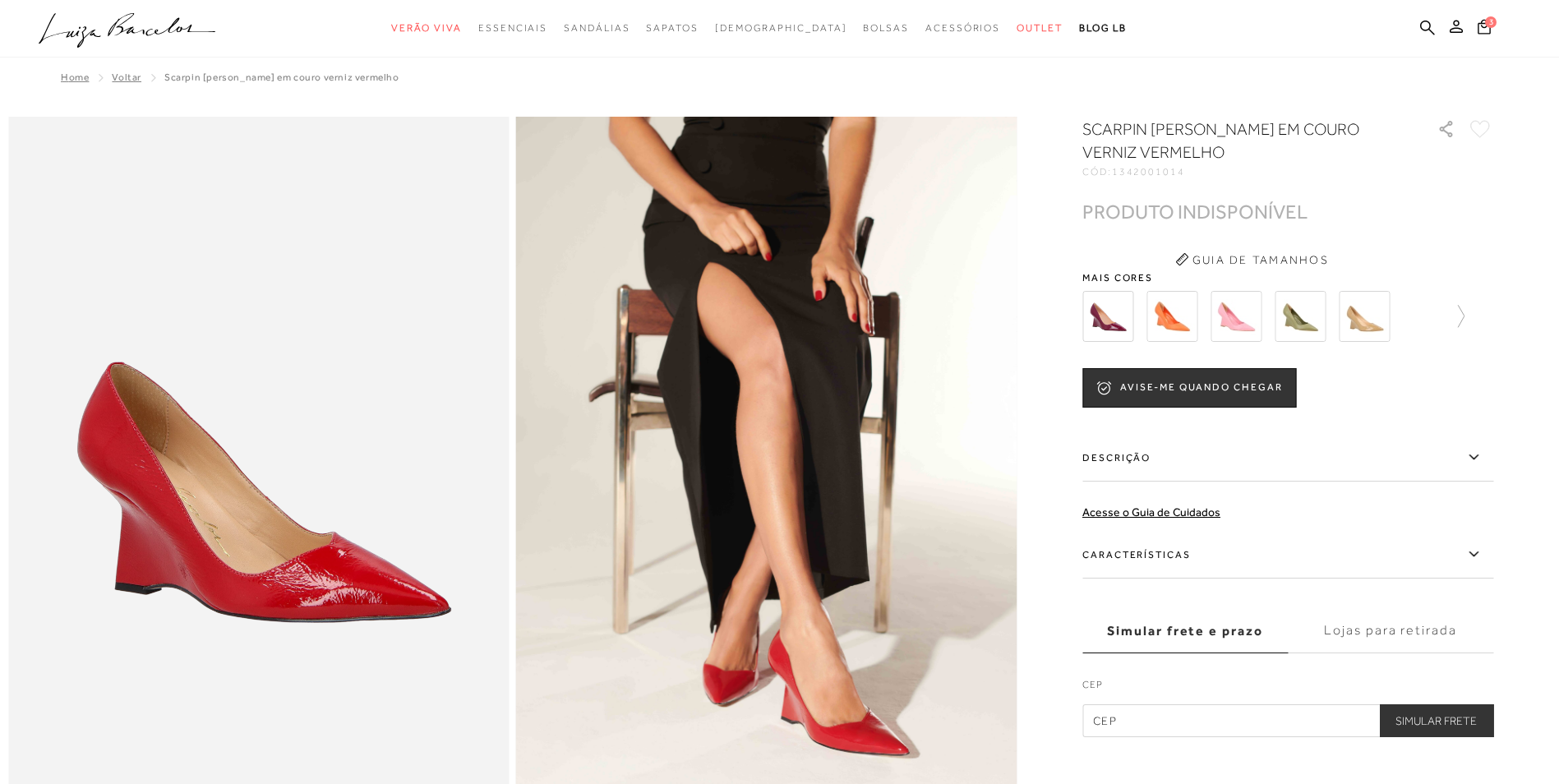
click at [1192, 320] on img at bounding box center [1172, 317] width 51 height 51
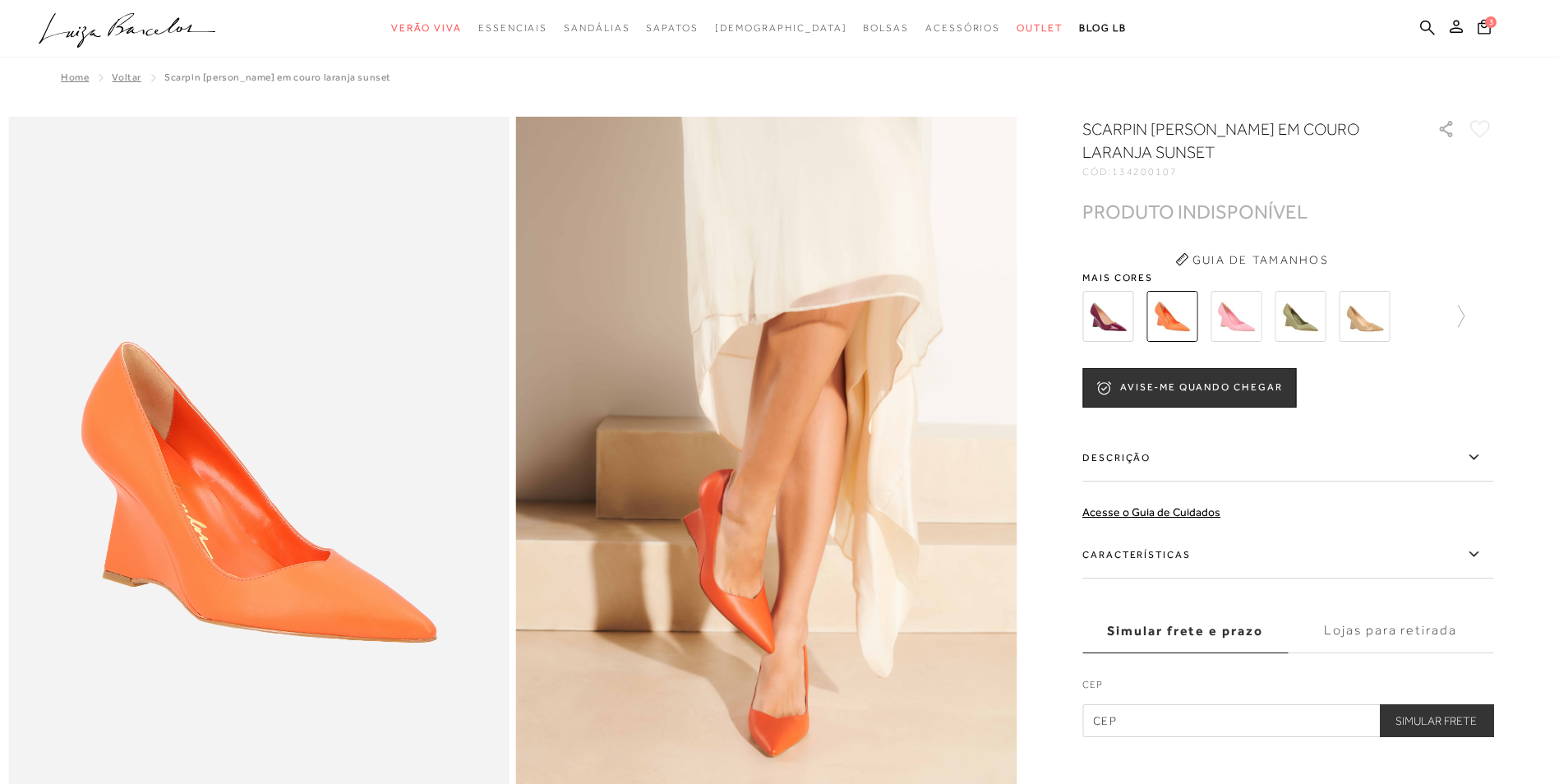
click at [1242, 318] on img at bounding box center [1236, 317] width 51 height 51
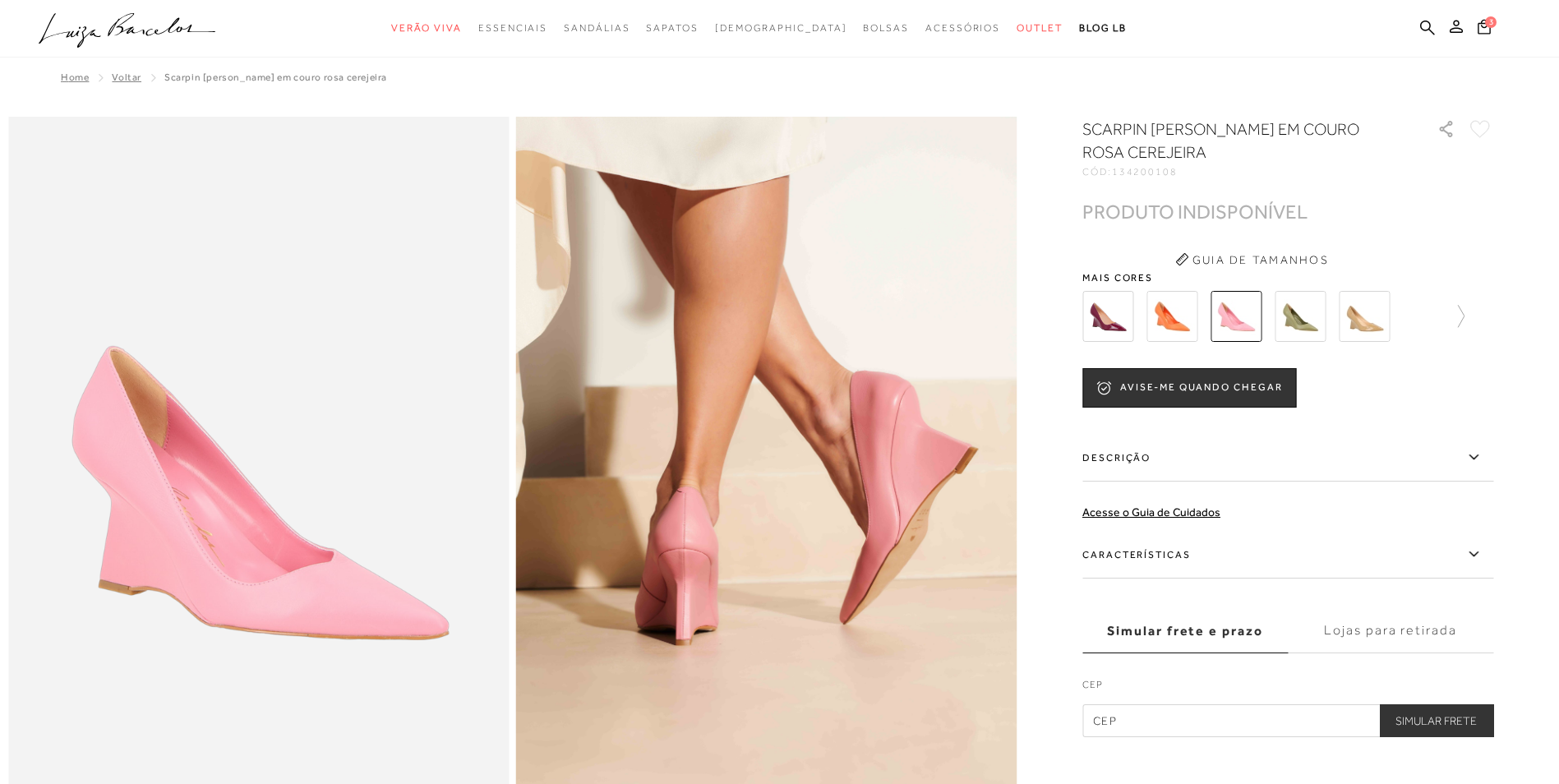
click at [1287, 327] on img at bounding box center [1300, 317] width 51 height 51
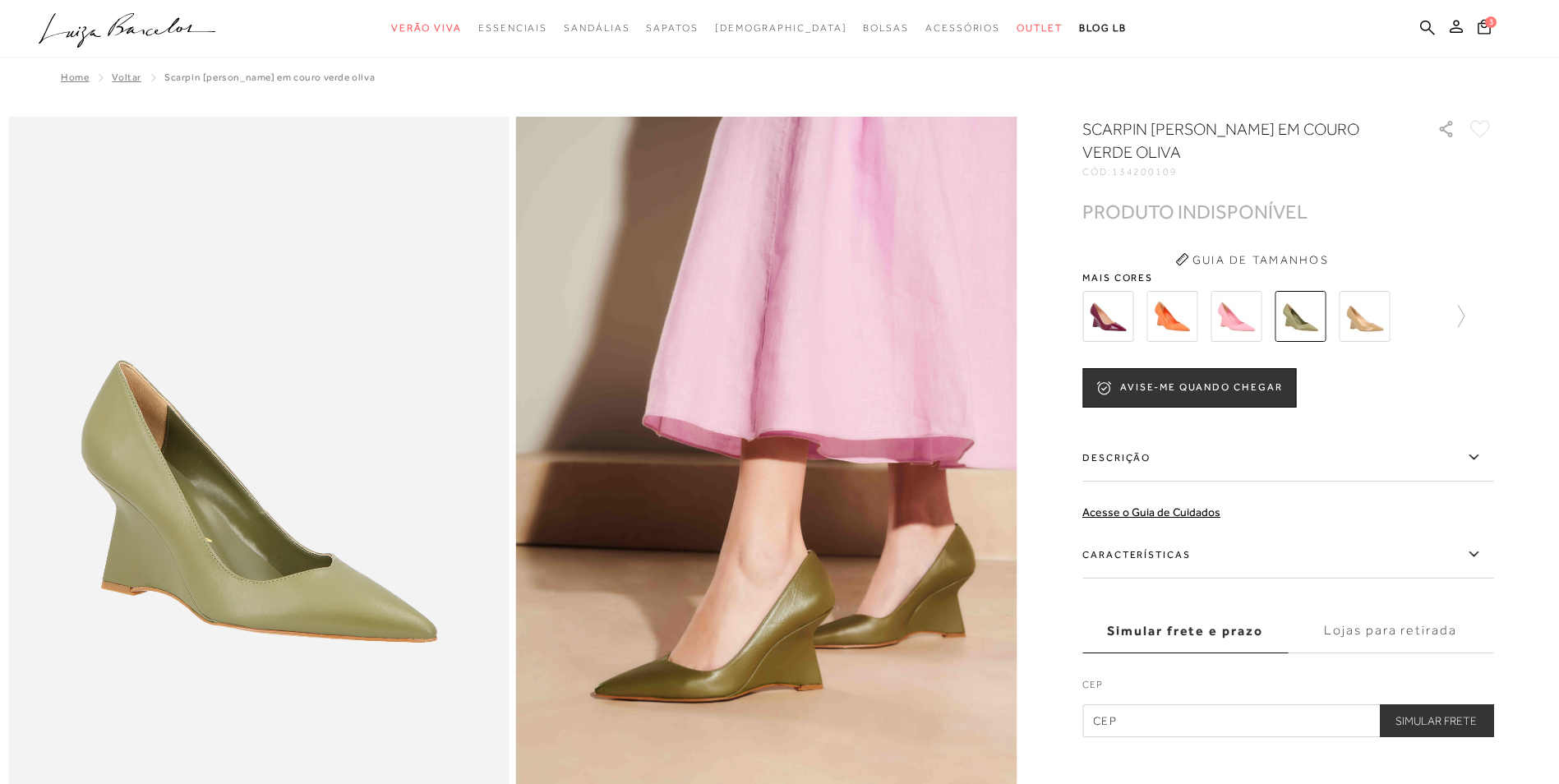
click at [1382, 311] on img at bounding box center [1364, 317] width 51 height 51
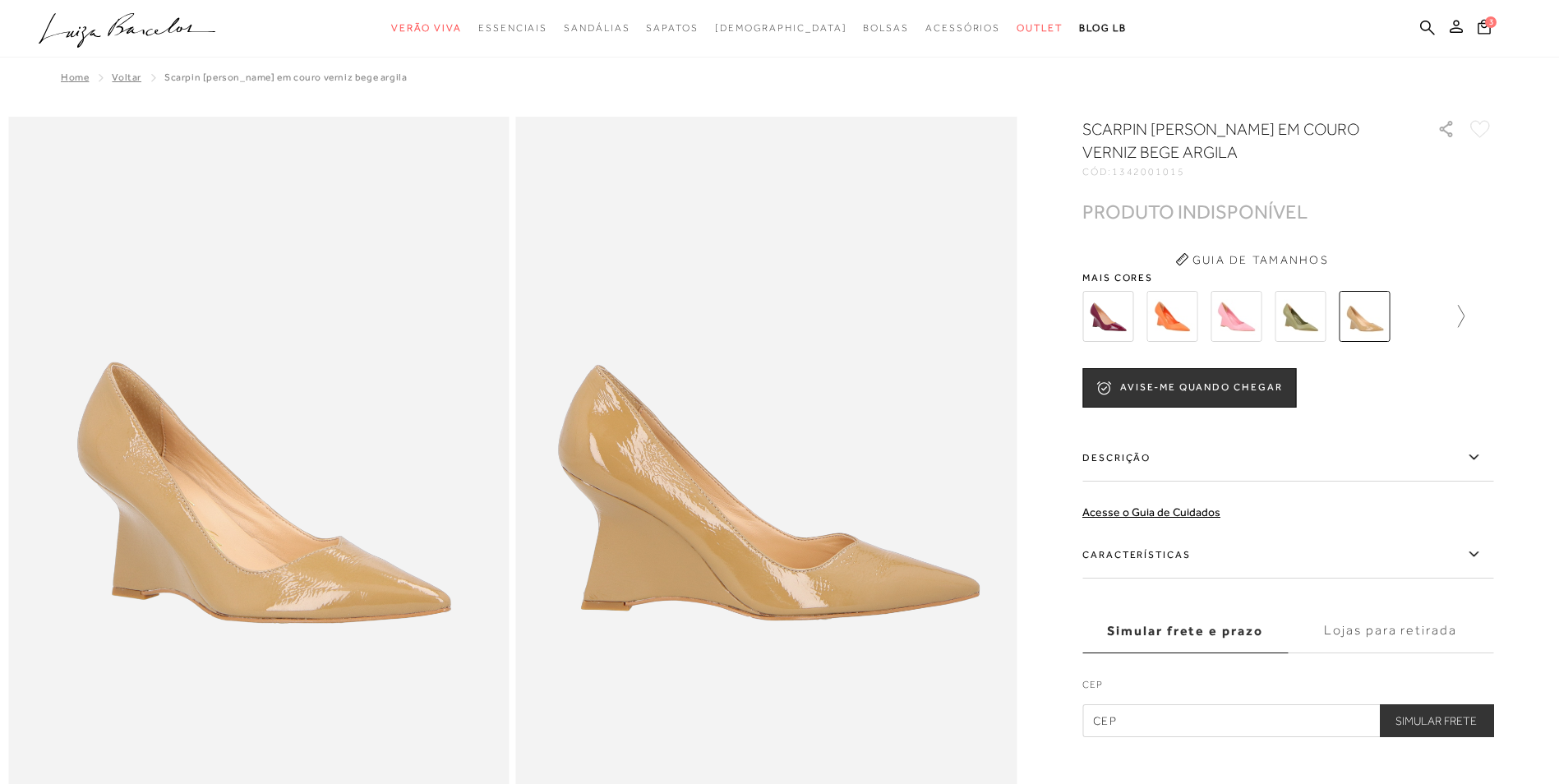
click at [1460, 306] on icon at bounding box center [1452, 316] width 23 height 23
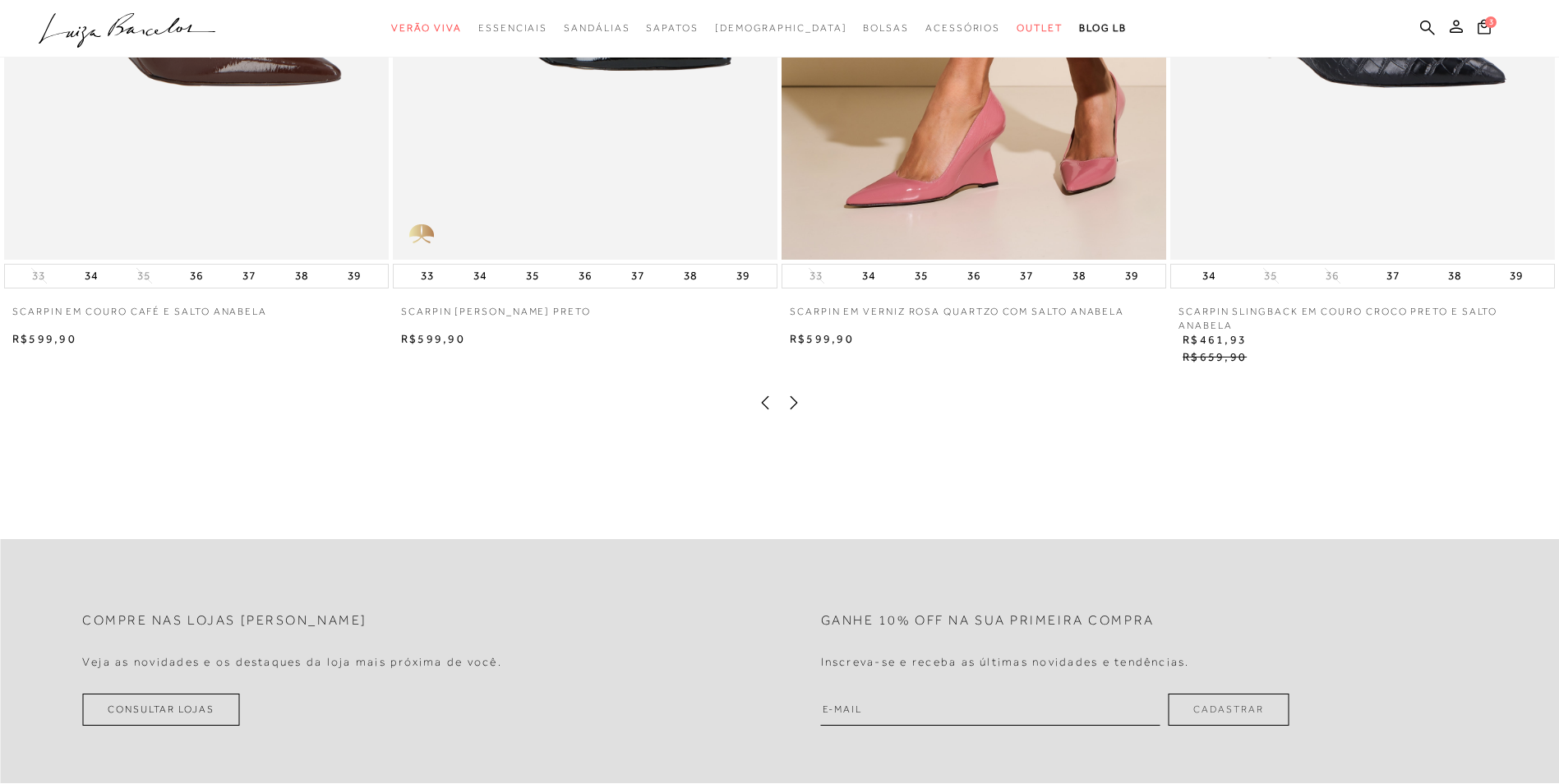
scroll to position [1972, 0]
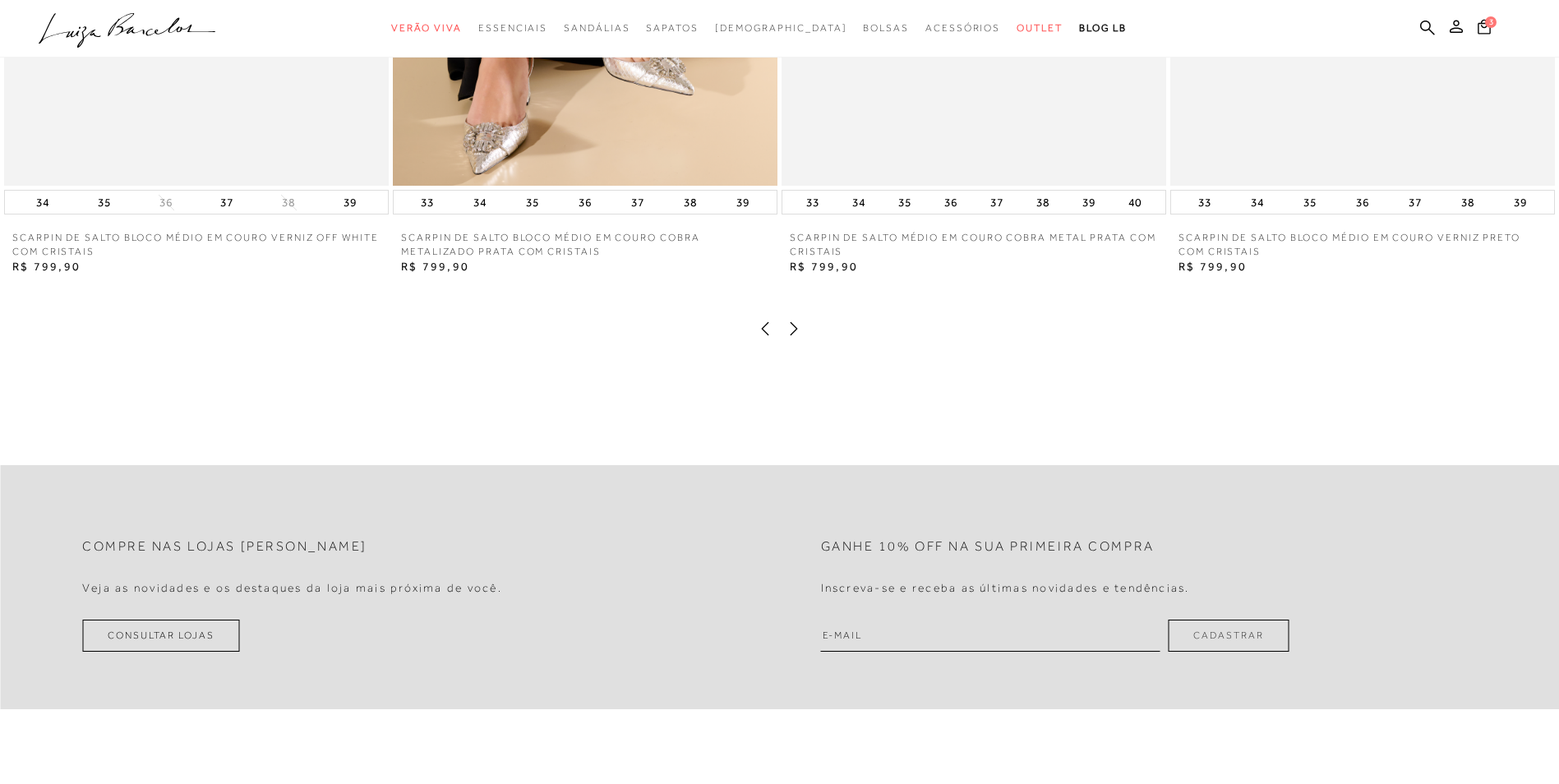
scroll to position [3697, 0]
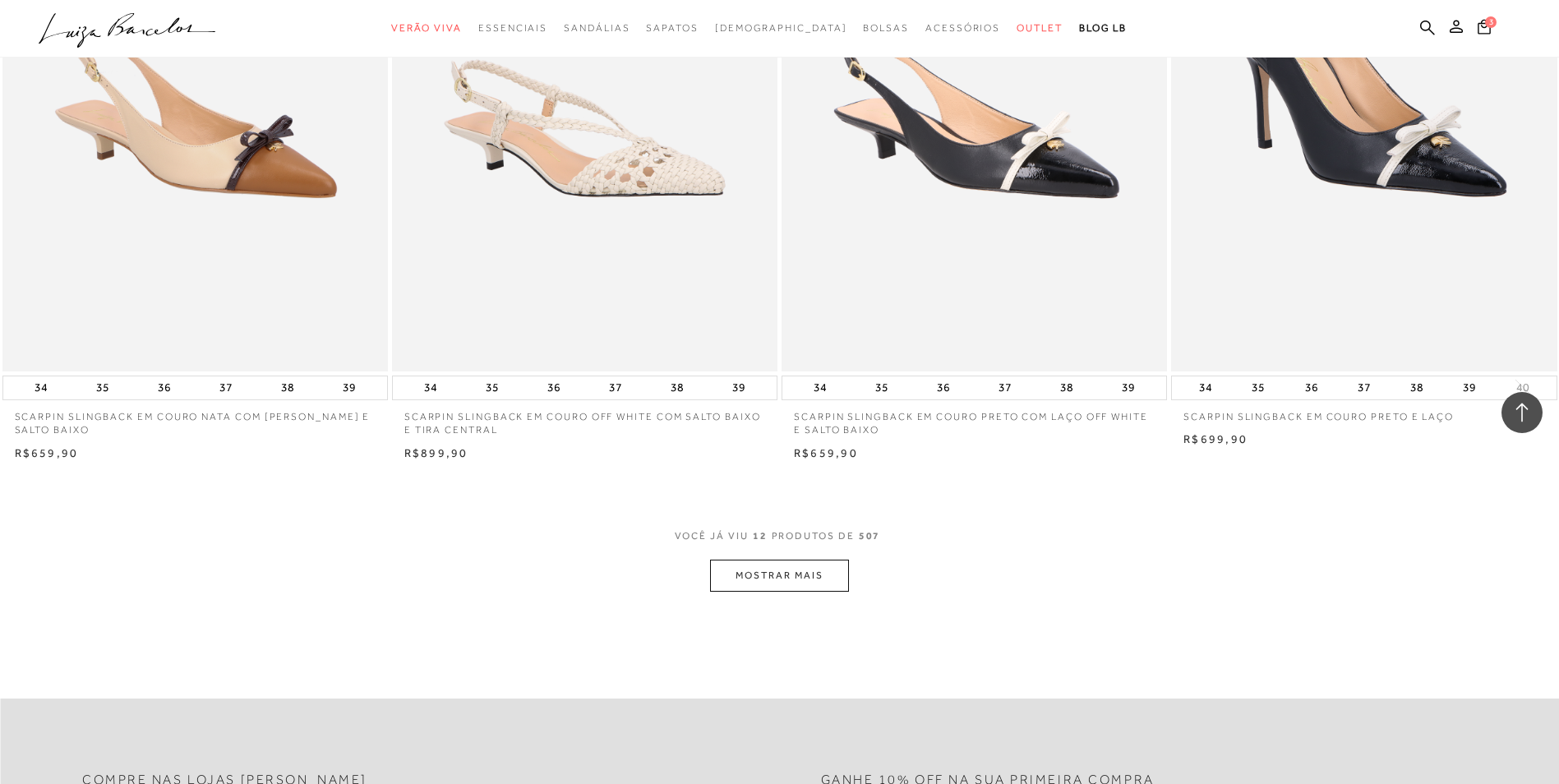
scroll to position [2136, 0]
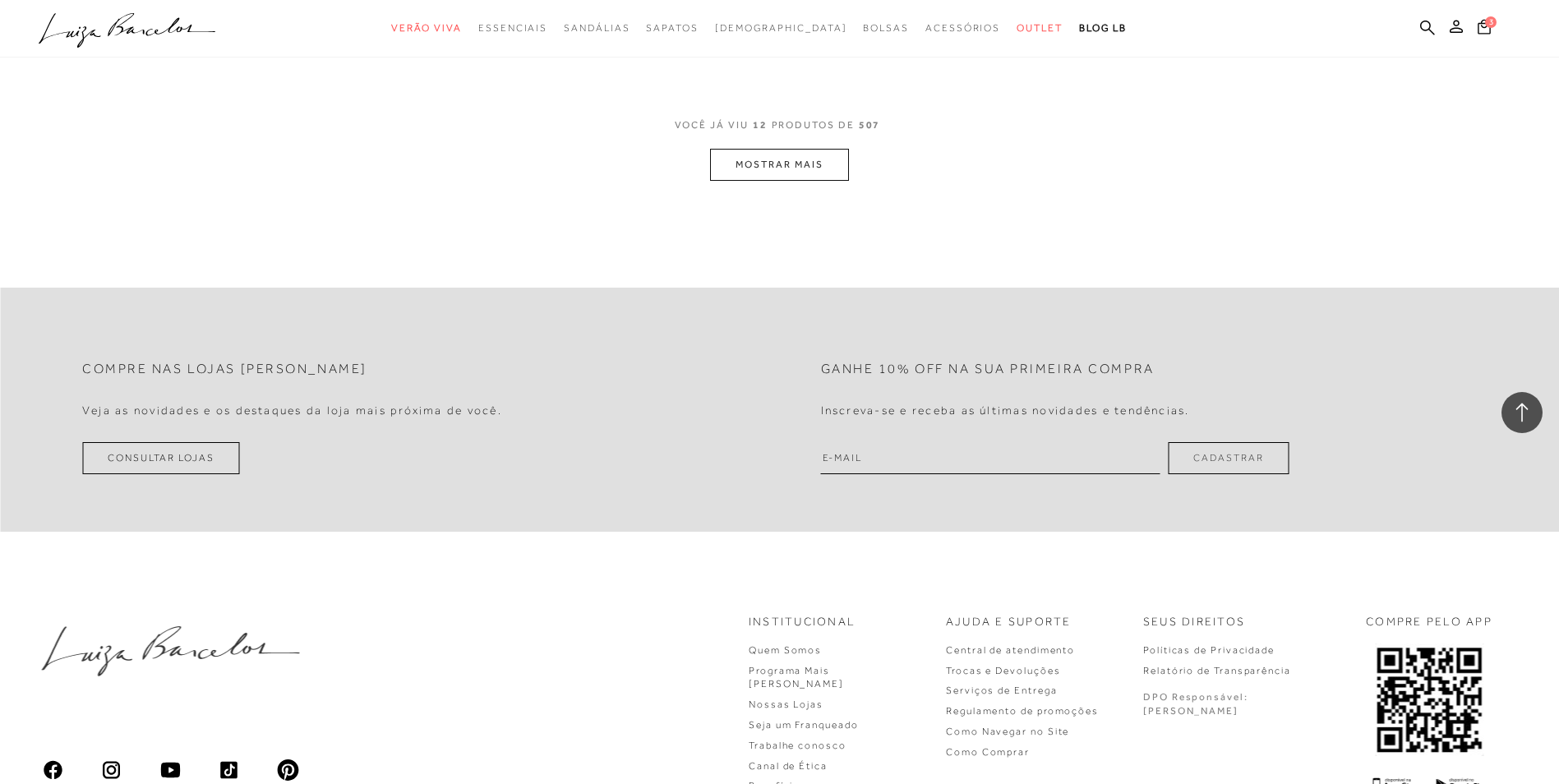
click at [827, 173] on button "MOSTRAR MAIS" at bounding box center [779, 165] width 138 height 32
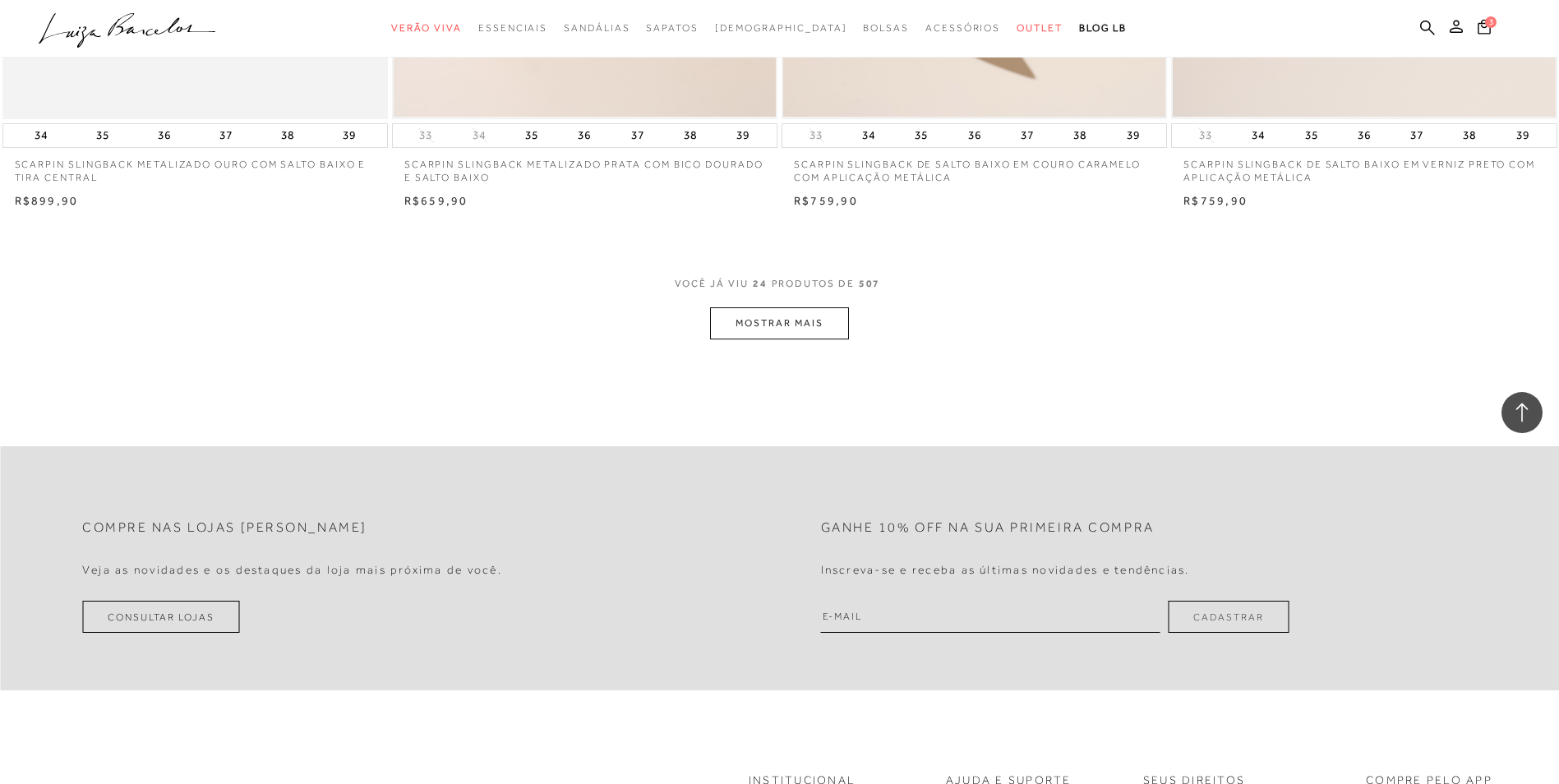
scroll to position [4272, 0]
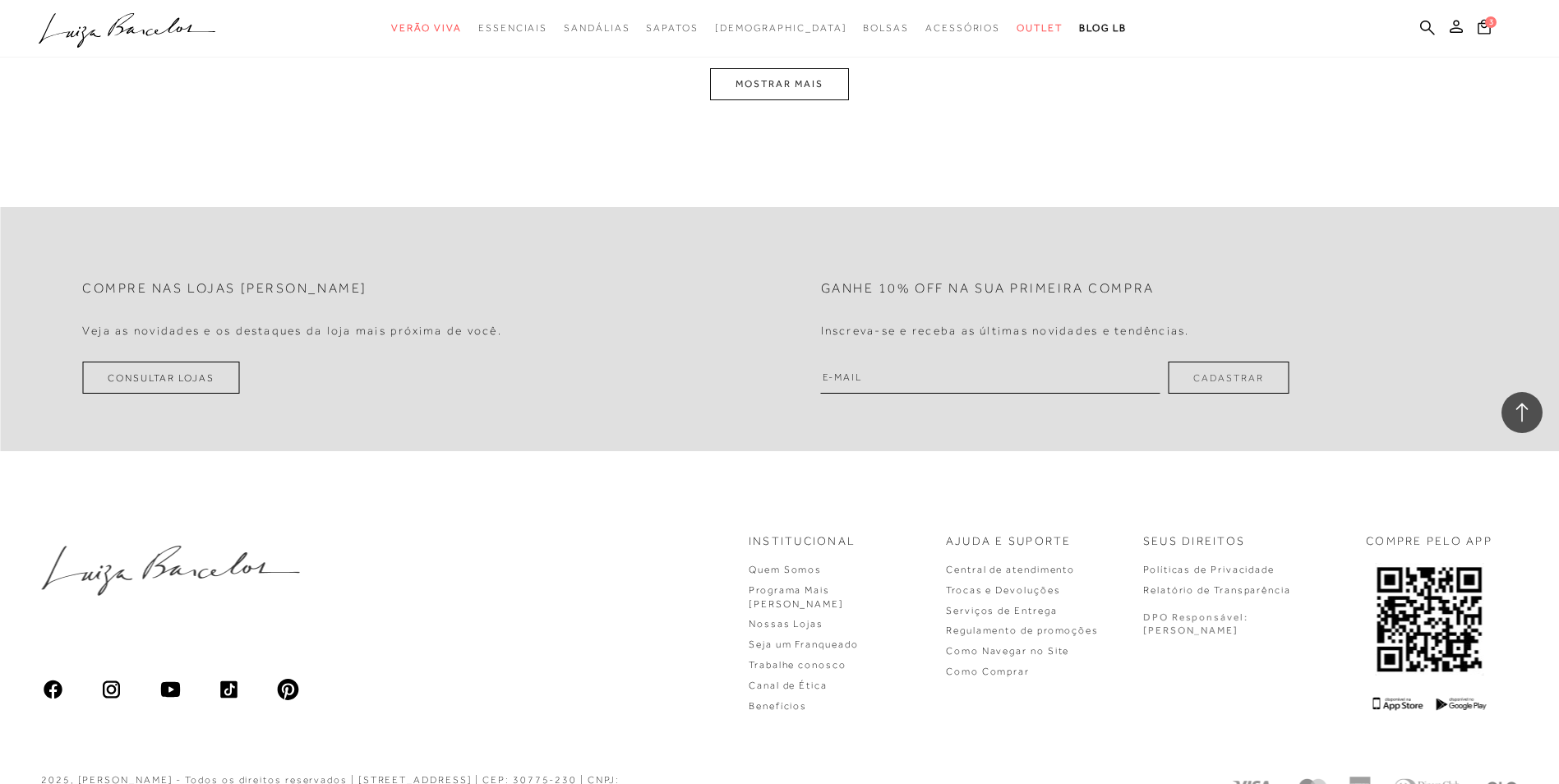
click at [844, 94] on button "MOSTRAR MAIS" at bounding box center [779, 84] width 138 height 32
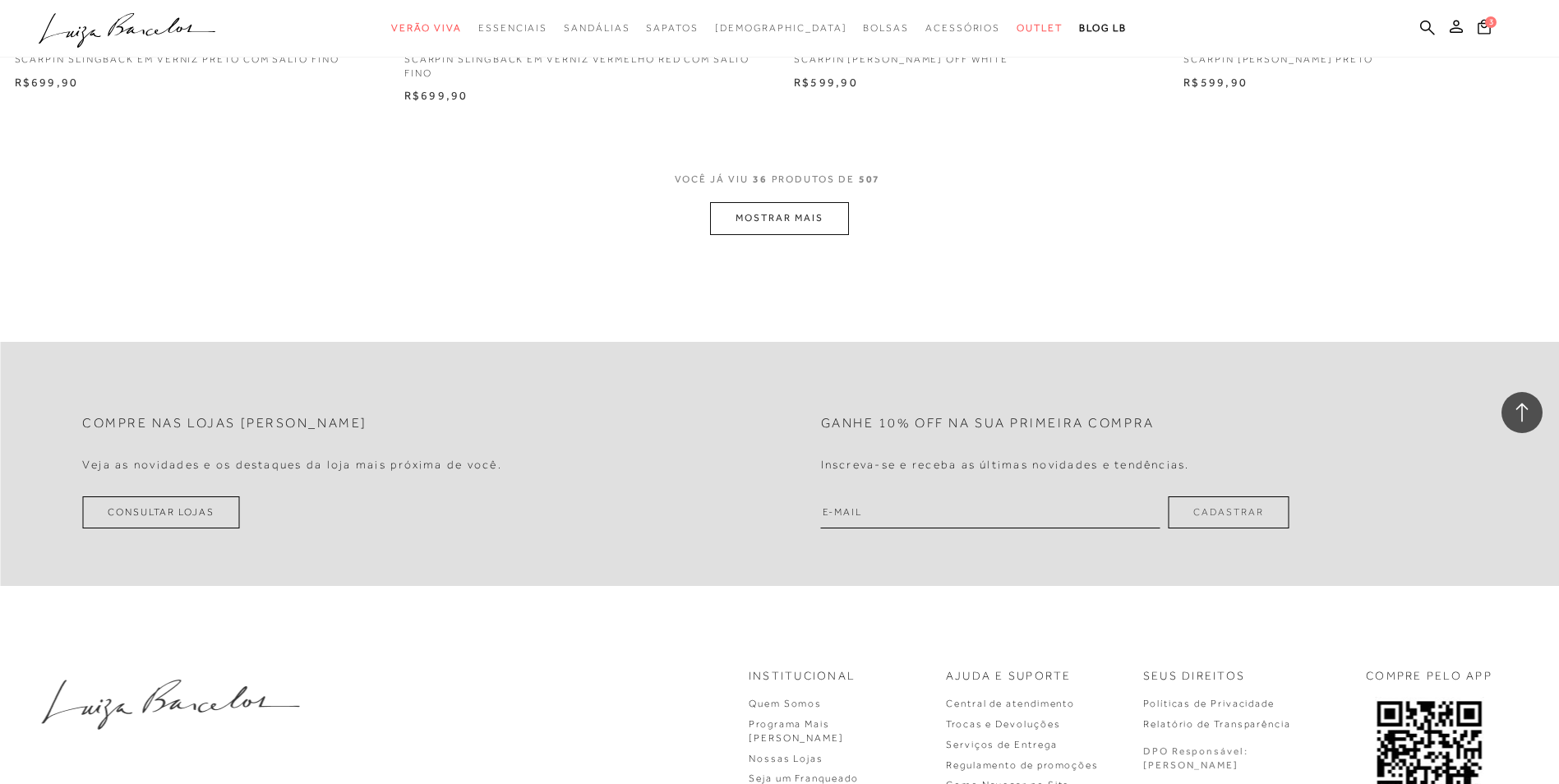
scroll to position [6328, 0]
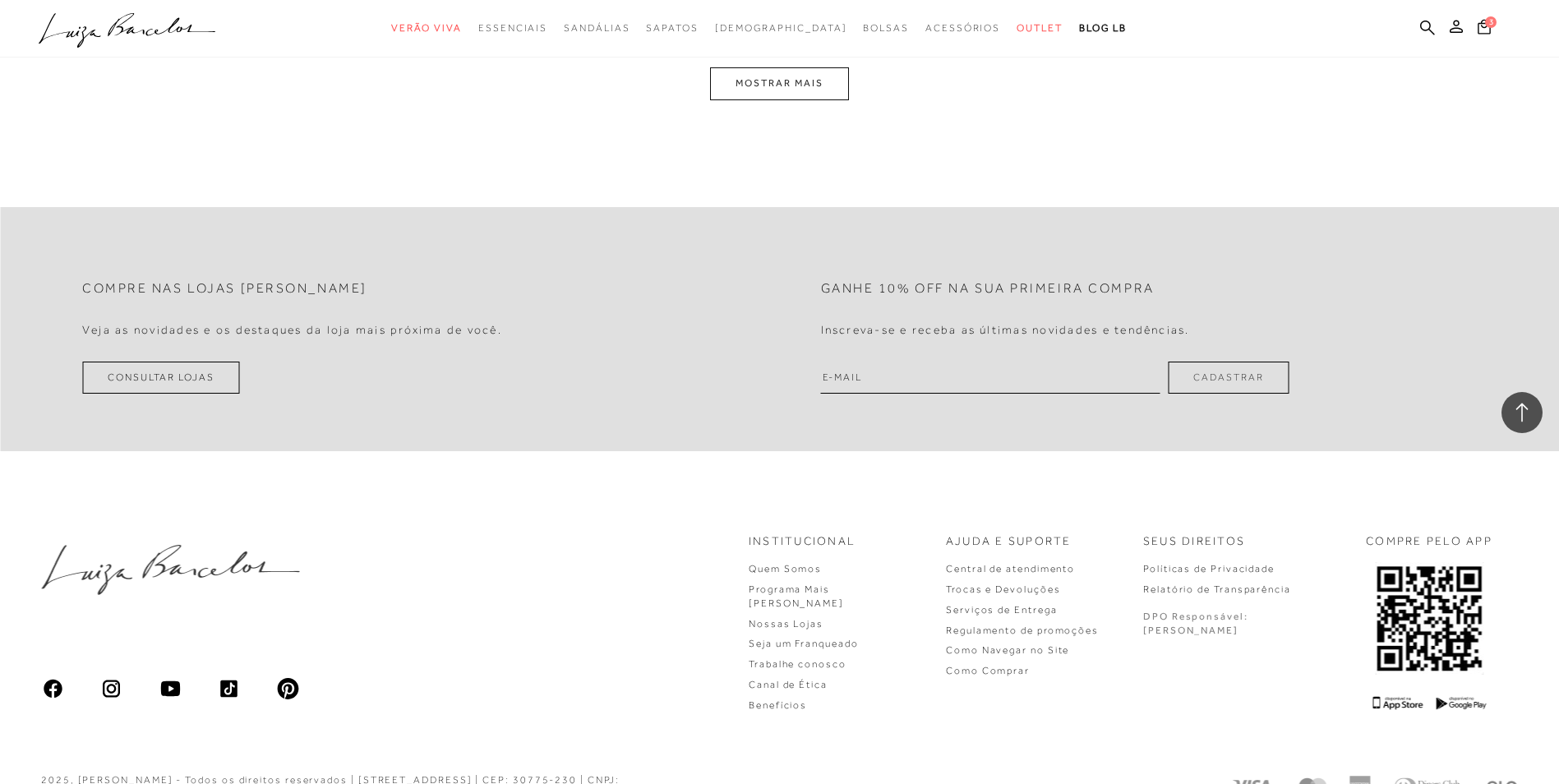
click at [783, 85] on button "MOSTRAR MAIS" at bounding box center [779, 83] width 138 height 32
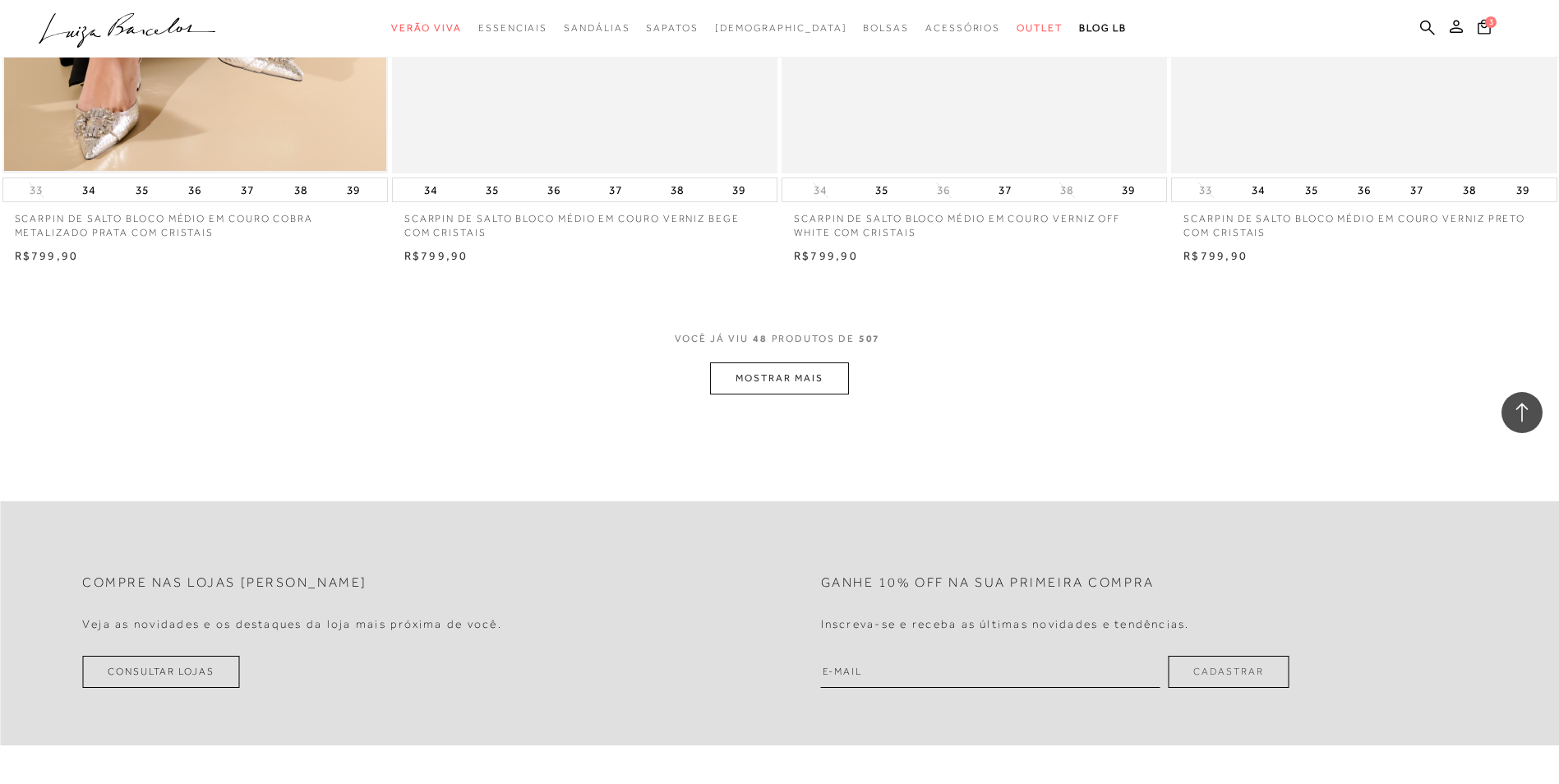
scroll to position [8158, 0]
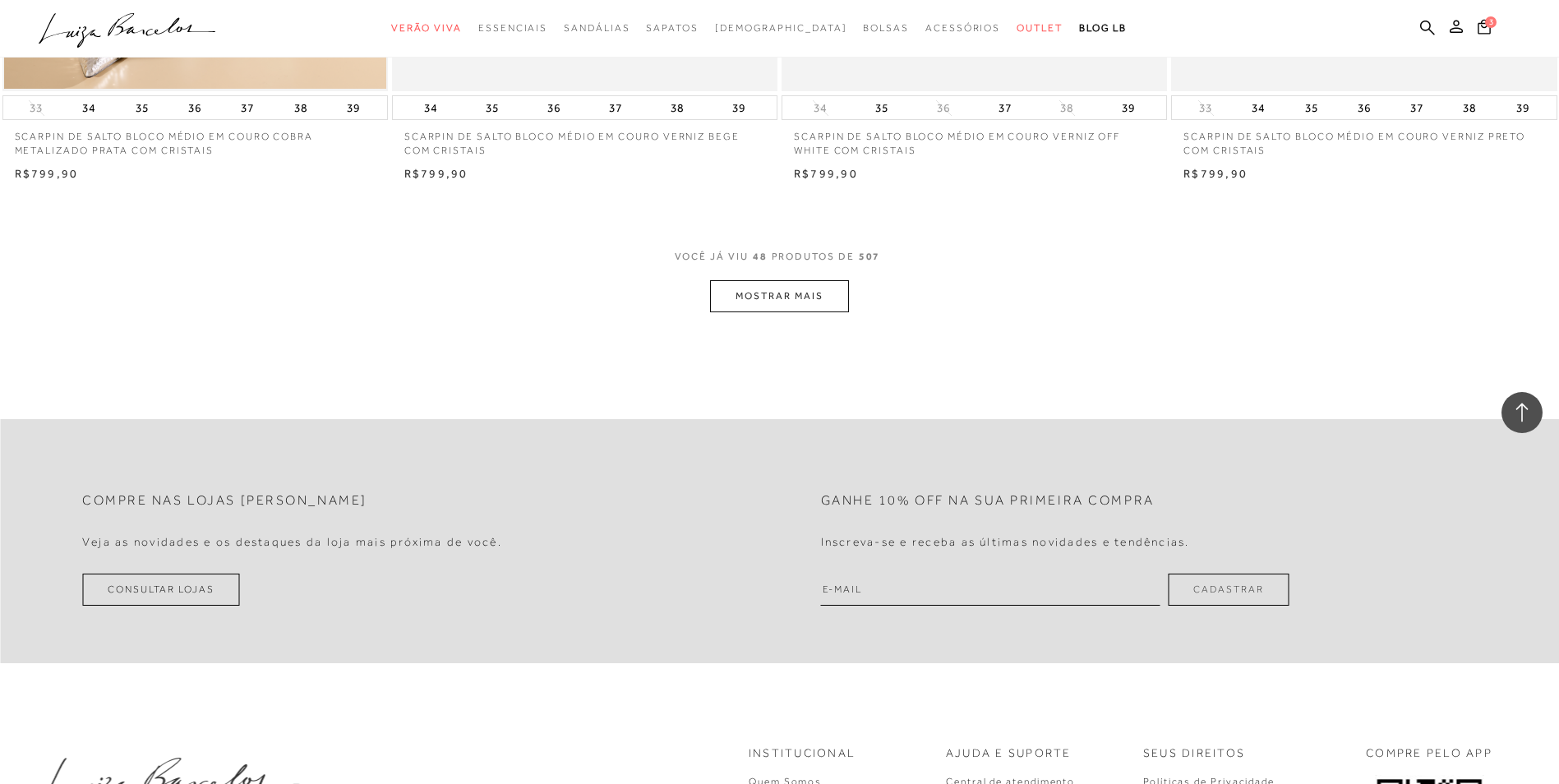
click at [796, 288] on button "MOSTRAR MAIS" at bounding box center [779, 296] width 138 height 32
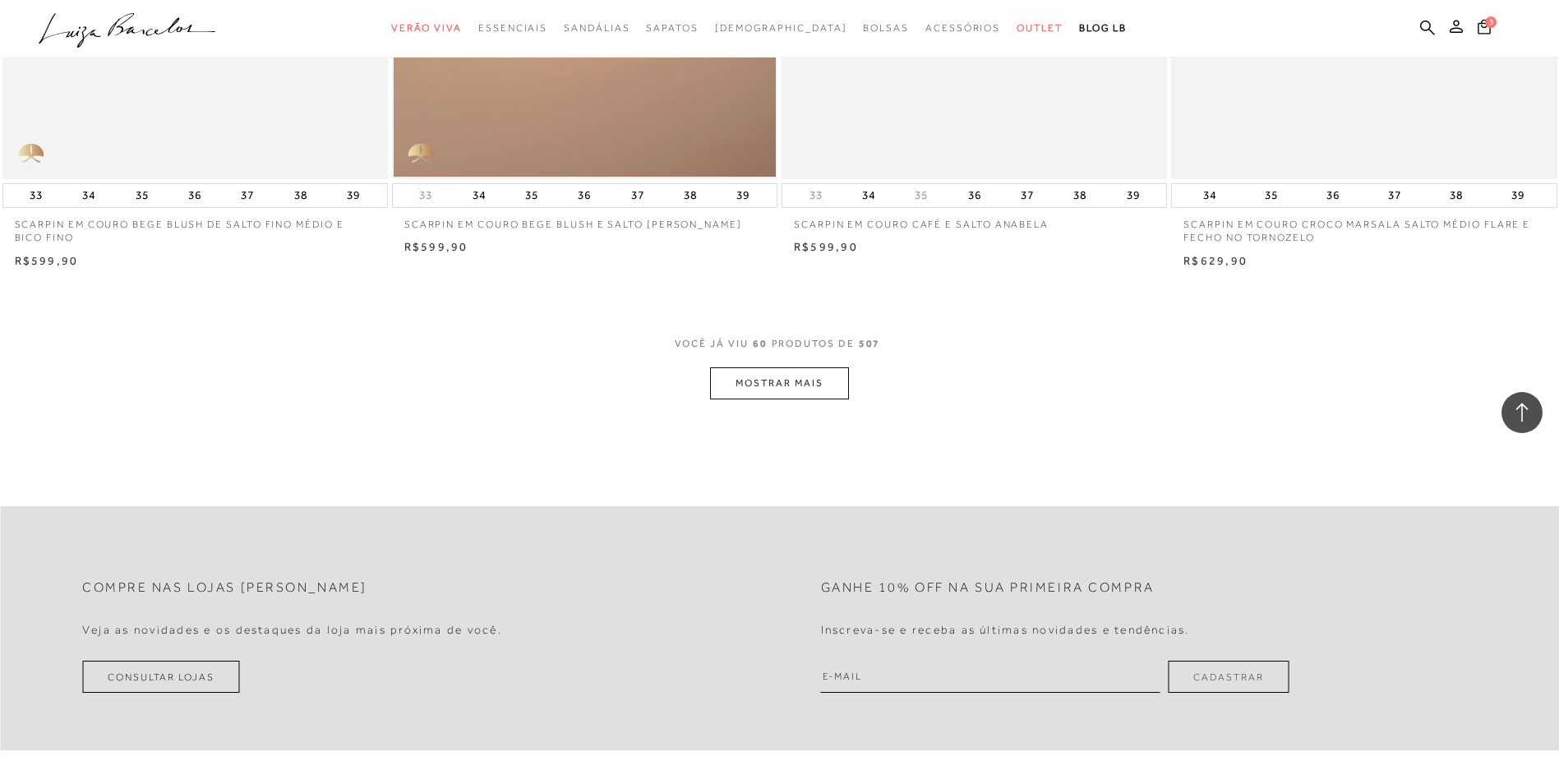
scroll to position [9884, 0]
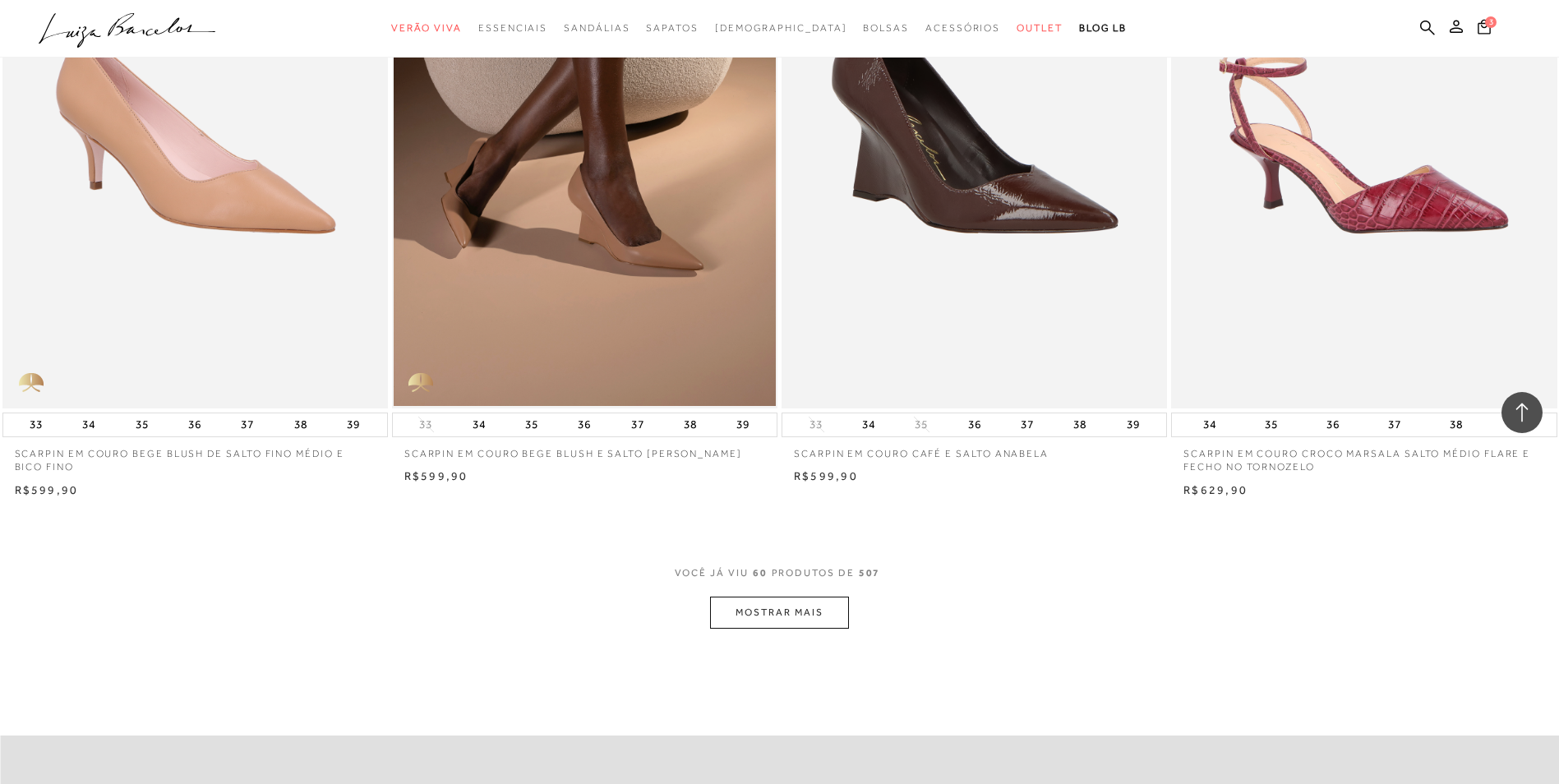
click at [768, 614] on button "MOSTRAR MAIS" at bounding box center [779, 612] width 138 height 32
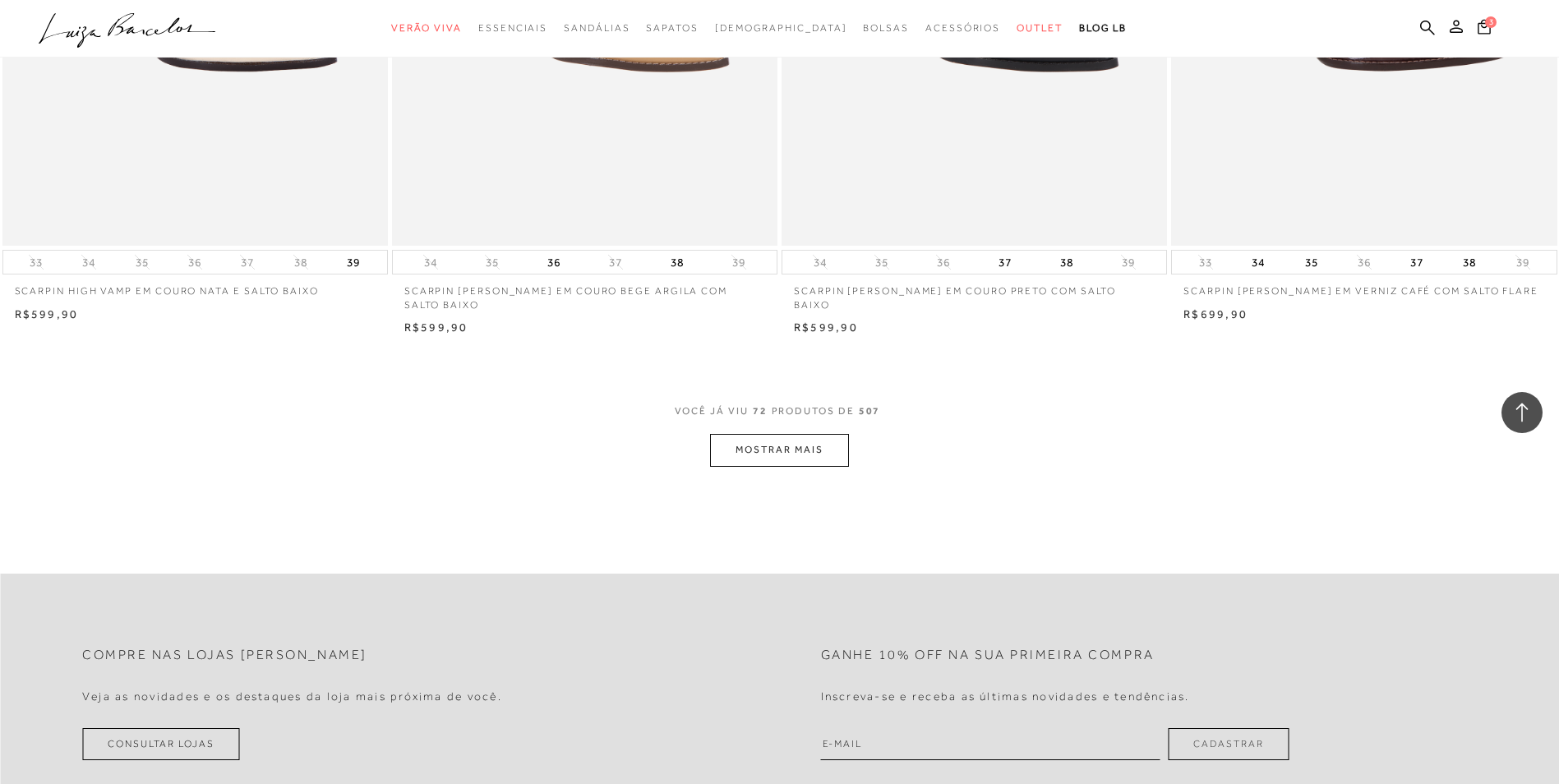
scroll to position [12431, 0]
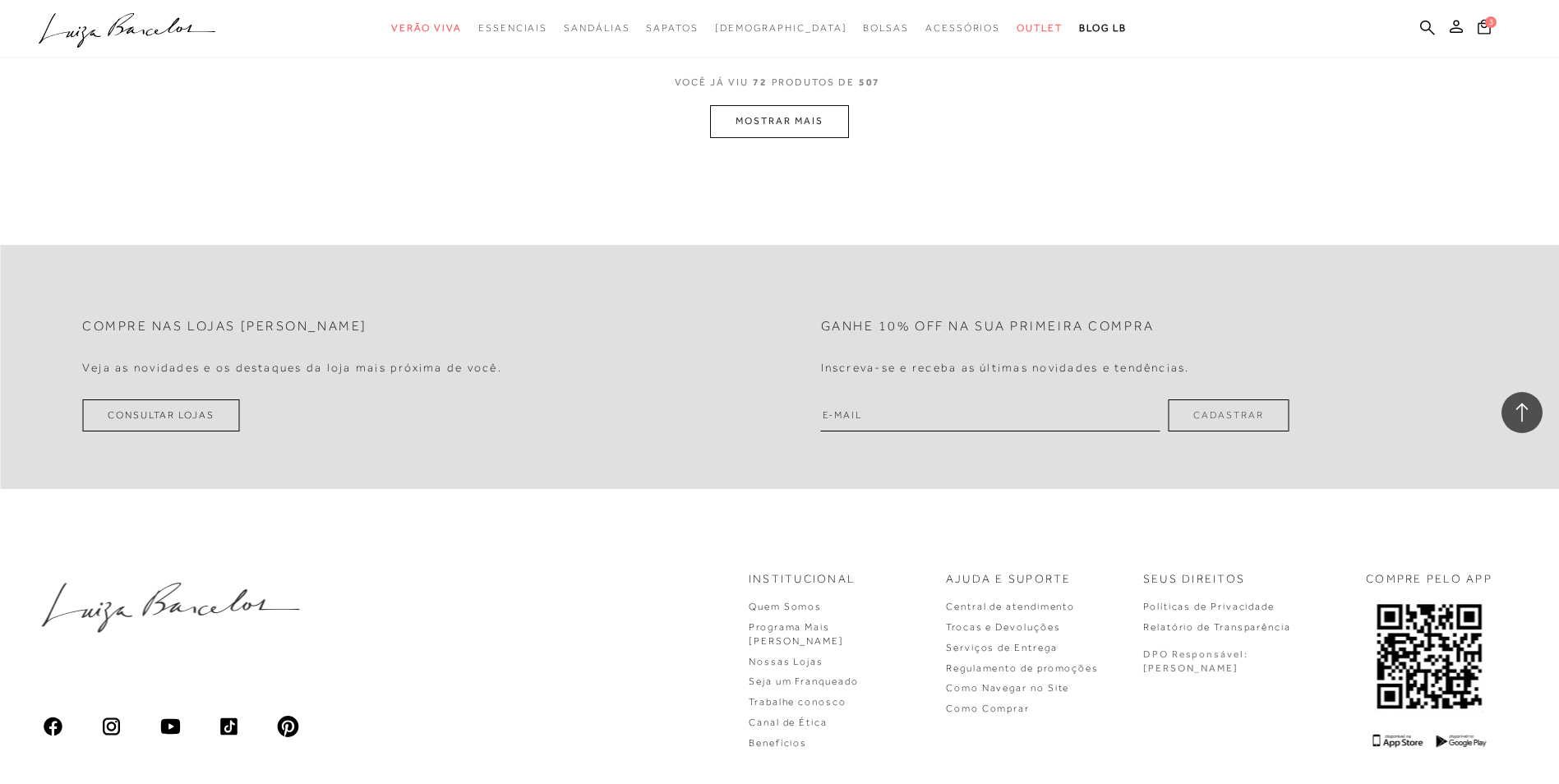
click at [783, 130] on button "MOSTRAR MAIS" at bounding box center [779, 121] width 138 height 32
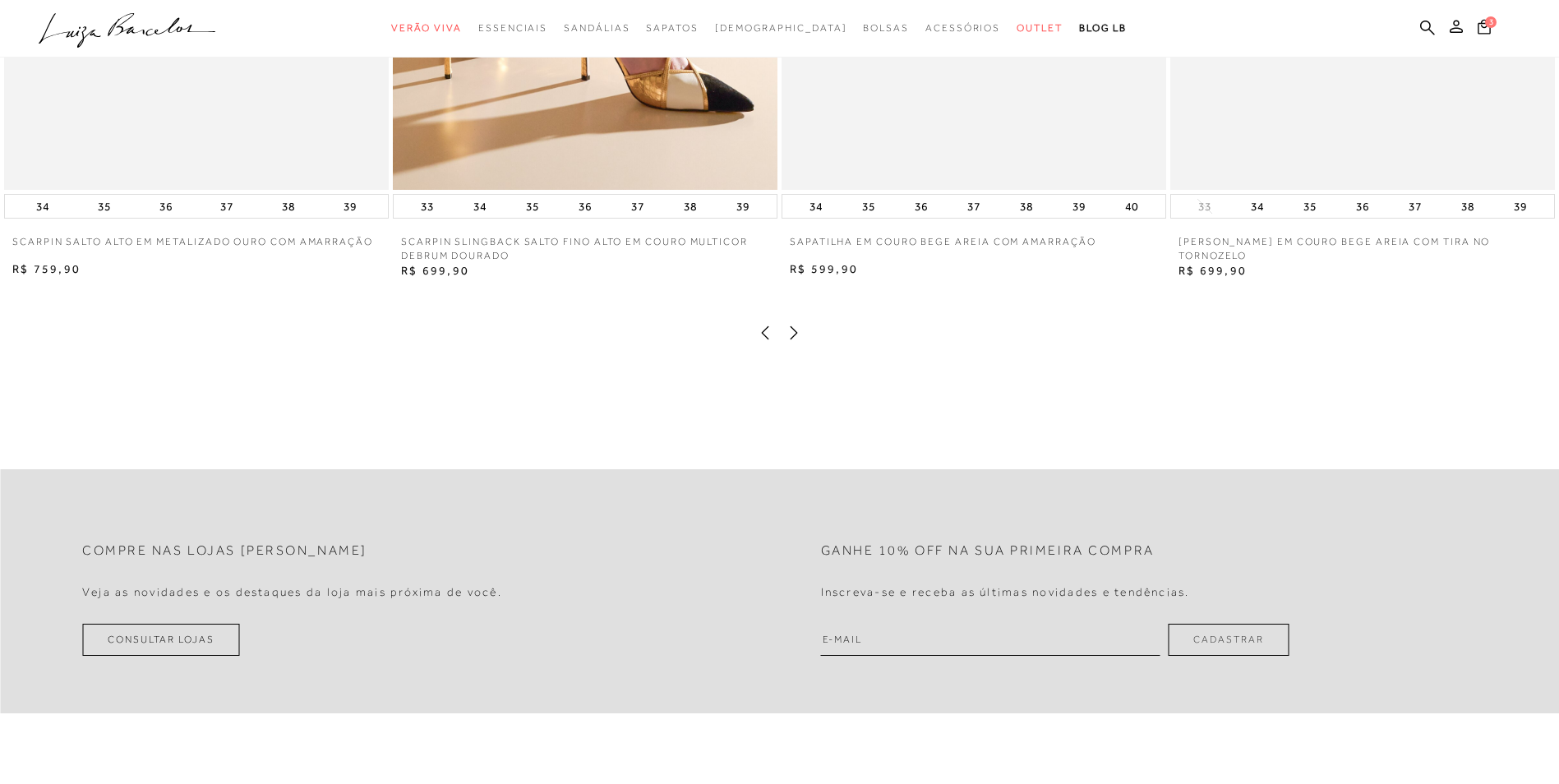
scroll to position [3115, 0]
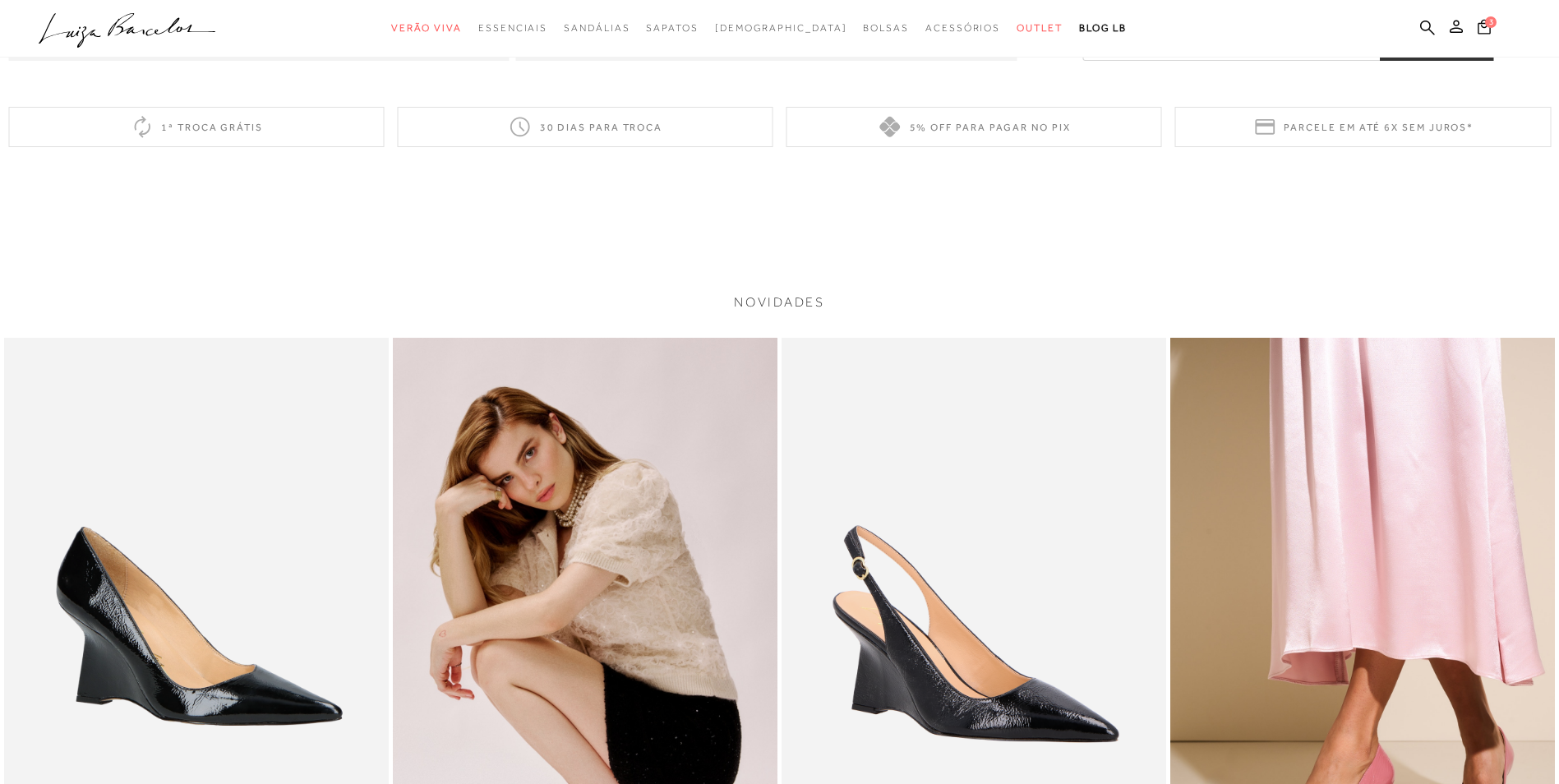
scroll to position [2465, 0]
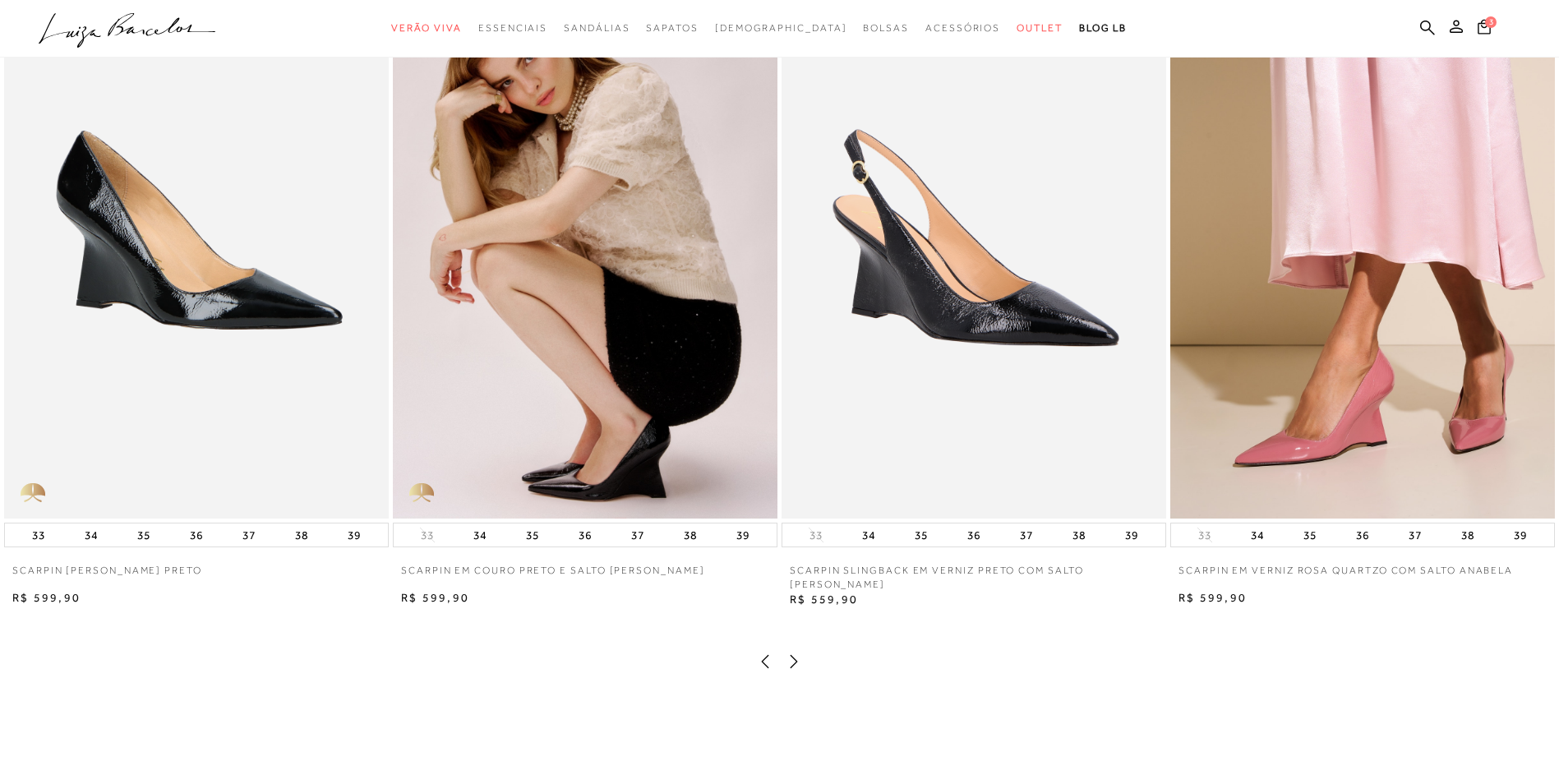
click at [793, 669] on icon at bounding box center [794, 661] width 16 height 16
